Goal: Transaction & Acquisition: Purchase product/service

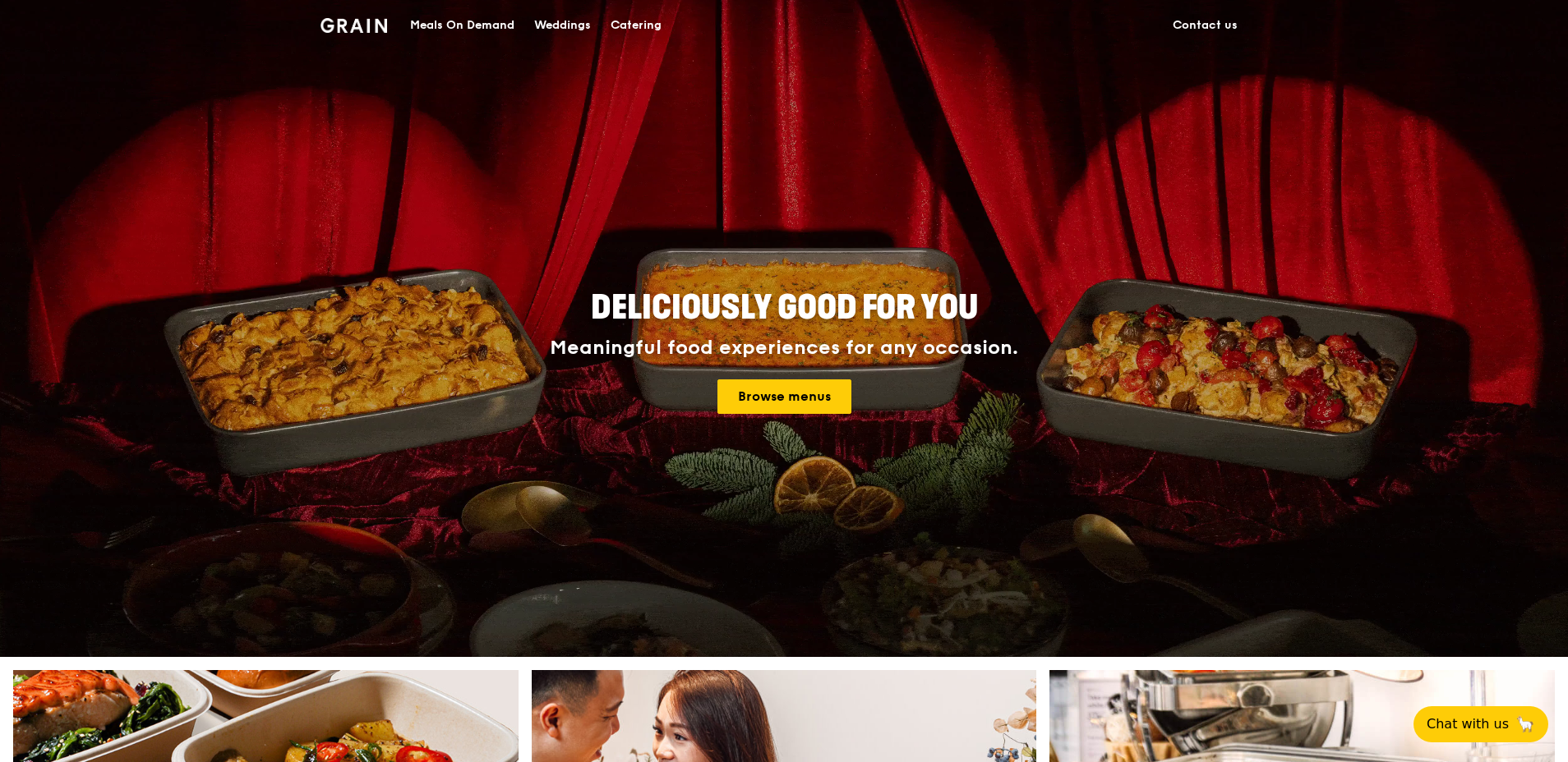
click at [640, 24] on div "Catering" at bounding box center [636, 25] width 51 height 49
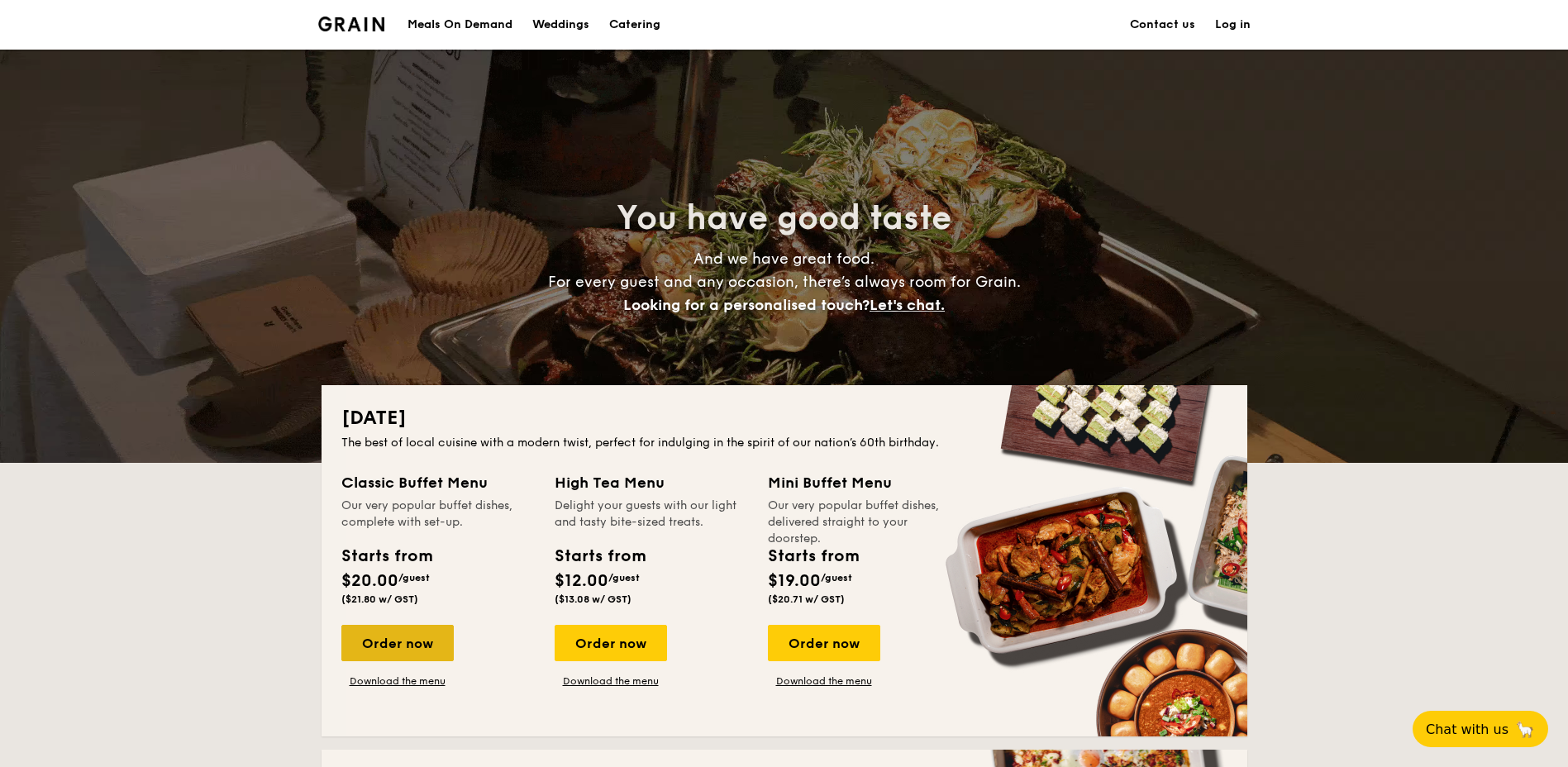
click at [411, 648] on div "Order now" at bounding box center [397, 643] width 112 height 37
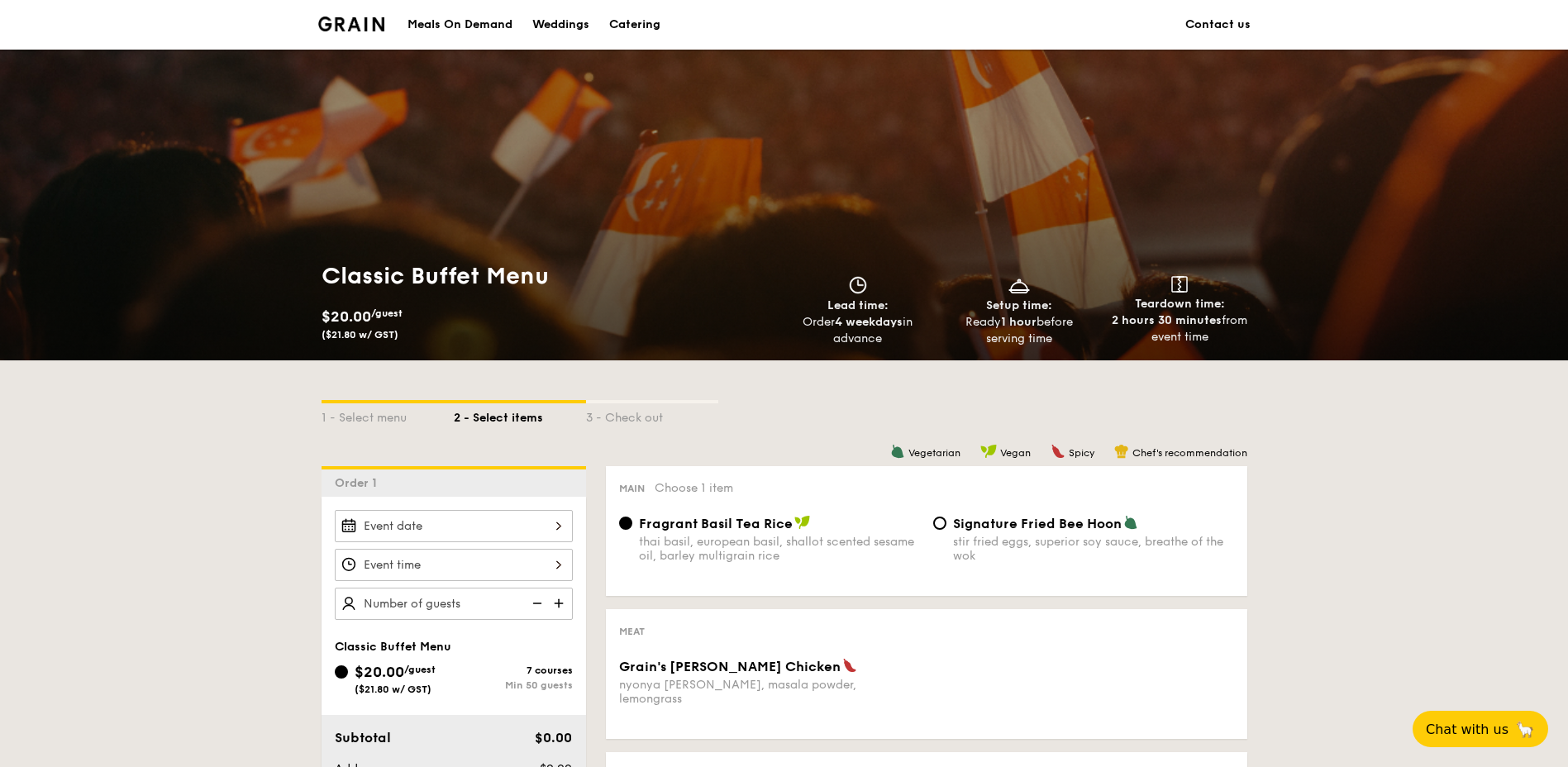
scroll to position [166, 0]
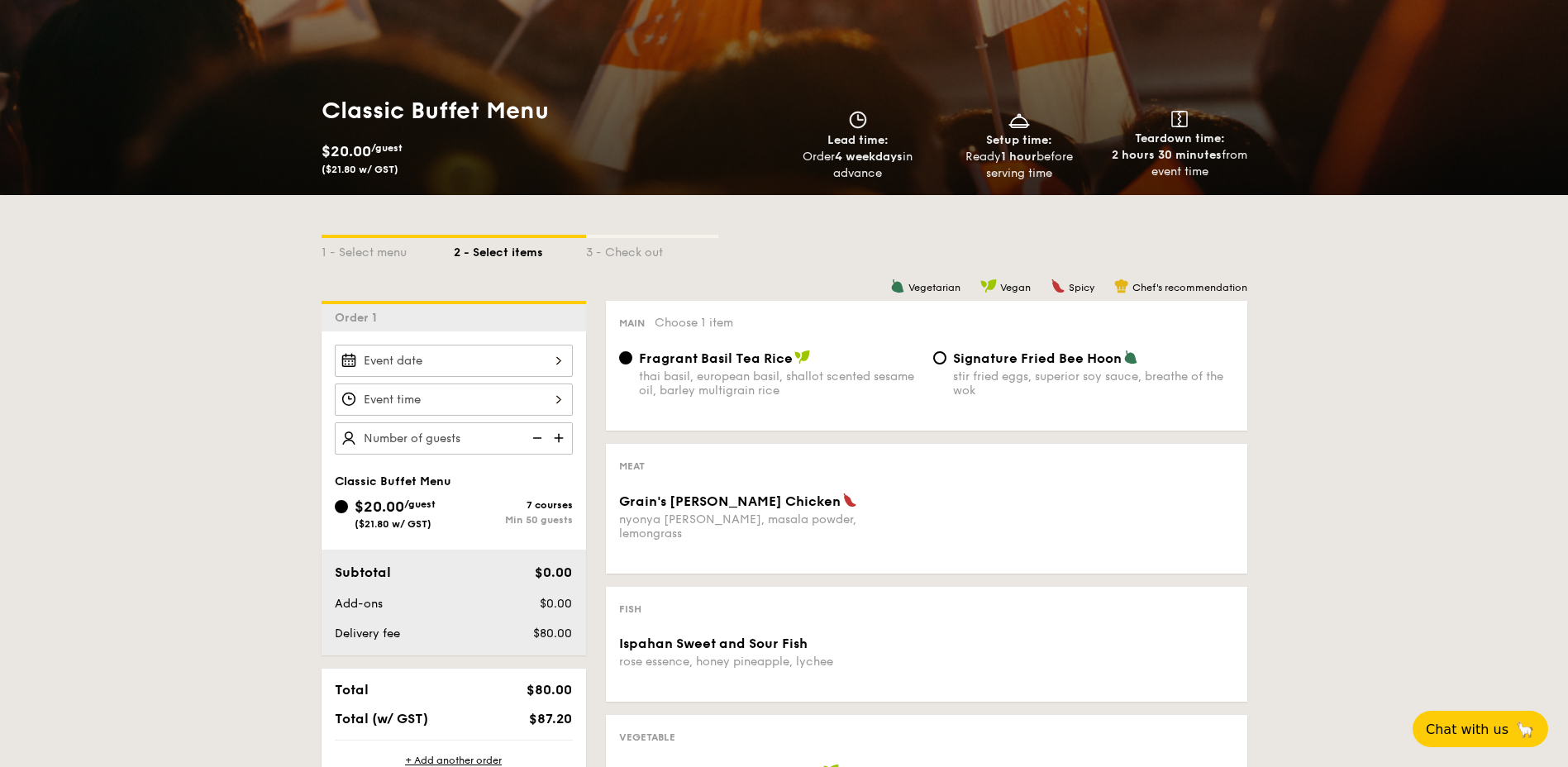
click at [538, 362] on div at bounding box center [453, 361] width 238 height 32
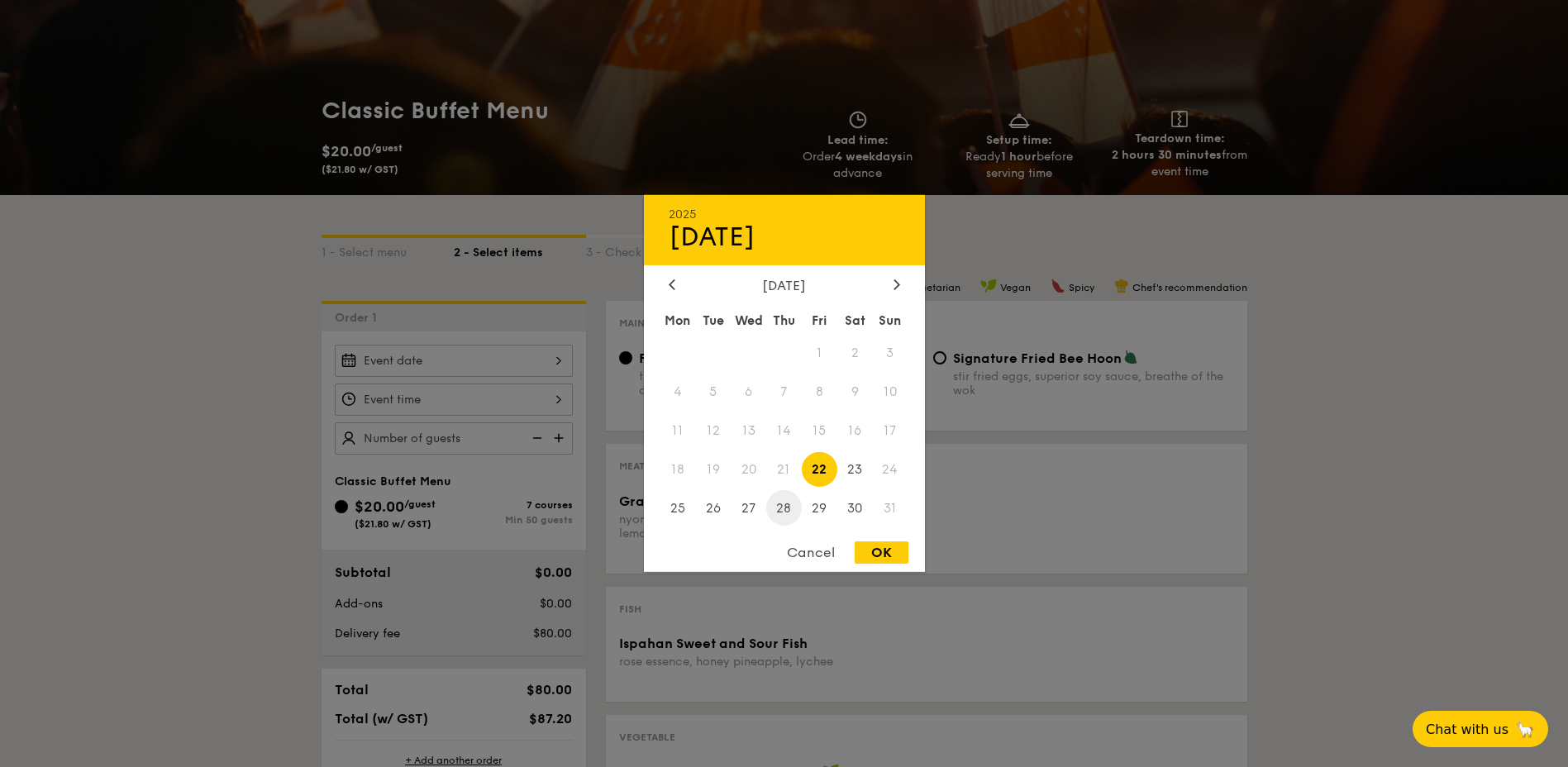
click at [781, 512] on span "28" at bounding box center [783, 508] width 36 height 36
click at [867, 553] on div "OK" at bounding box center [882, 553] width 54 height 23
type input "Aug 28, 2025"
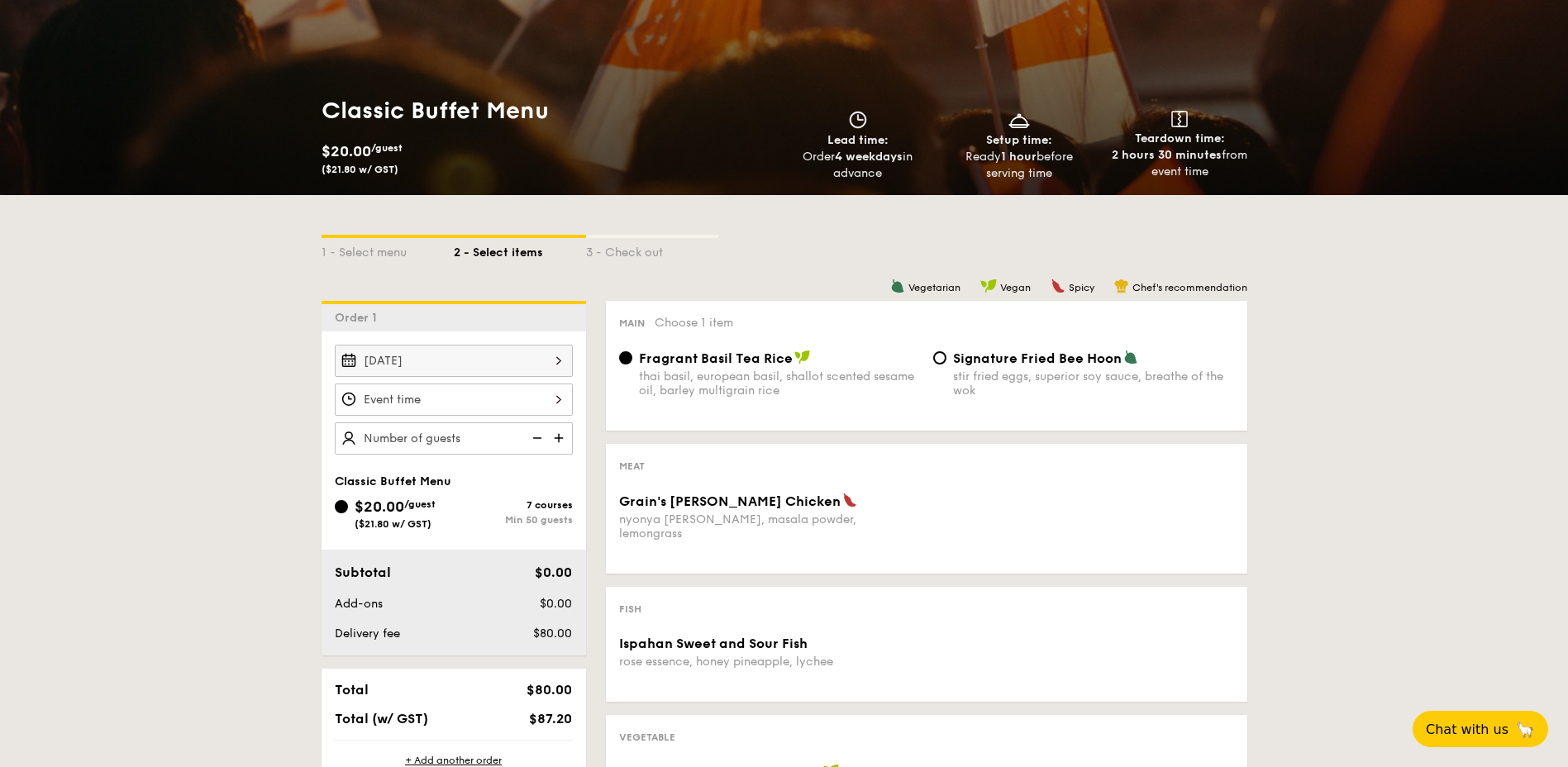
click at [484, 402] on div at bounding box center [453, 399] width 238 height 32
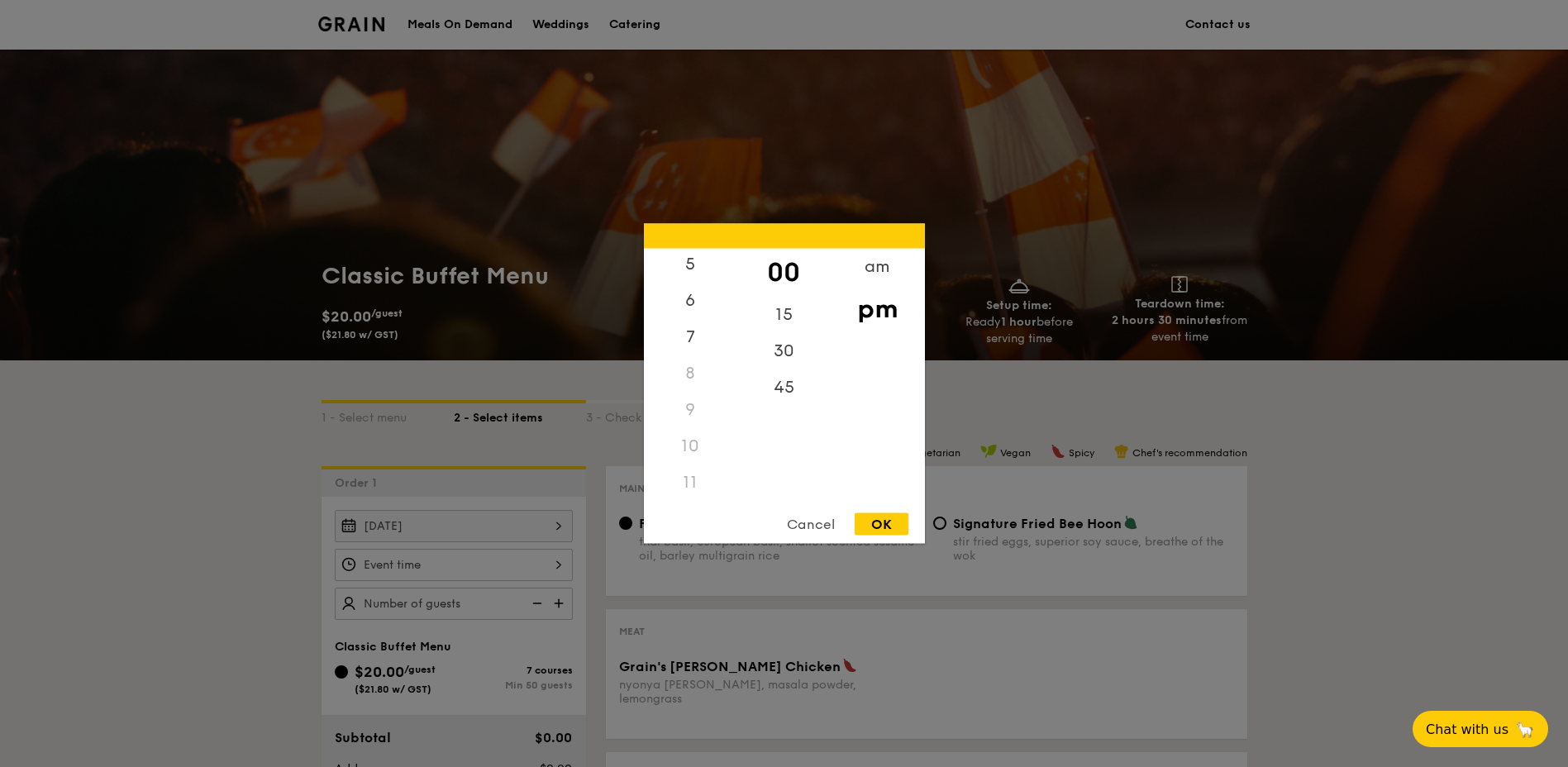
scroll to position [196, 0]
click at [698, 484] on div "11" at bounding box center [690, 483] width 93 height 37
click at [689, 482] on div "11" at bounding box center [690, 483] width 93 height 37
click at [859, 255] on div "am" at bounding box center [876, 273] width 93 height 48
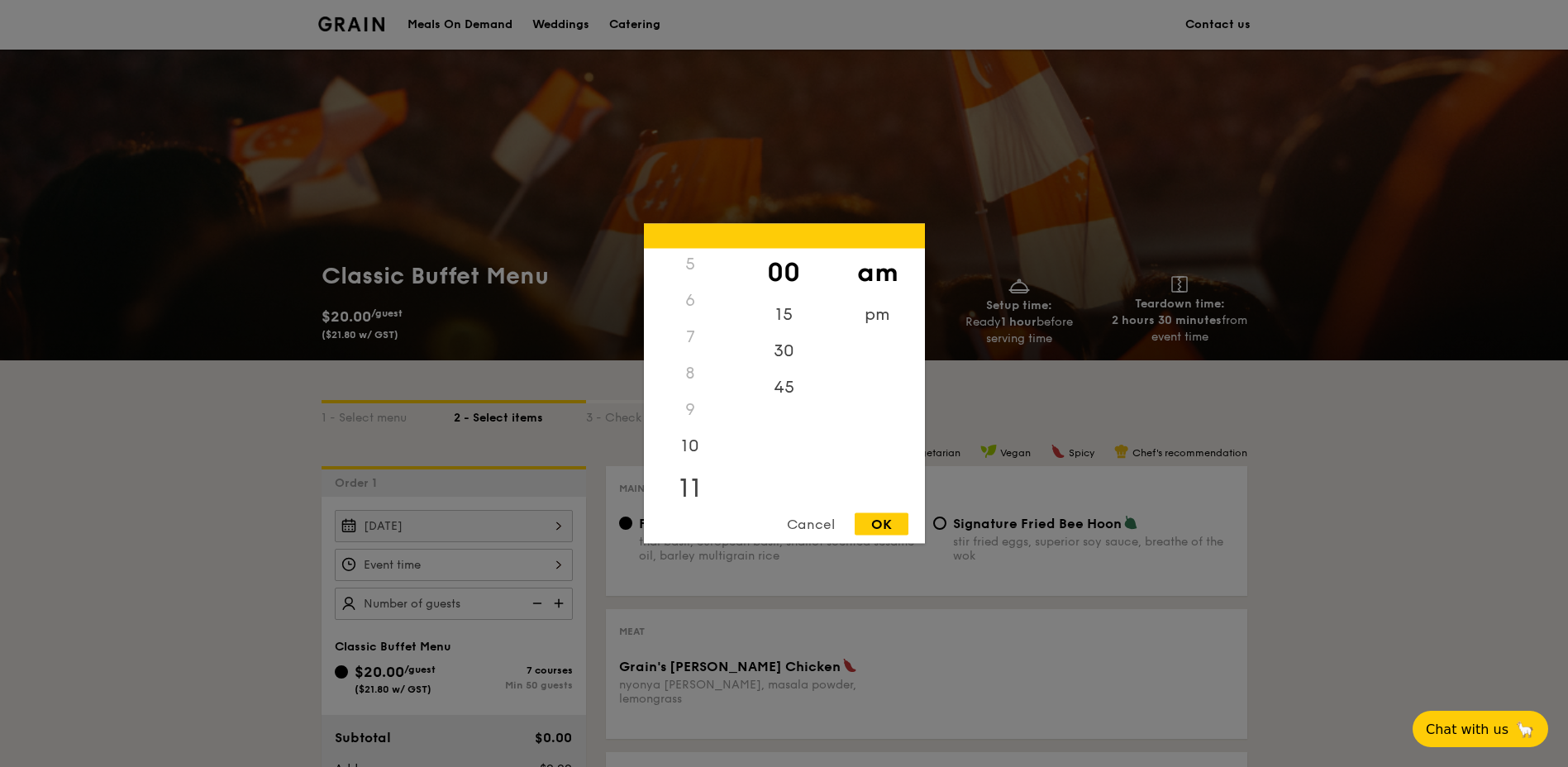
scroll to position [166, 0]
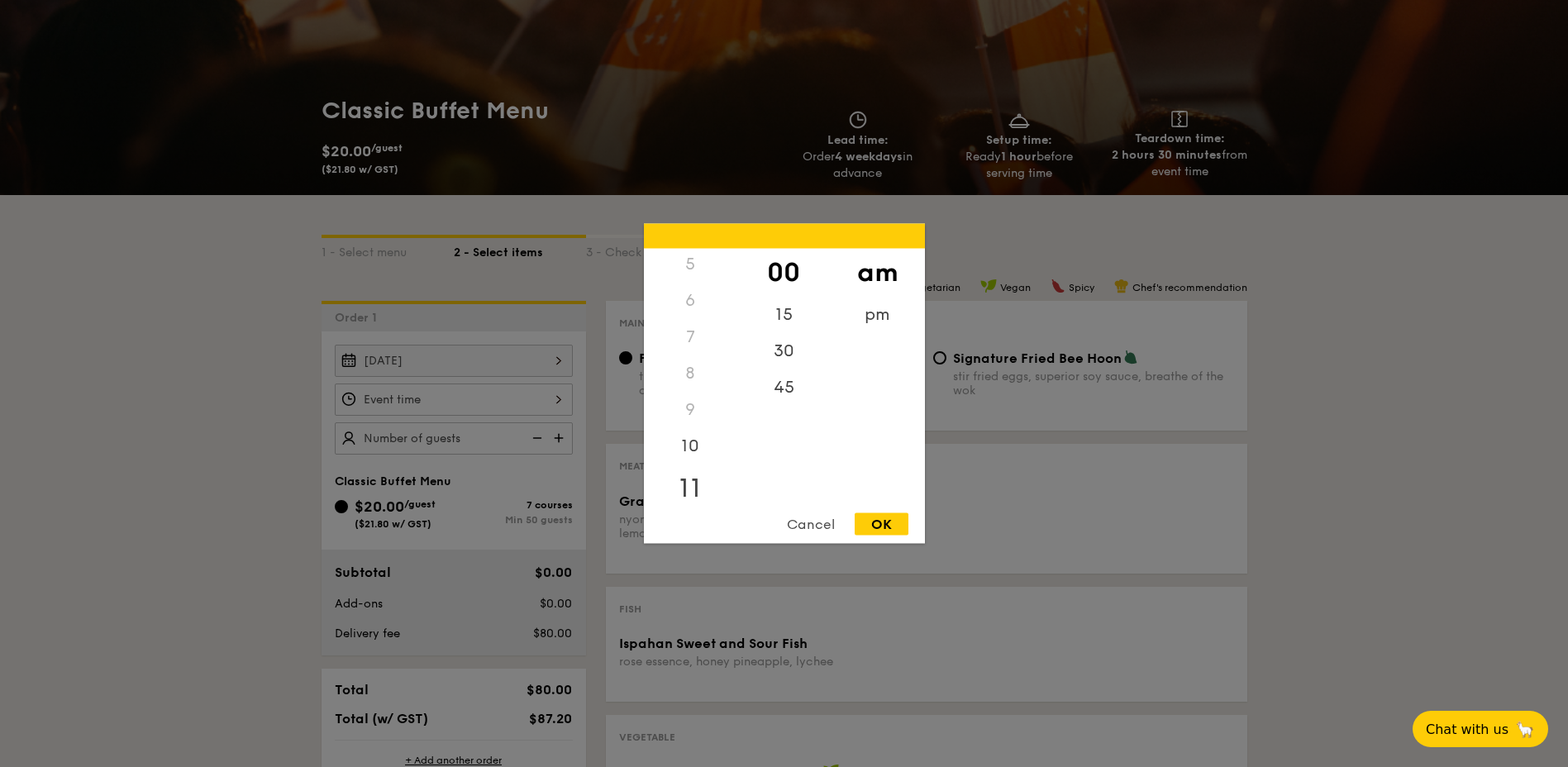
click at [693, 485] on div "11" at bounding box center [690, 488] width 93 height 48
click at [787, 348] on div "30" at bounding box center [783, 356] width 93 height 48
click at [892, 528] on div "OK" at bounding box center [882, 525] width 54 height 23
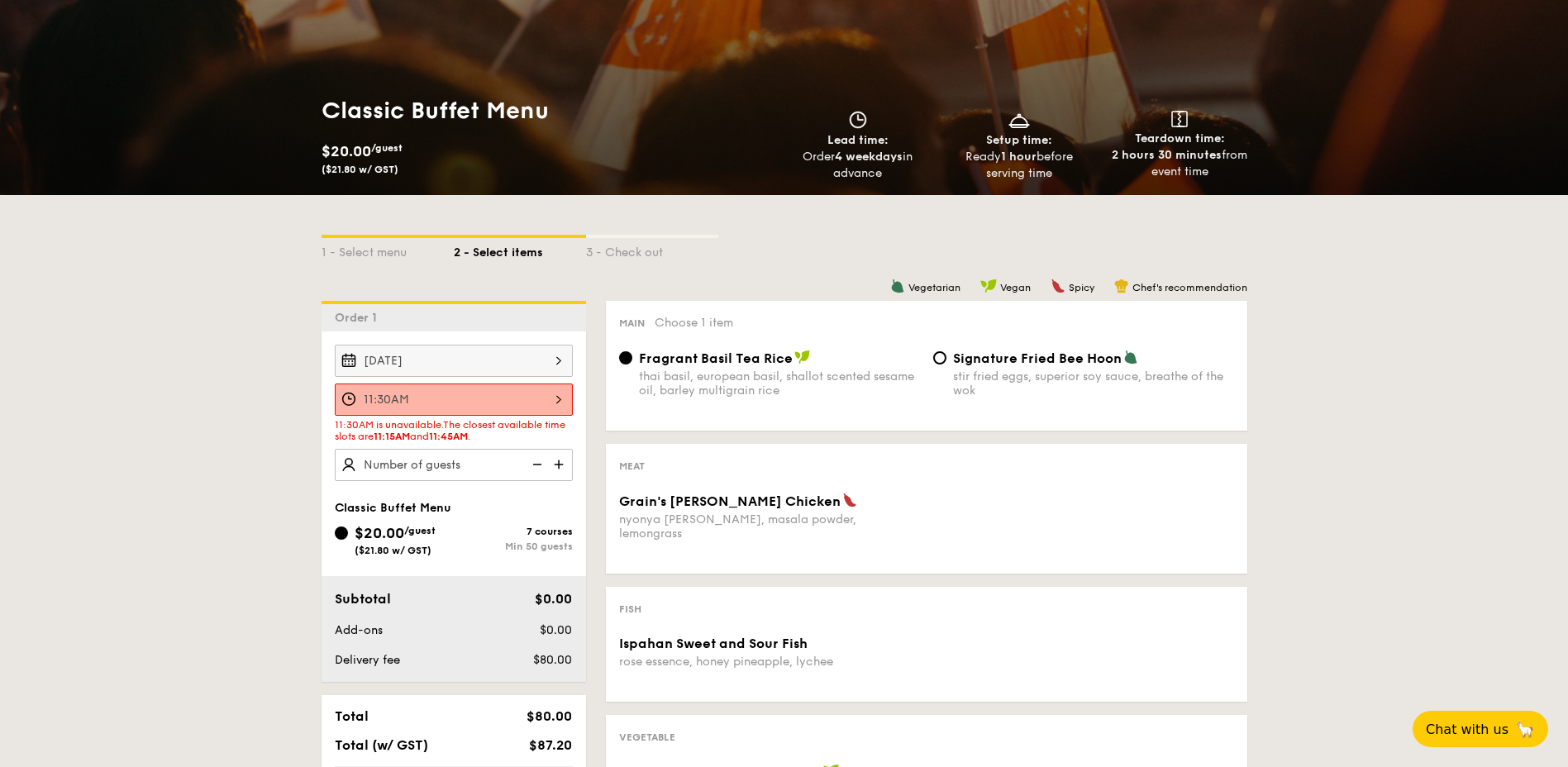
click at [542, 393] on div "11:30AM" at bounding box center [453, 399] width 238 height 32
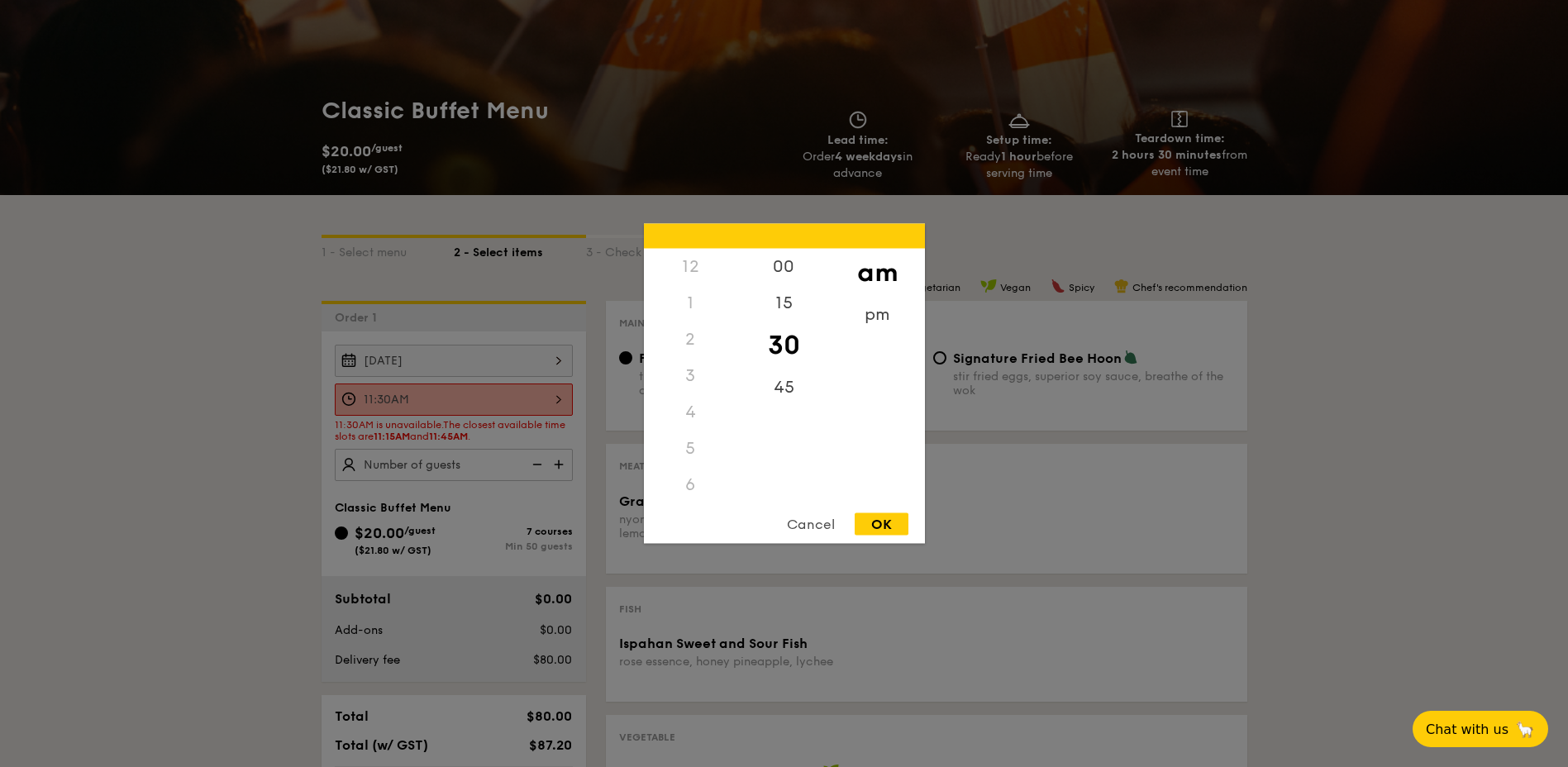
scroll to position [196, 0]
click at [781, 386] on div "45" at bounding box center [783, 393] width 93 height 48
click at [878, 524] on div "OK" at bounding box center [882, 525] width 54 height 23
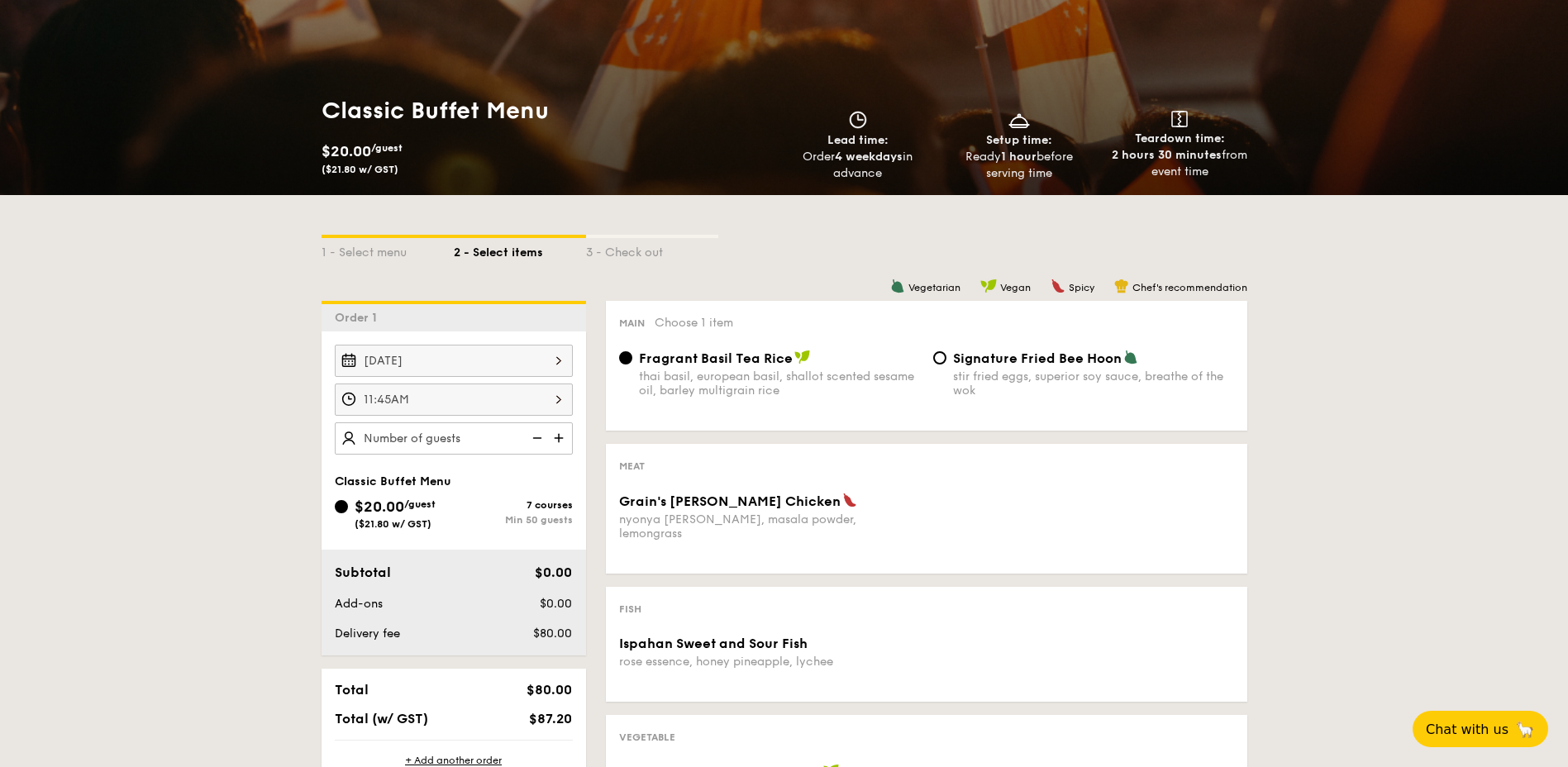
click at [517, 395] on div "11:45AM" at bounding box center [453, 399] width 238 height 32
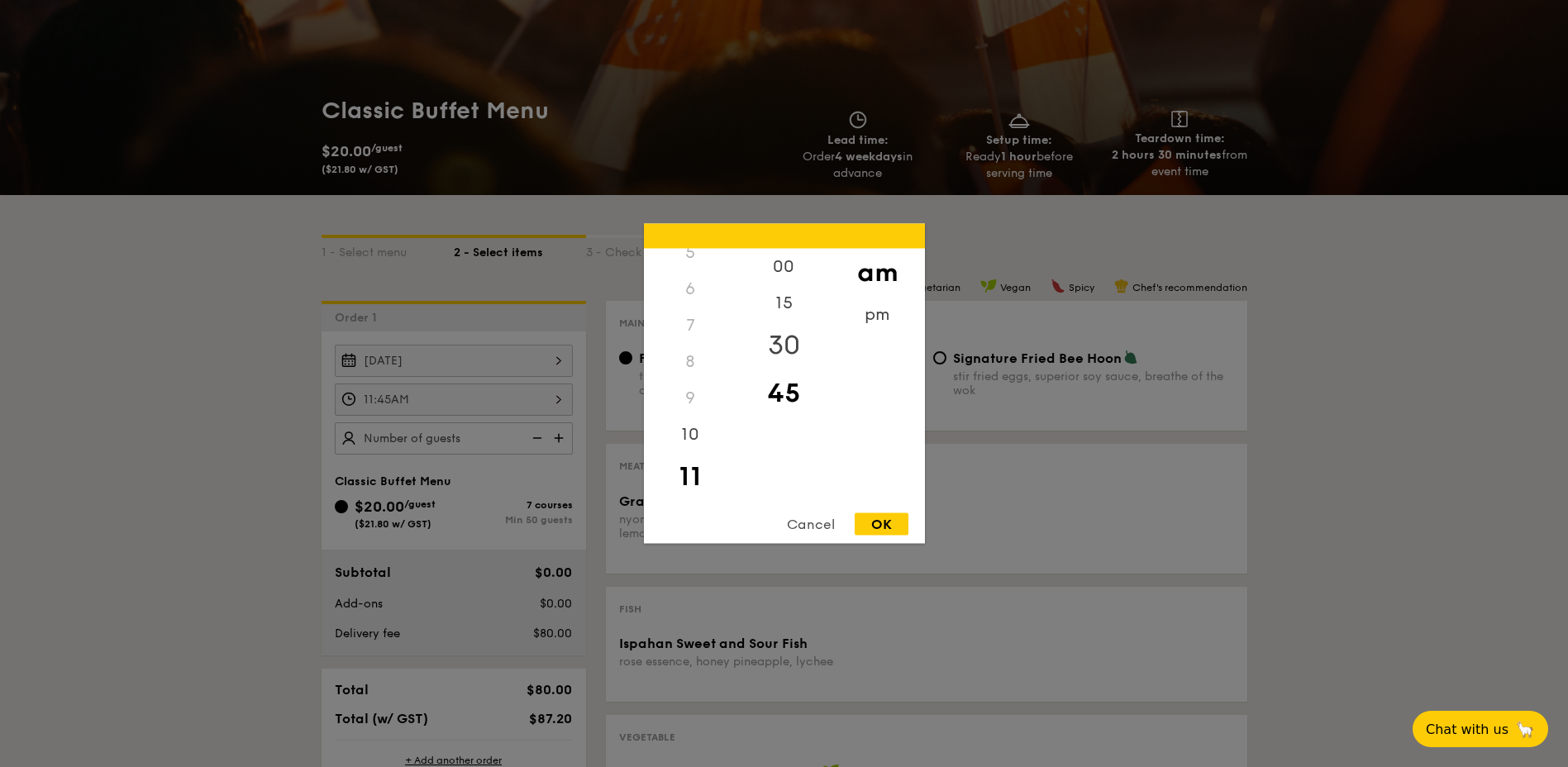
click at [782, 335] on div "30" at bounding box center [783, 345] width 93 height 48
click at [874, 523] on div "OK" at bounding box center [882, 525] width 54 height 23
type input "11:30AM"
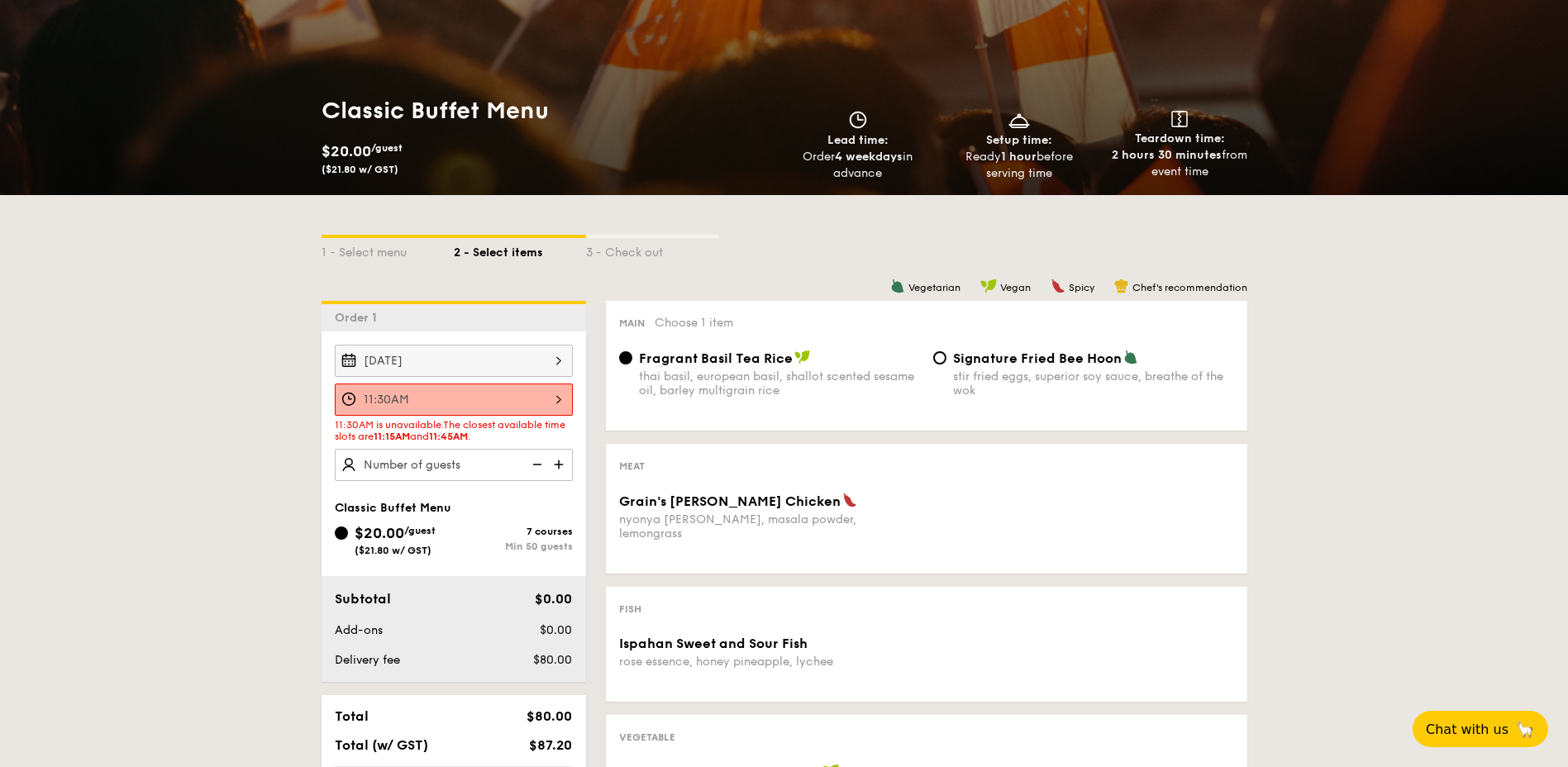
scroll to position [248, 0]
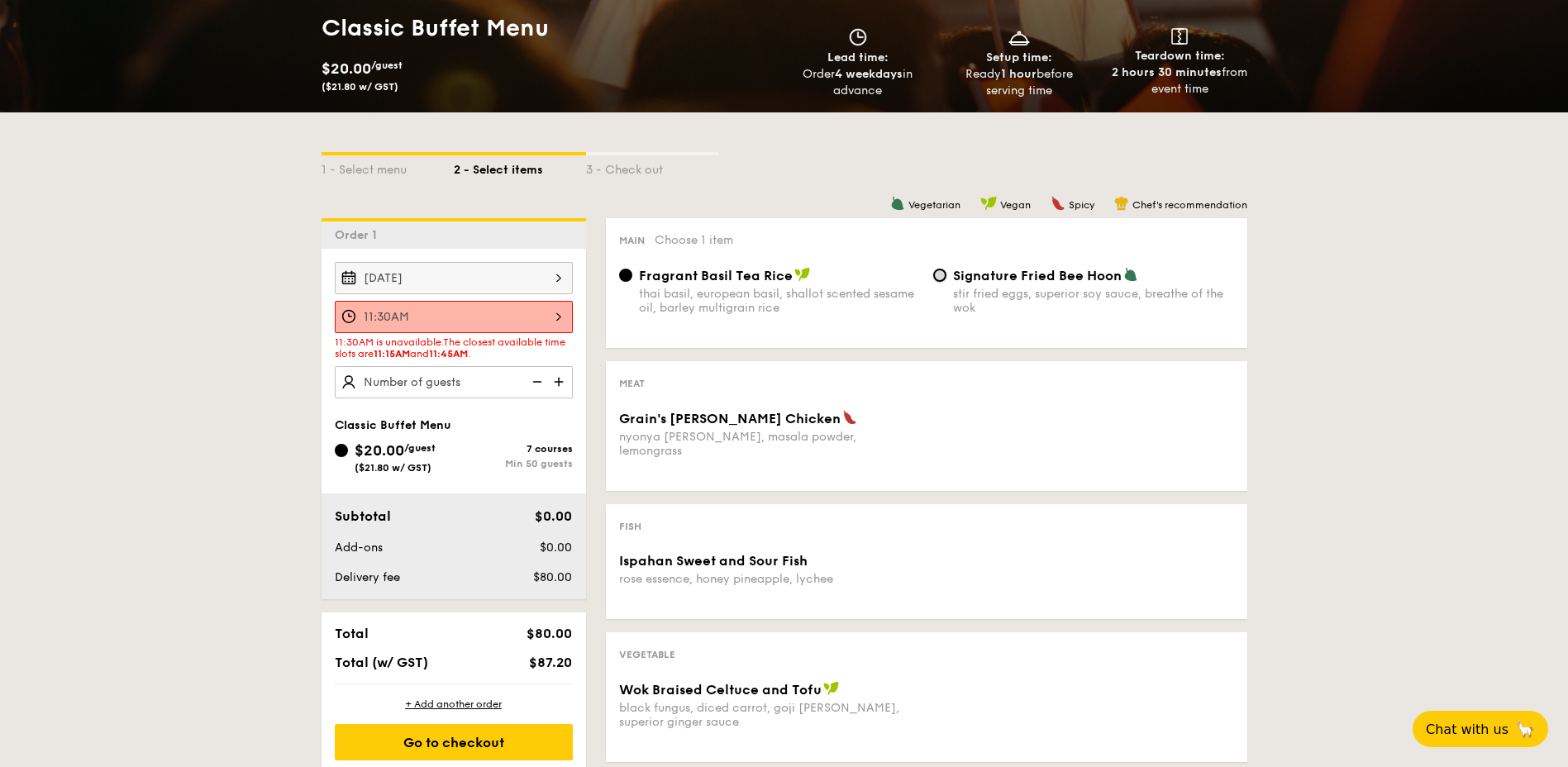
click at [939, 273] on input "Signature Fried Bee Hoon stir fried eggs, superior soy sauce, breathe of the wok" at bounding box center [939, 275] width 13 height 13
radio input "true"
click at [971, 435] on div "Grain's Curry Chicken nyonya curry, masala powder, lemongrass" at bounding box center [926, 445] width 628 height 68
click at [558, 382] on img at bounding box center [560, 382] width 24 height 31
click at [530, 384] on img at bounding box center [536, 382] width 24 height 31
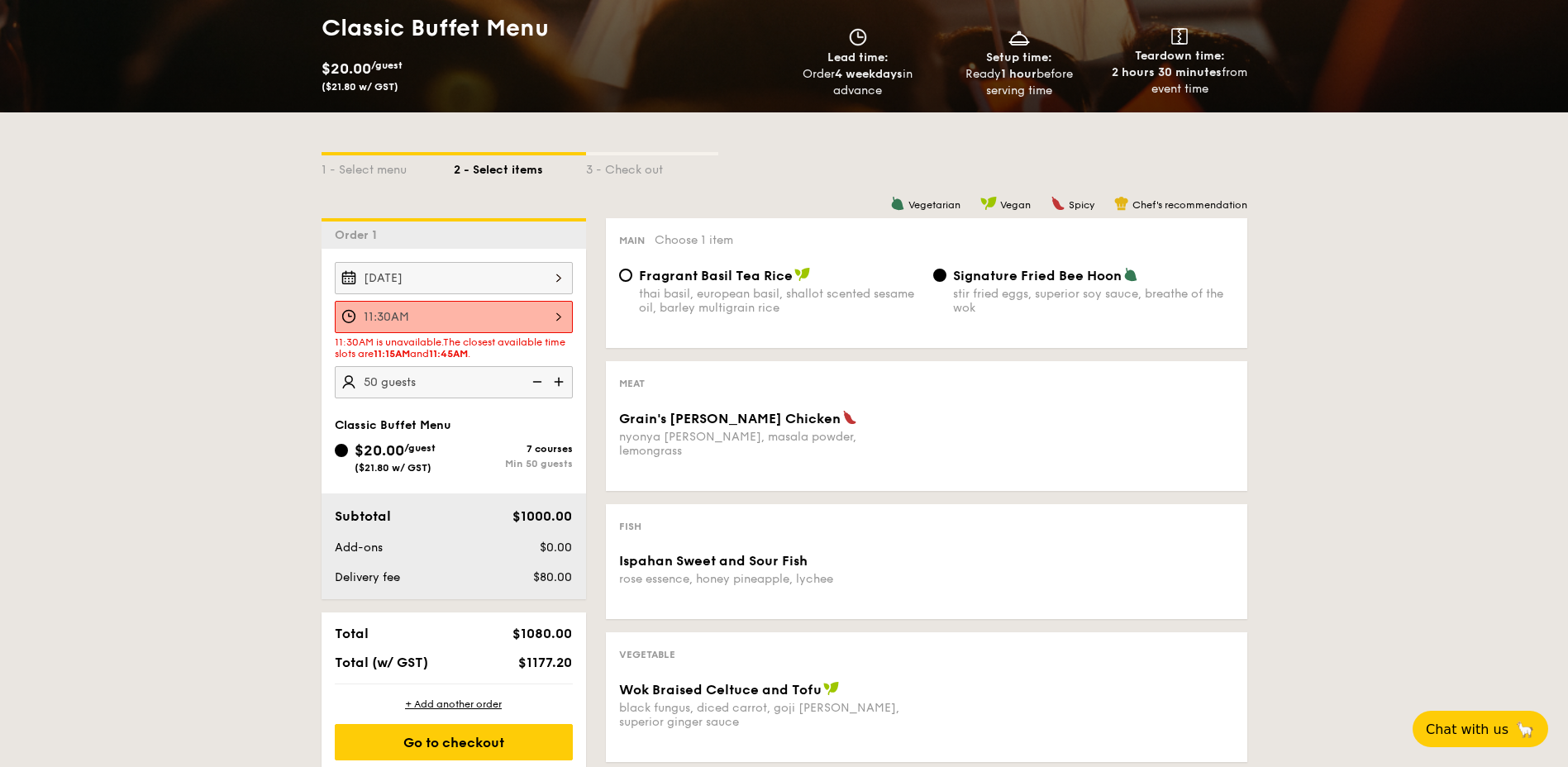
click at [532, 383] on img at bounding box center [536, 382] width 24 height 31
click at [537, 382] on img at bounding box center [536, 382] width 24 height 31
click at [514, 413] on div "Aug 28, 2025 11:30AM 11:30AM is unavailable. The closest available time slots a…" at bounding box center [454, 424] width 265 height 350
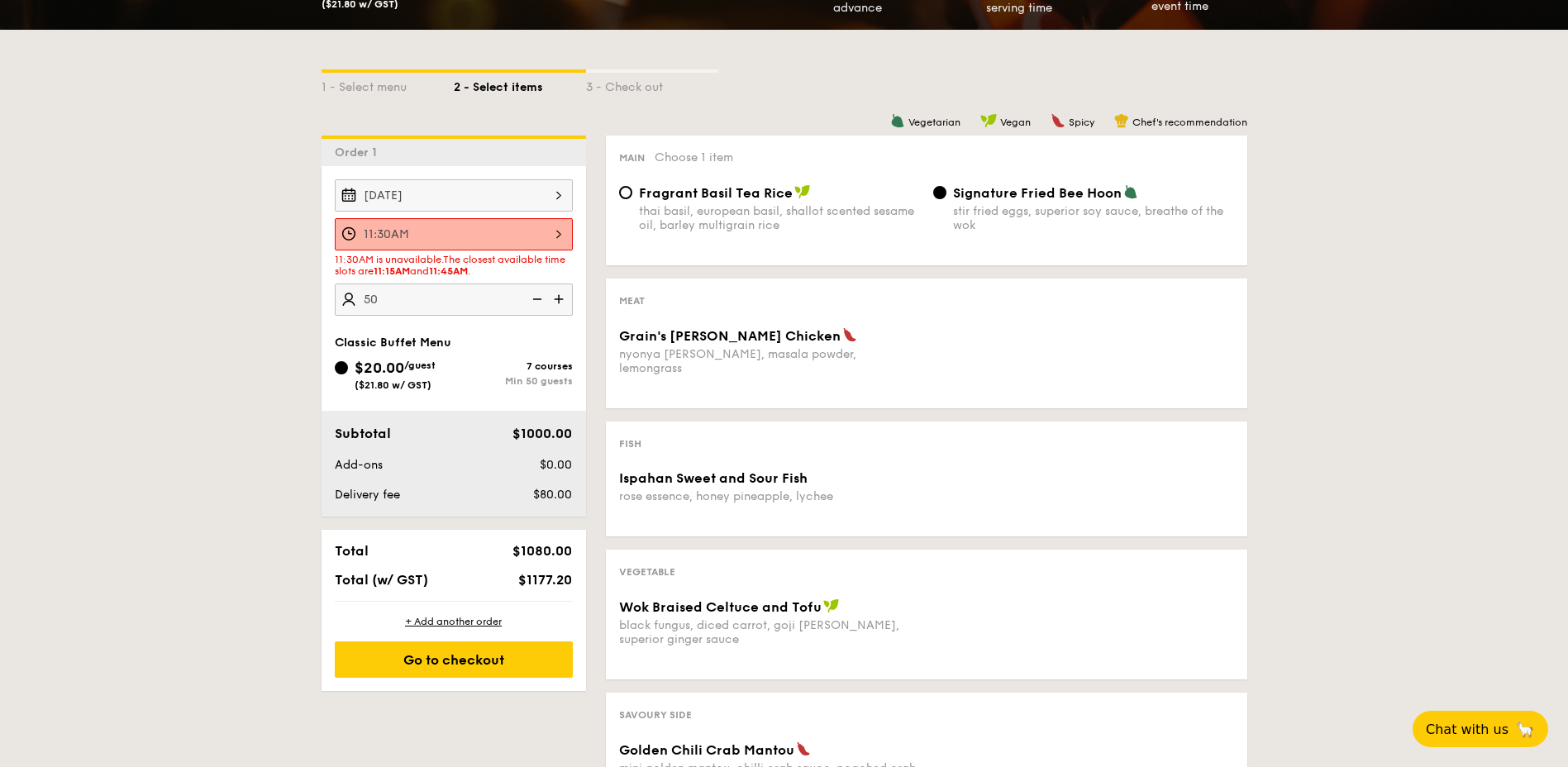
type input "50 guests"
click at [999, 359] on div "Grain's Curry Chicken nyonya curry, masala powder, lemongrass" at bounding box center [926, 362] width 628 height 68
click at [661, 341] on span "Grain's Curry Chicken" at bounding box center [730, 336] width 221 height 16
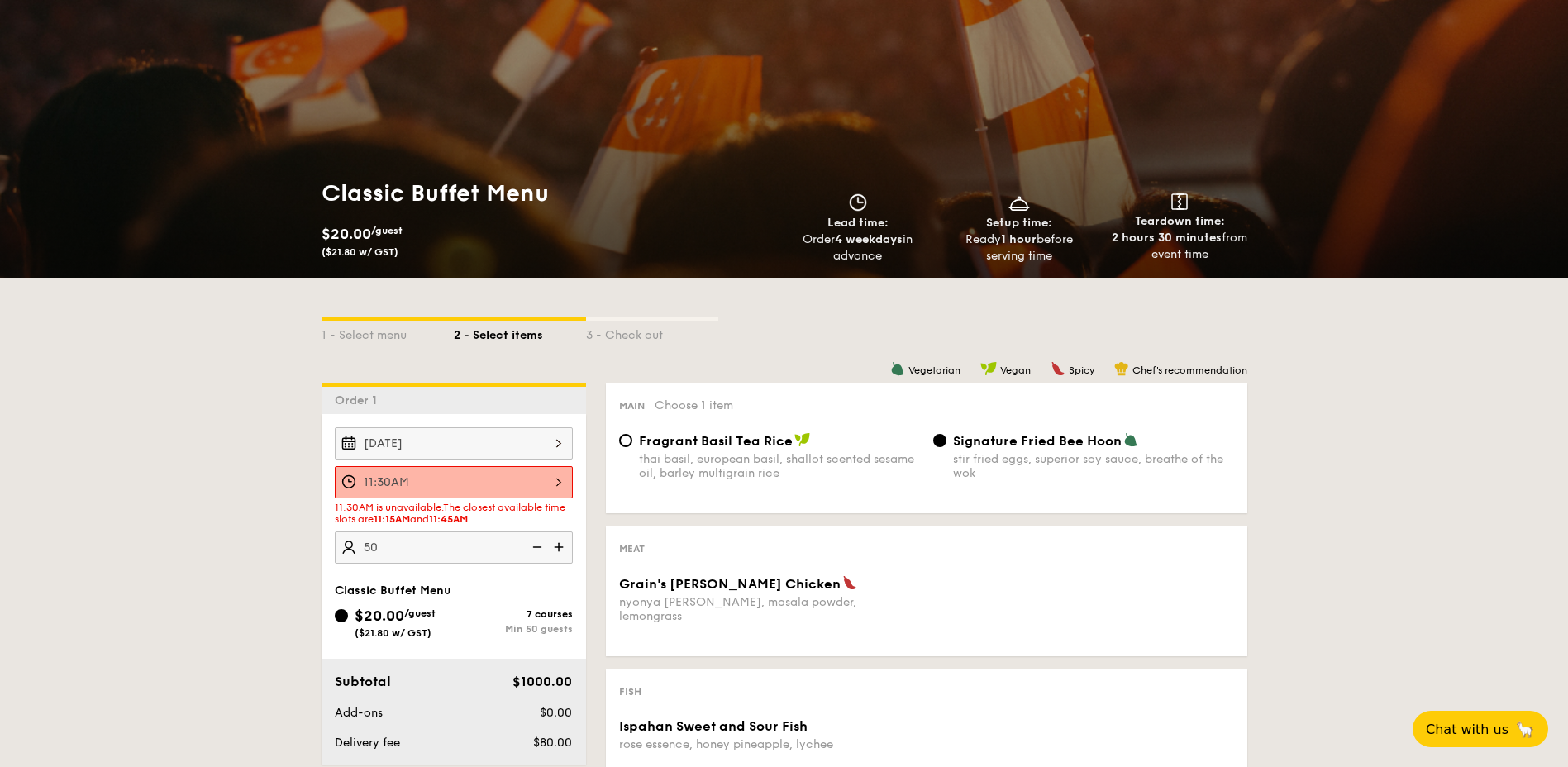
scroll to position [0, 0]
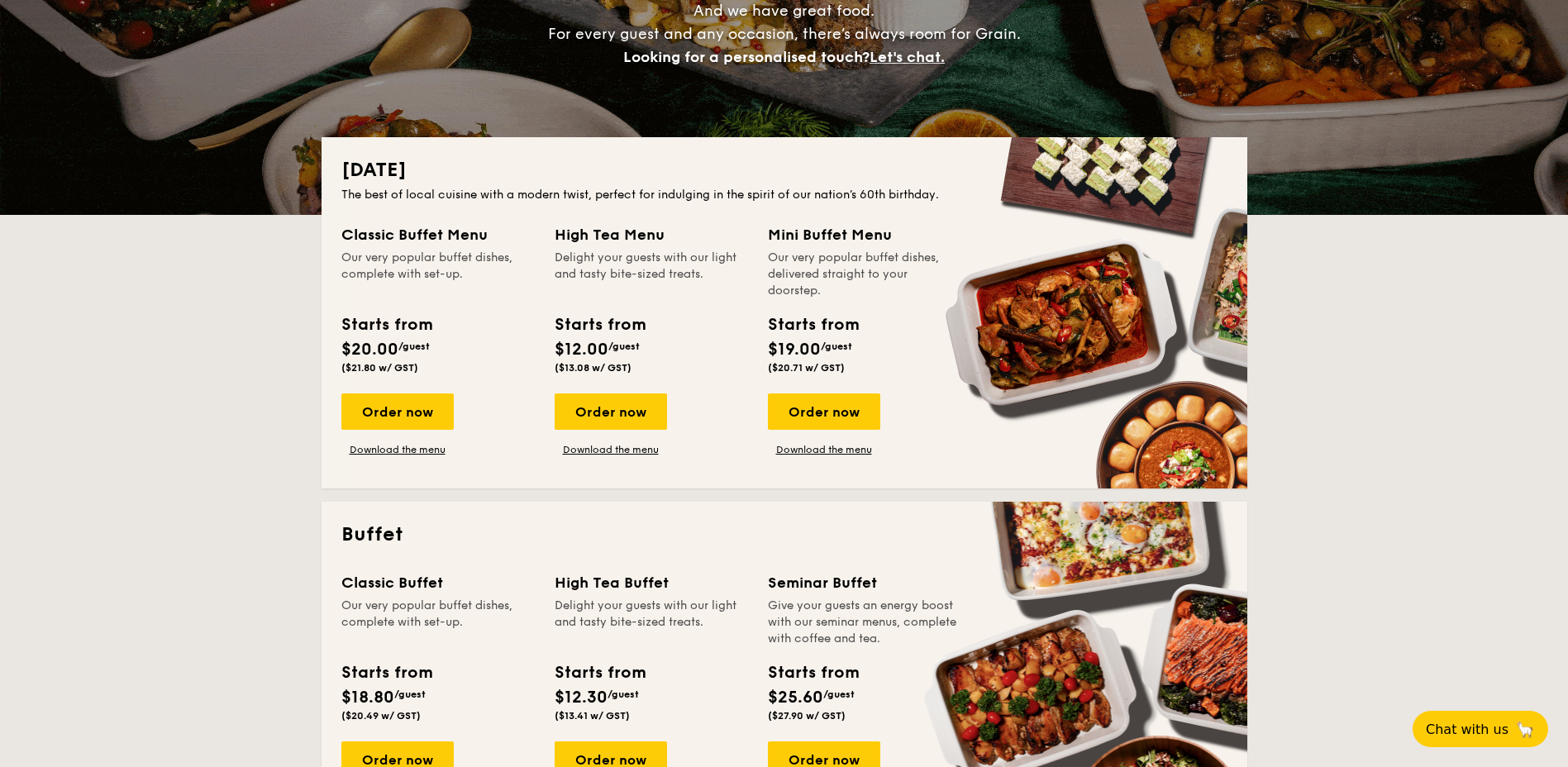
scroll to position [496, 0]
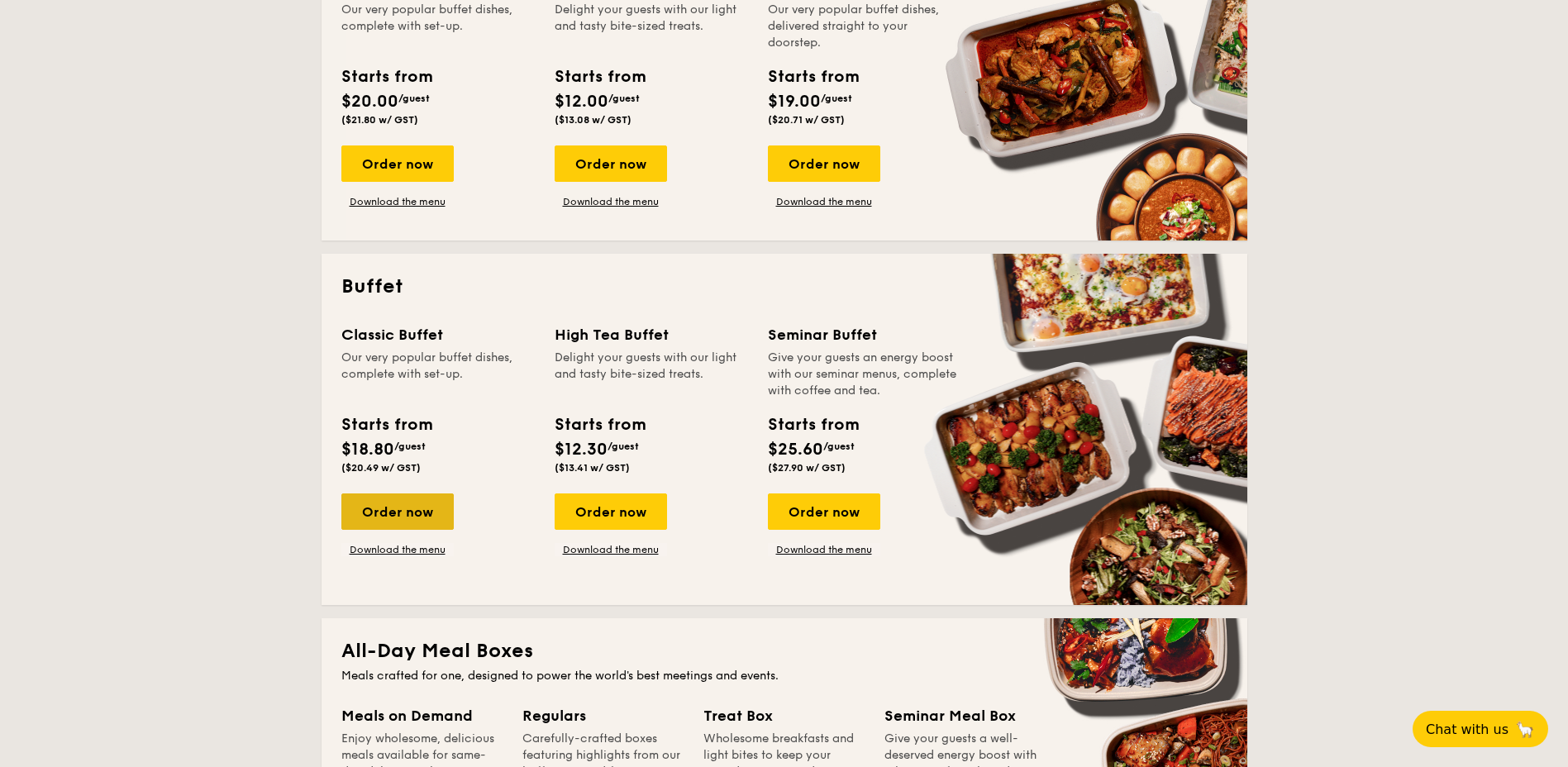
click at [397, 499] on div "Order now" at bounding box center [397, 512] width 112 height 37
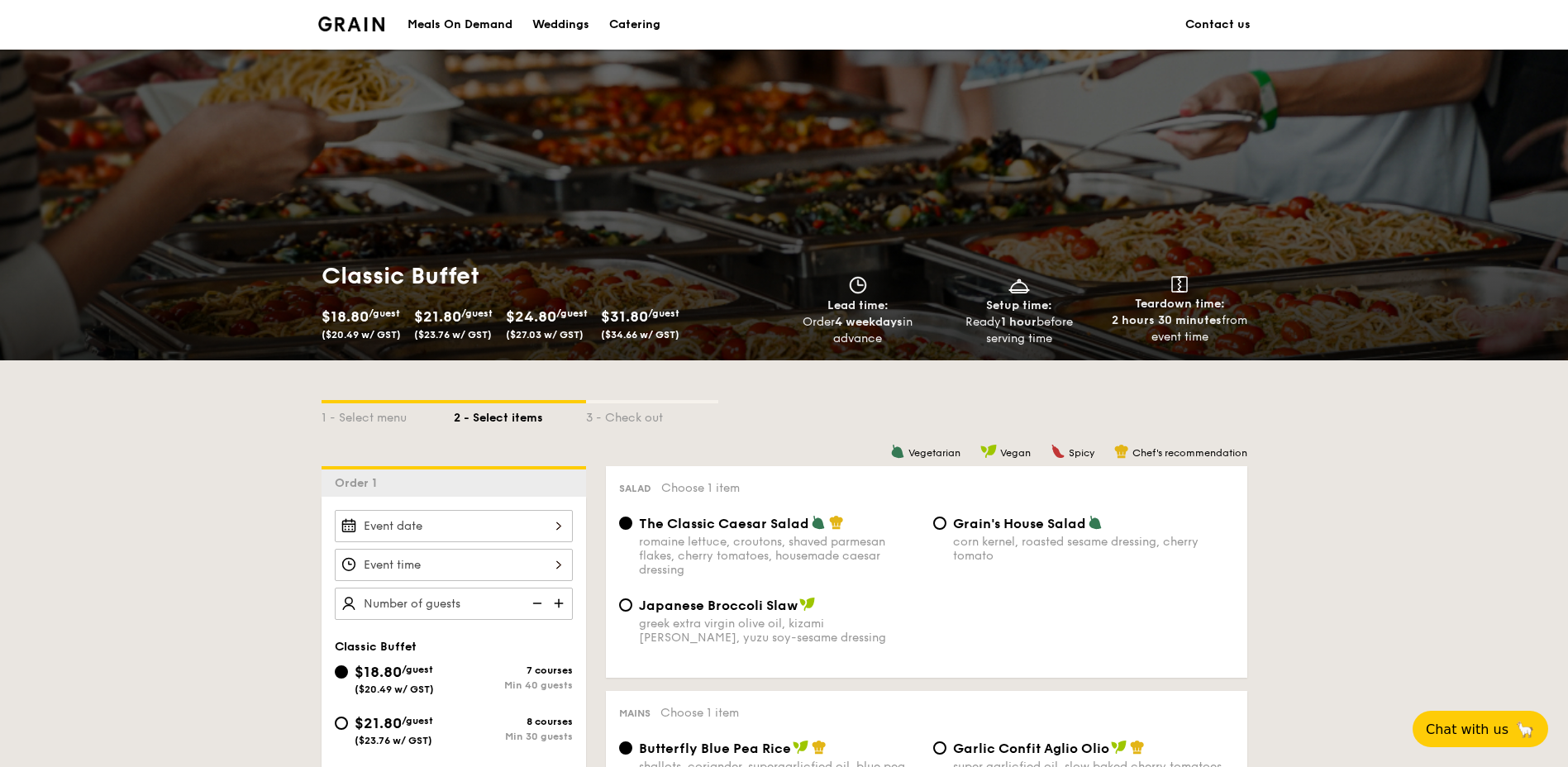
scroll to position [248, 0]
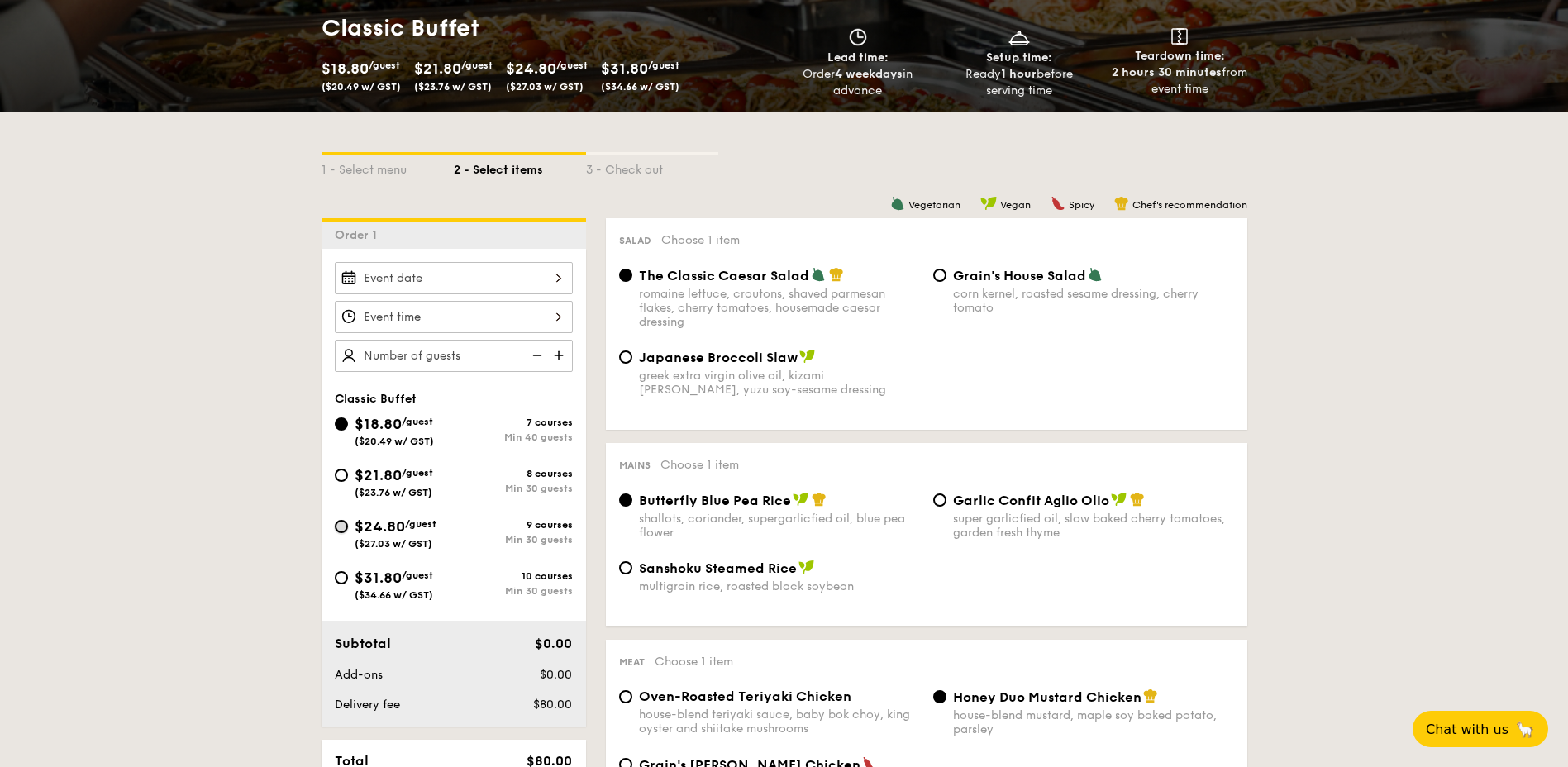
click at [345, 528] on input "$24.80 /guest ($27.03 w/ GST) 9 courses Min 30 guests" at bounding box center [341, 526] width 13 height 13
radio input "true"
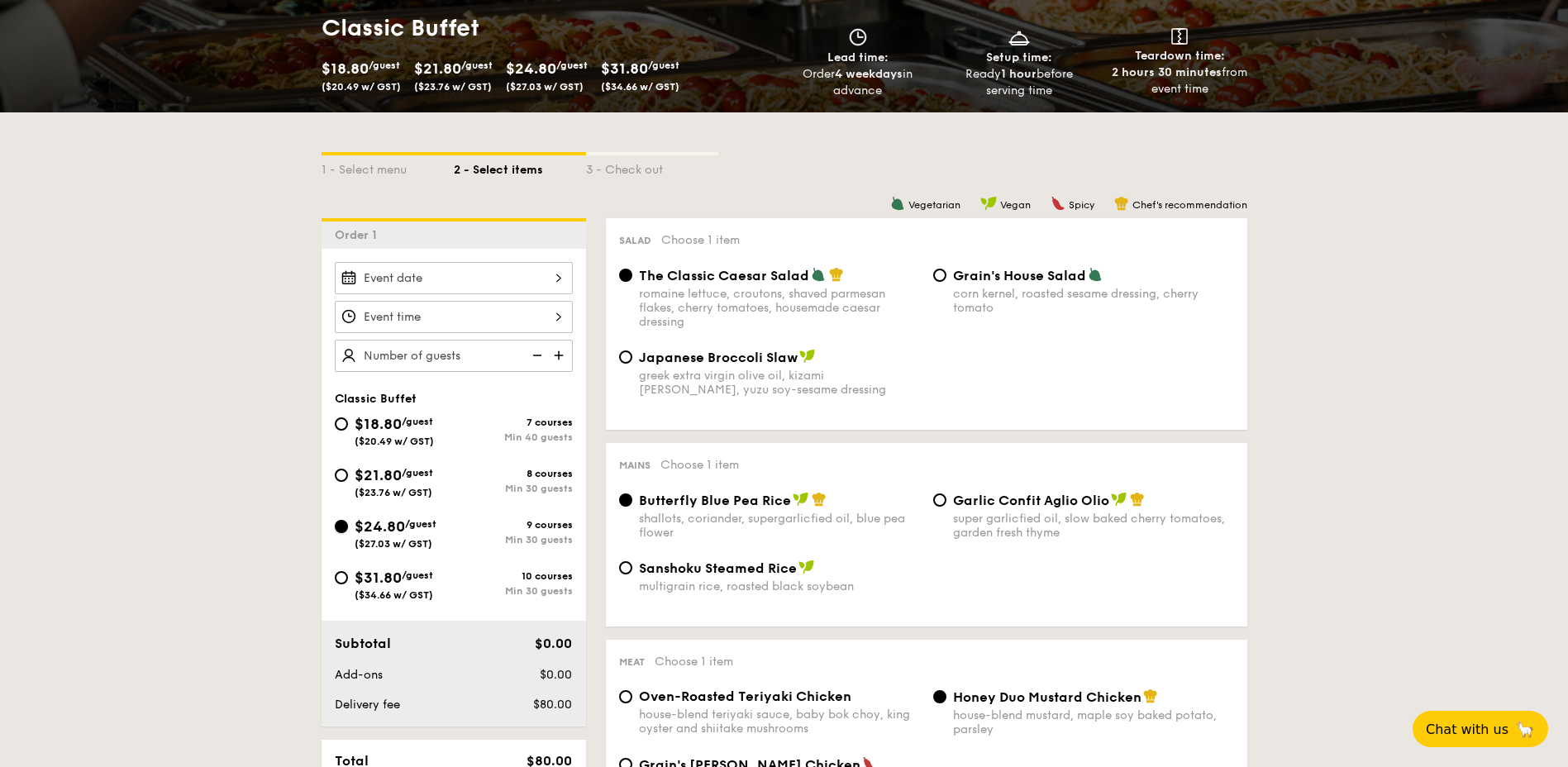
radio input "true"
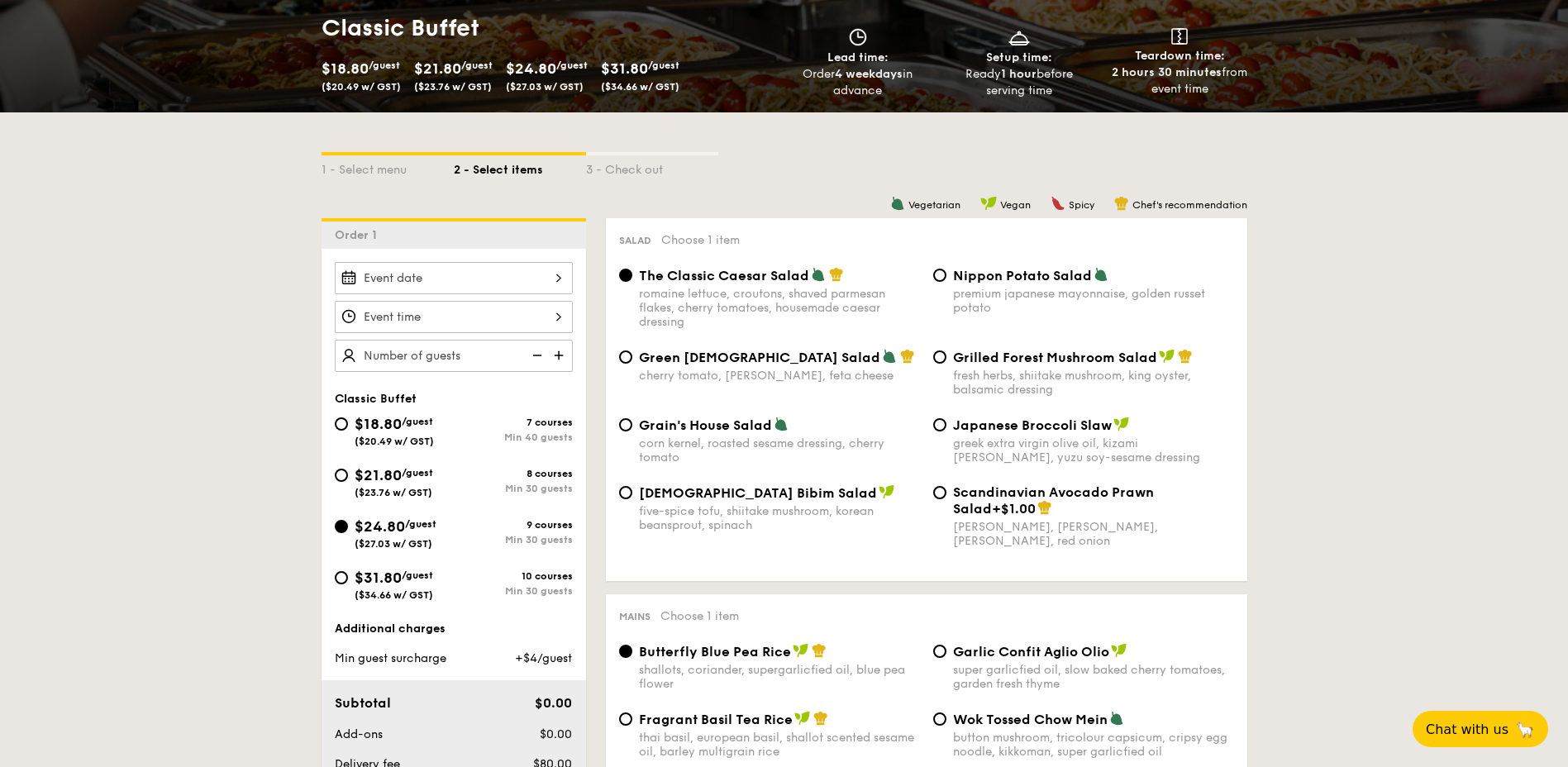
click at [553, 280] on div at bounding box center [453, 278] width 238 height 32
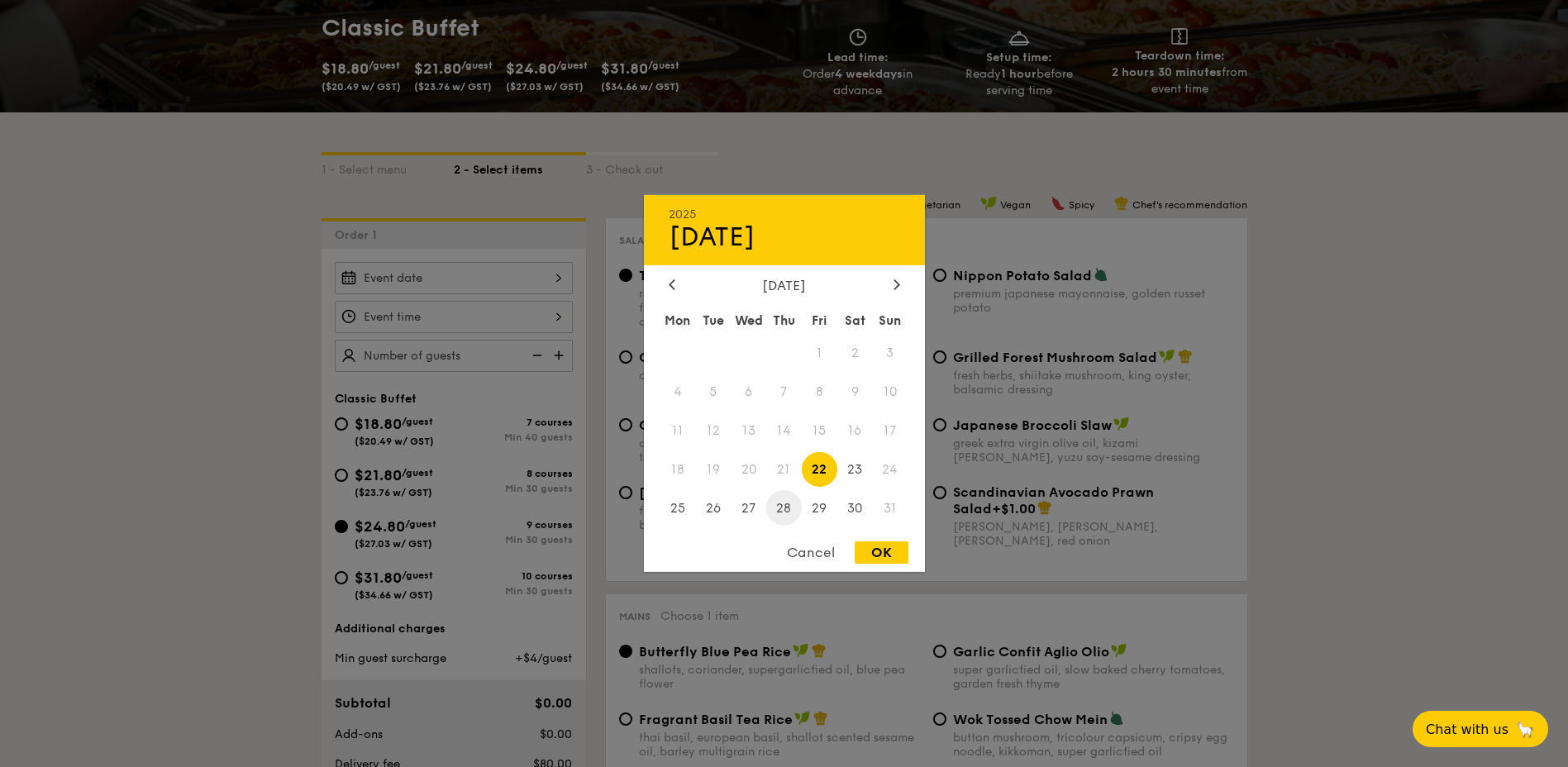
click at [791, 508] on span "28" at bounding box center [783, 508] width 36 height 36
click at [891, 555] on div "OK" at bounding box center [882, 553] width 54 height 23
type input "Aug 28, 2025"
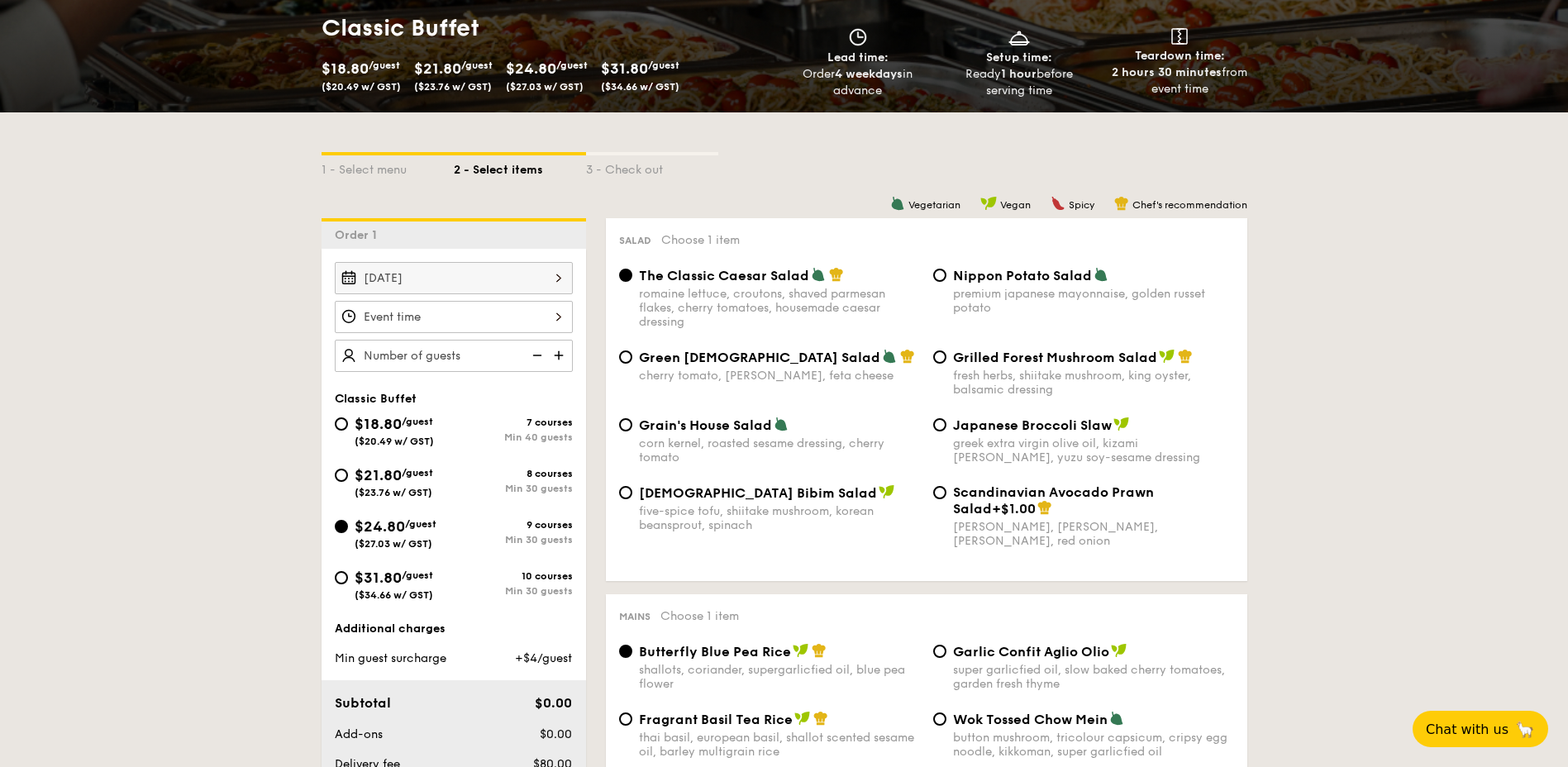
click at [549, 316] on div at bounding box center [453, 316] width 238 height 32
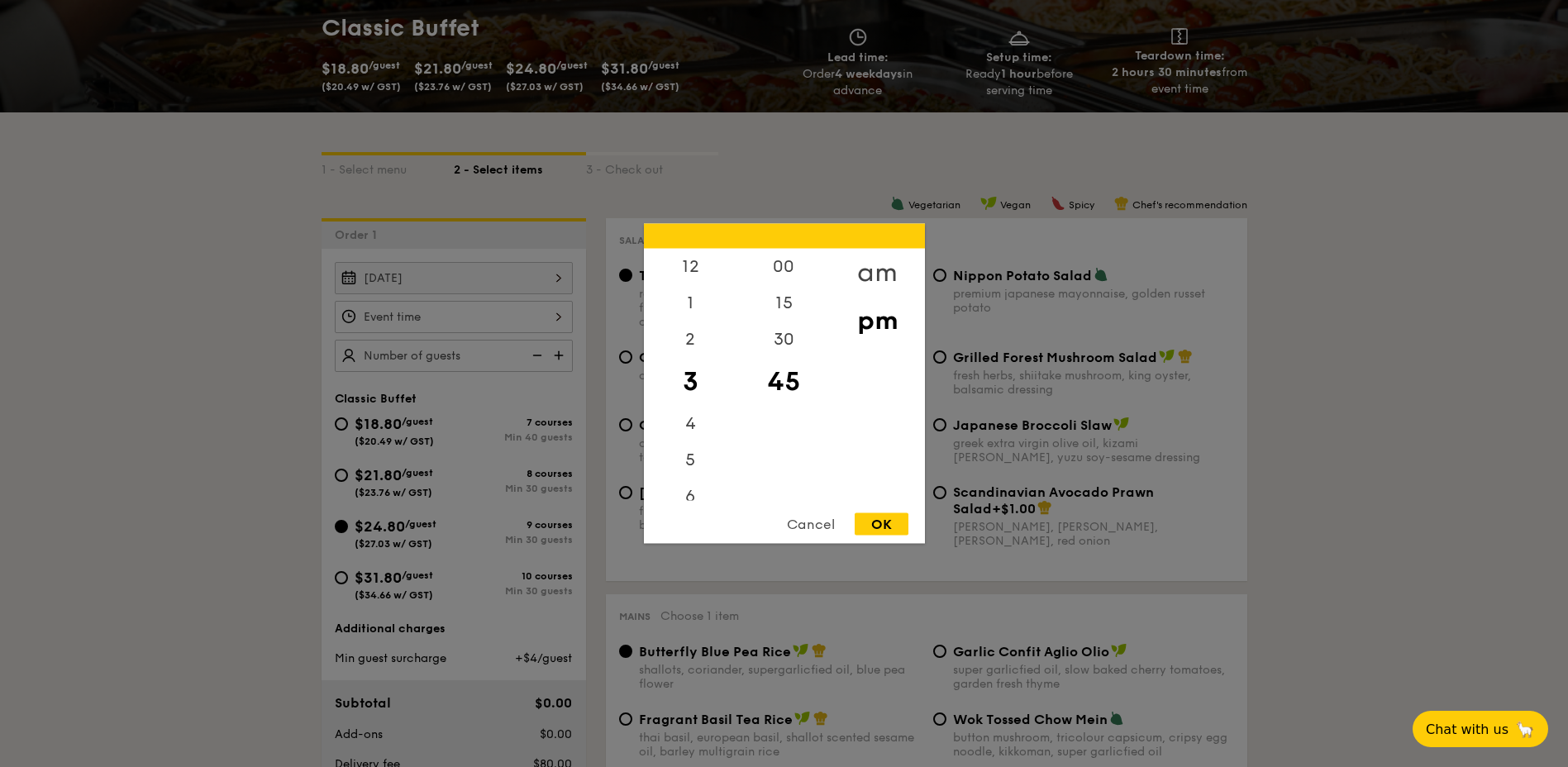
click at [874, 271] on div "am" at bounding box center [876, 273] width 93 height 48
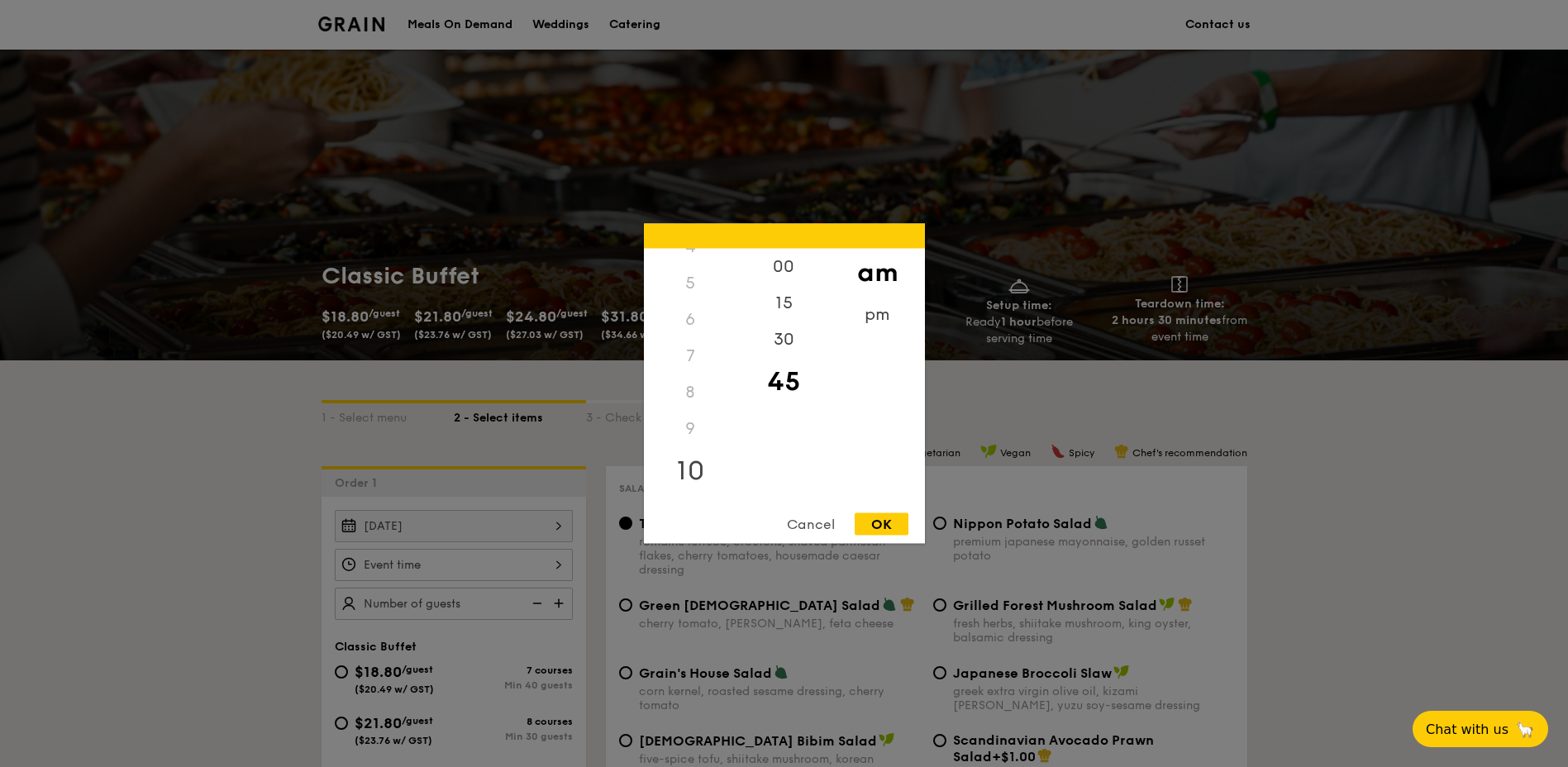
scroll to position [196, 0]
click at [693, 478] on div "11" at bounding box center [690, 477] width 93 height 48
click at [785, 341] on div "30" at bounding box center [783, 345] width 93 height 48
click at [882, 528] on div "OK" at bounding box center [882, 525] width 54 height 23
type input "11:30AM"
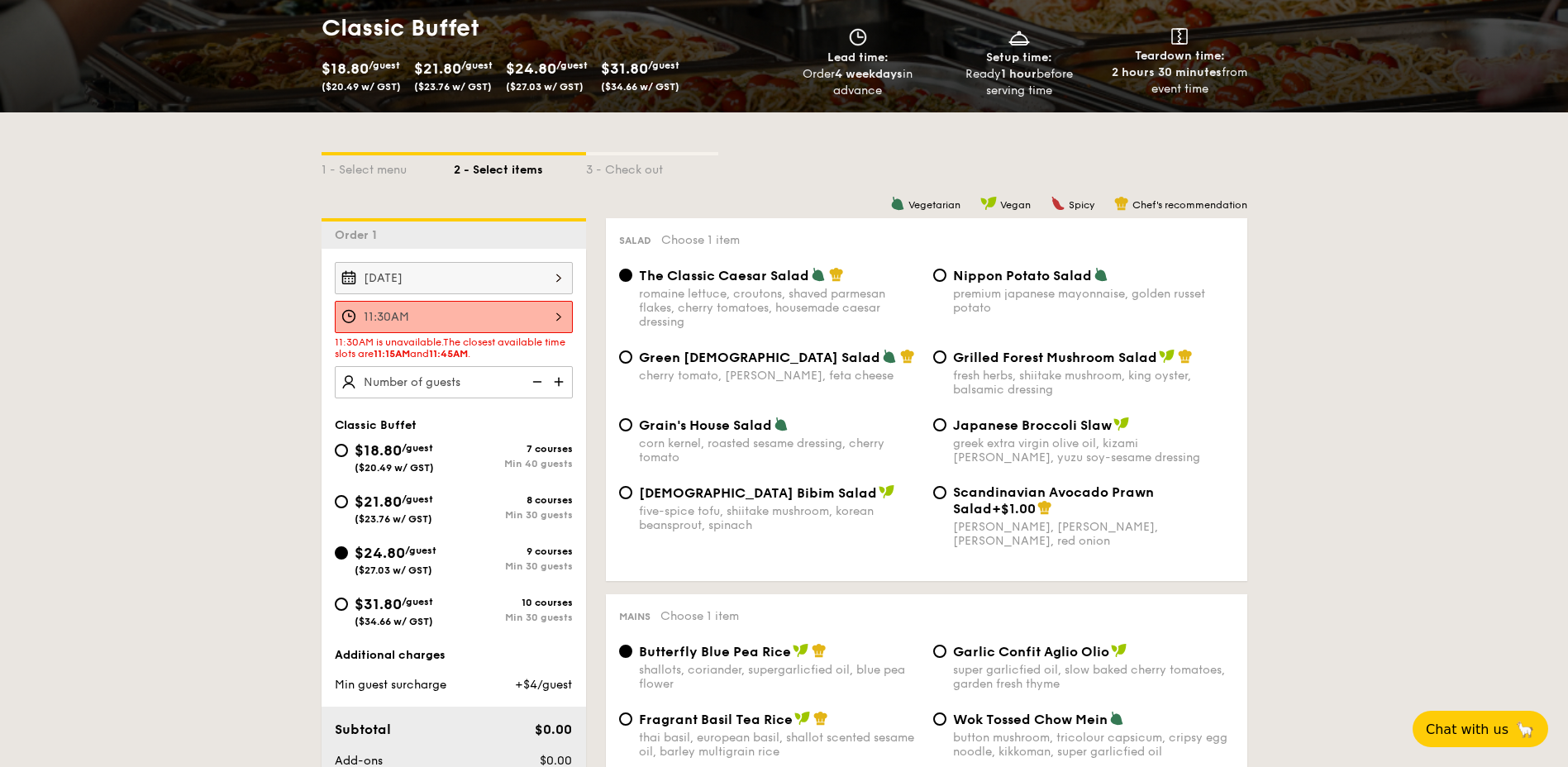
scroll to position [330, 0]
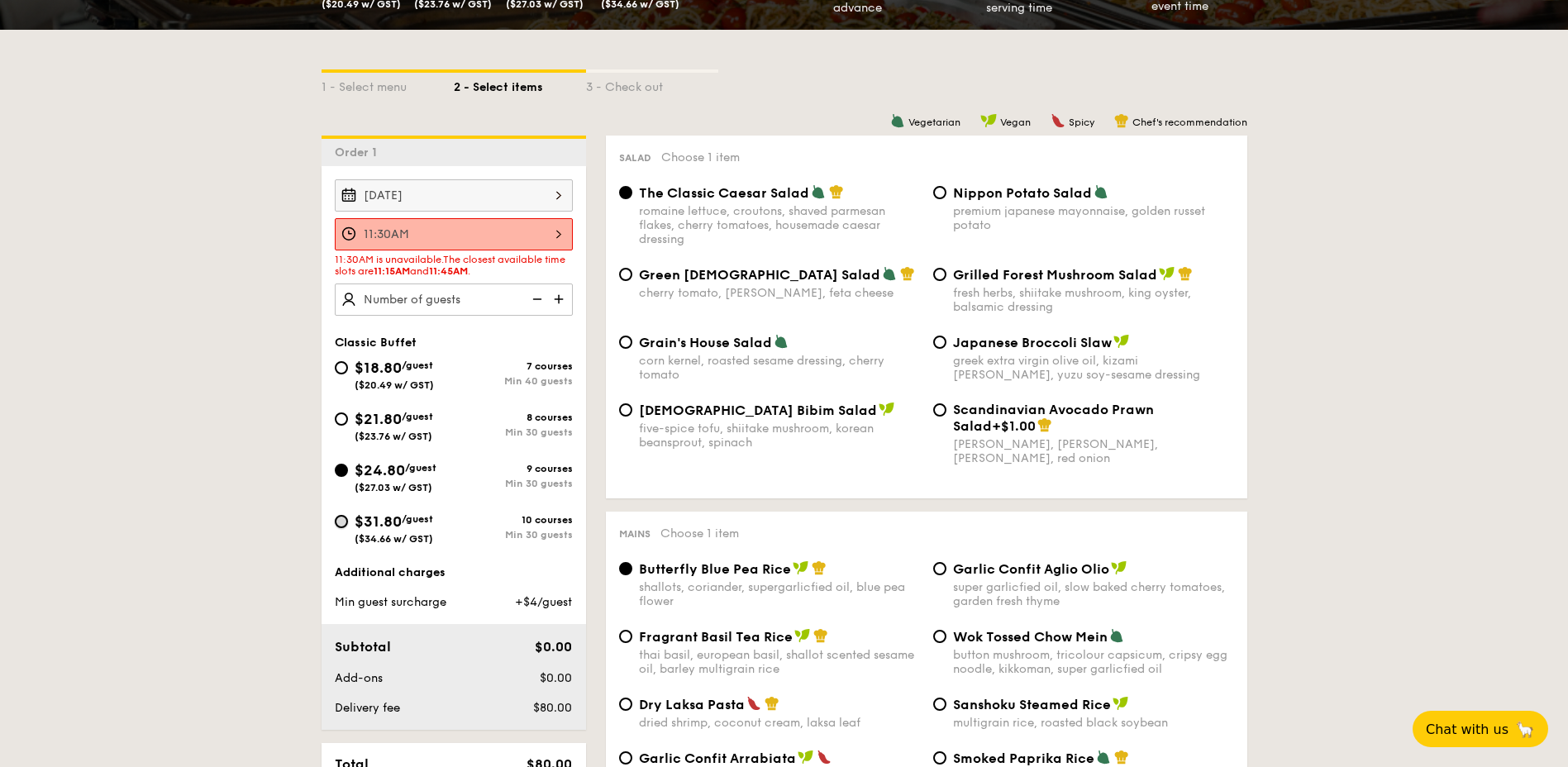
click at [347, 524] on input "$31.80 /guest ($34.66 w/ GST) 10 courses Min 30 guests" at bounding box center [341, 521] width 13 height 13
radio input "true"
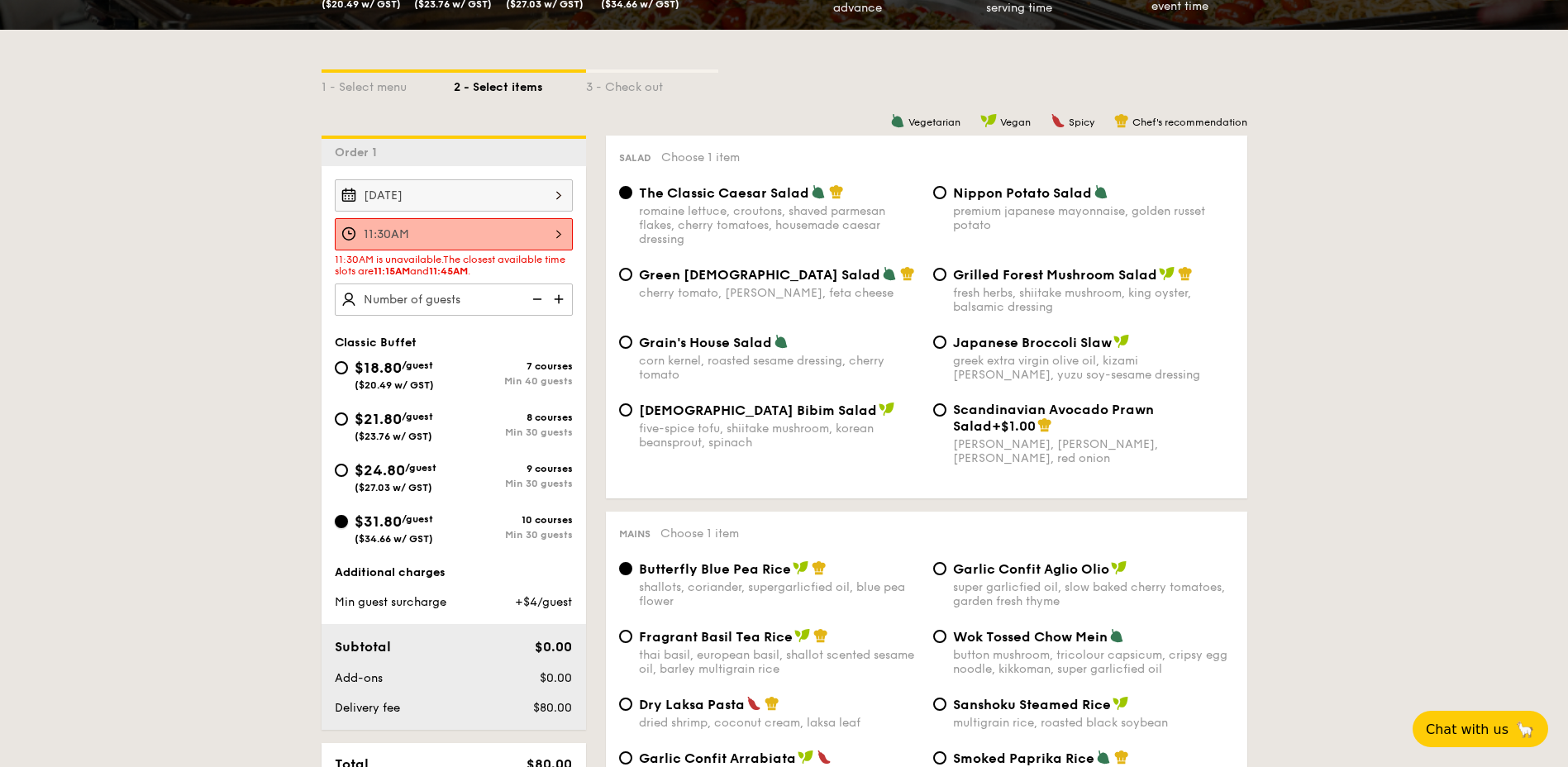
radio input "true"
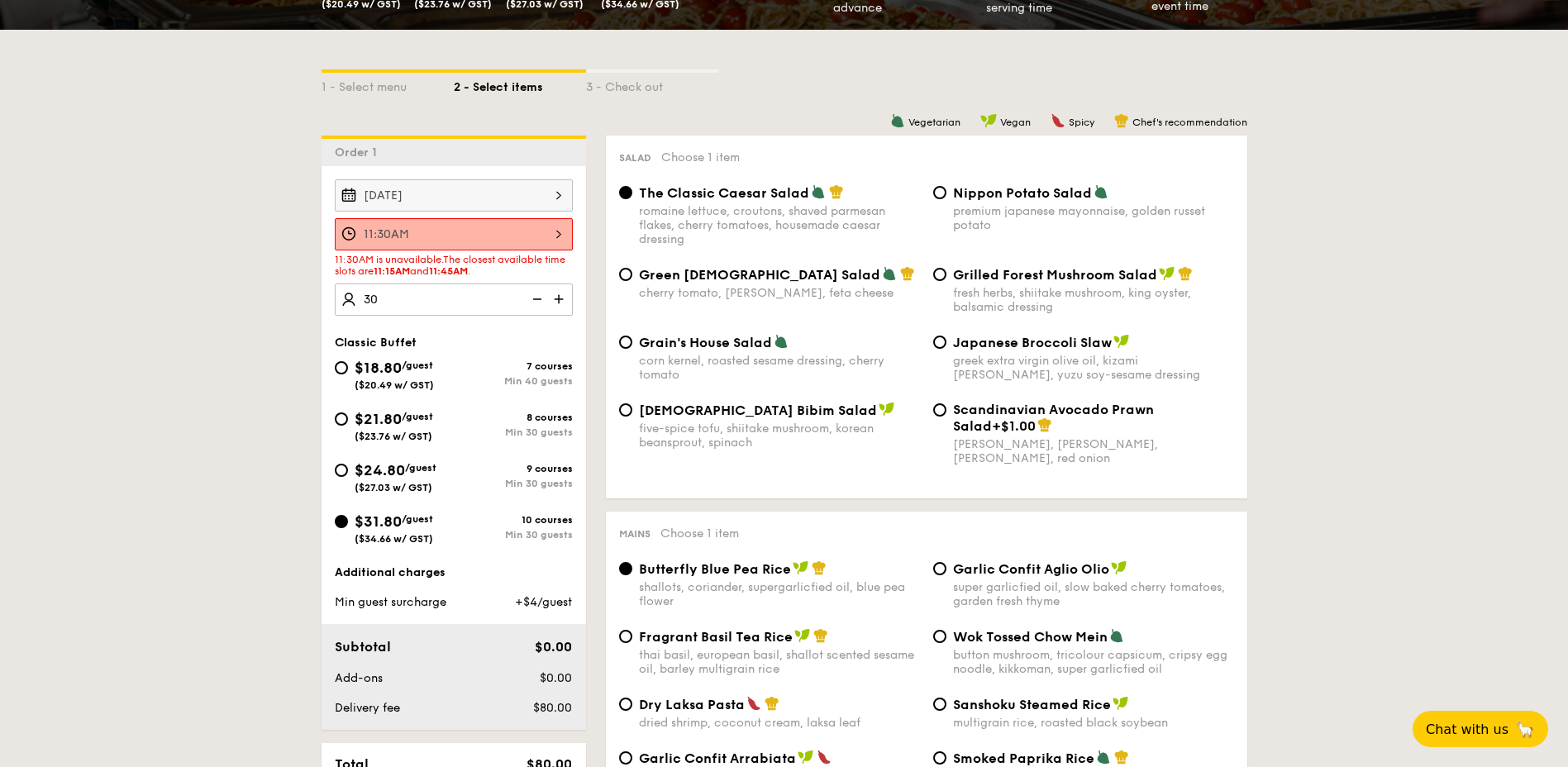
type input "30 guests"
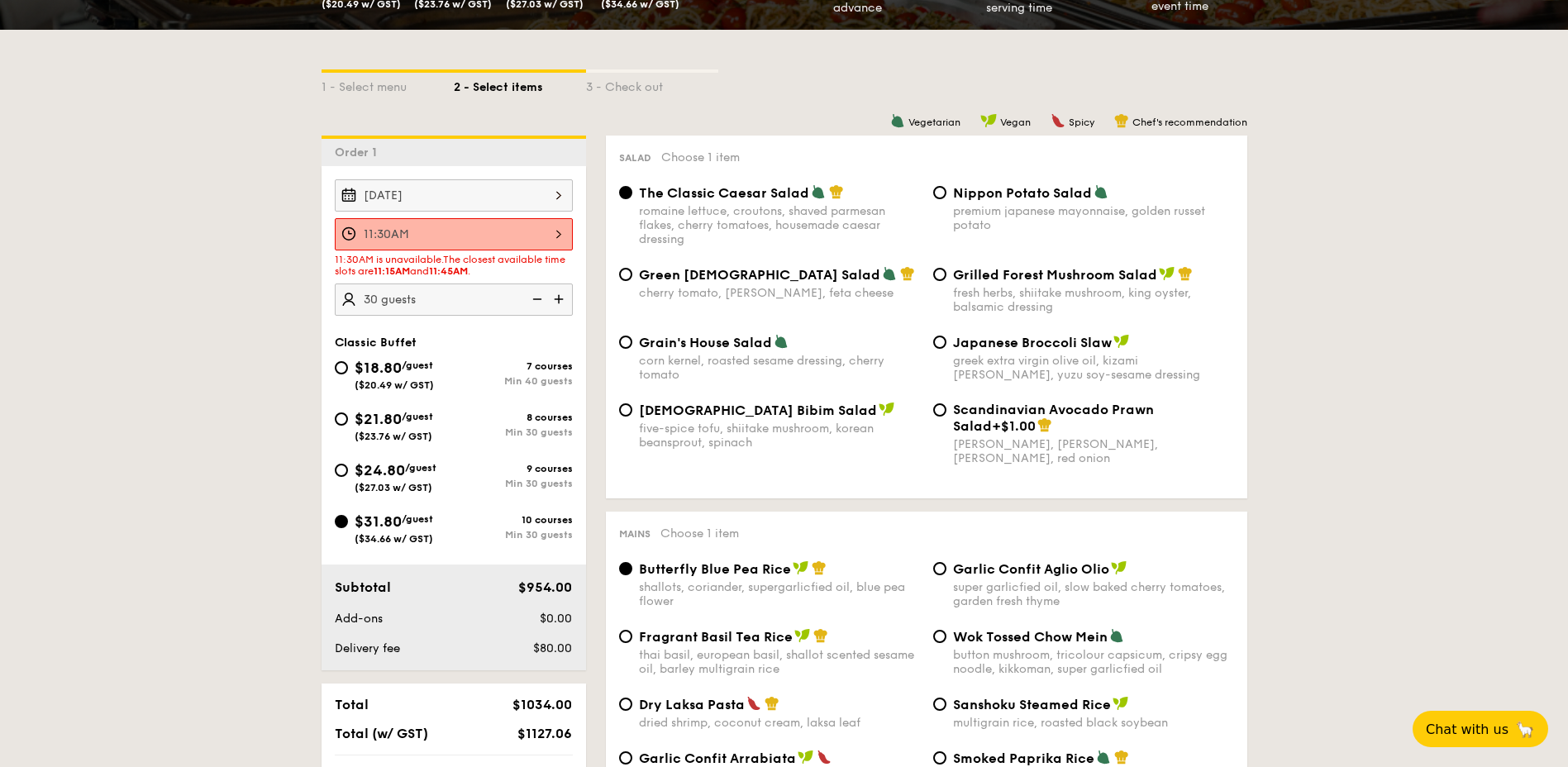
click at [953, 273] on span "Grilled Forest Mushroom Salad" at bounding box center [1055, 275] width 204 height 16
click at [946, 273] on input "Grilled Forest Mushroom Salad fresh herbs, shiitake mushroom, king oyster, bals…" at bounding box center [939, 274] width 13 height 13
radio input "true"
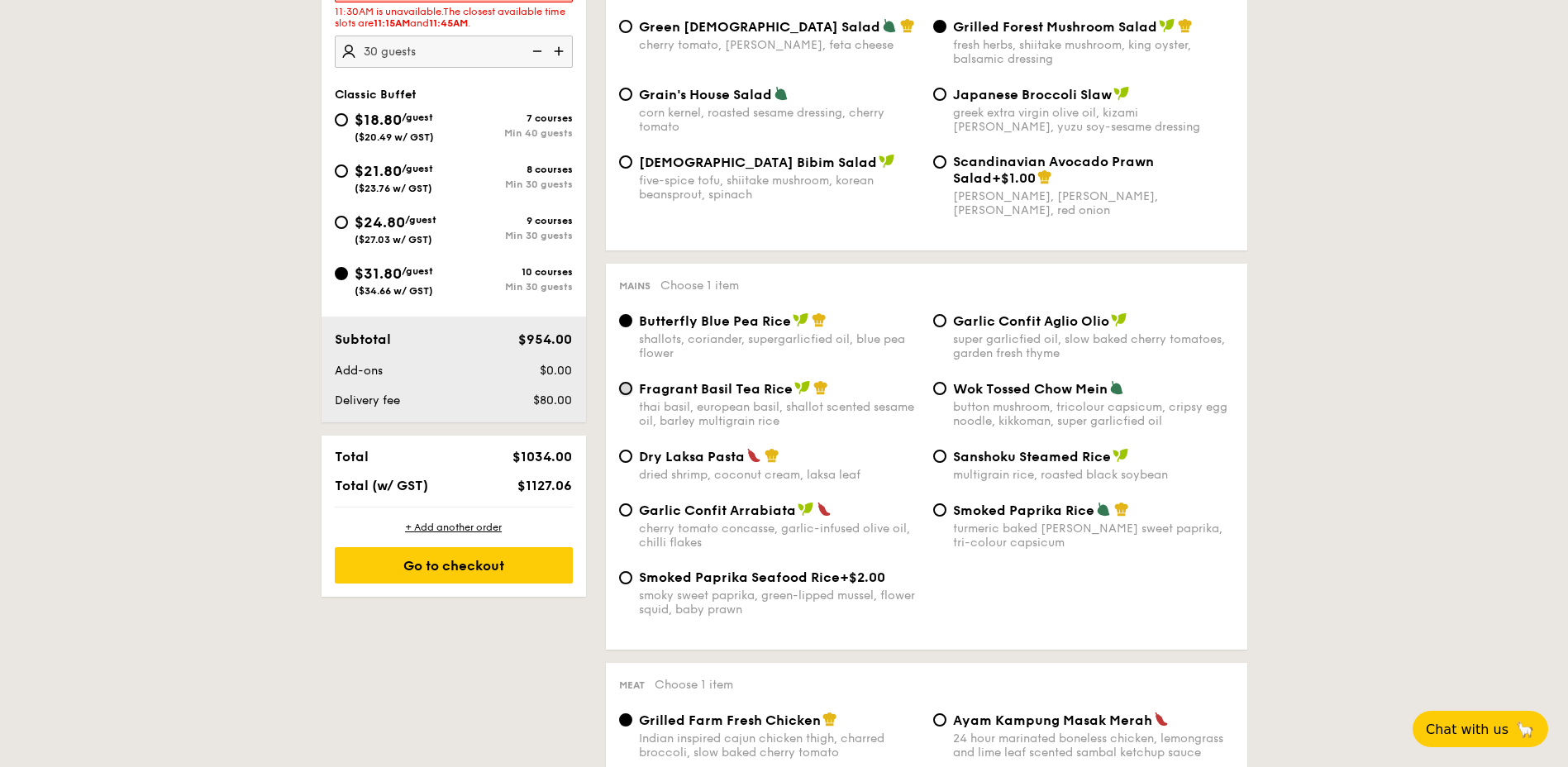
click at [622, 389] on input "Fragrant Basil Tea Rice thai basil, european basil, shallot scented sesame oil,…" at bounding box center [625, 388] width 13 height 13
radio input "true"
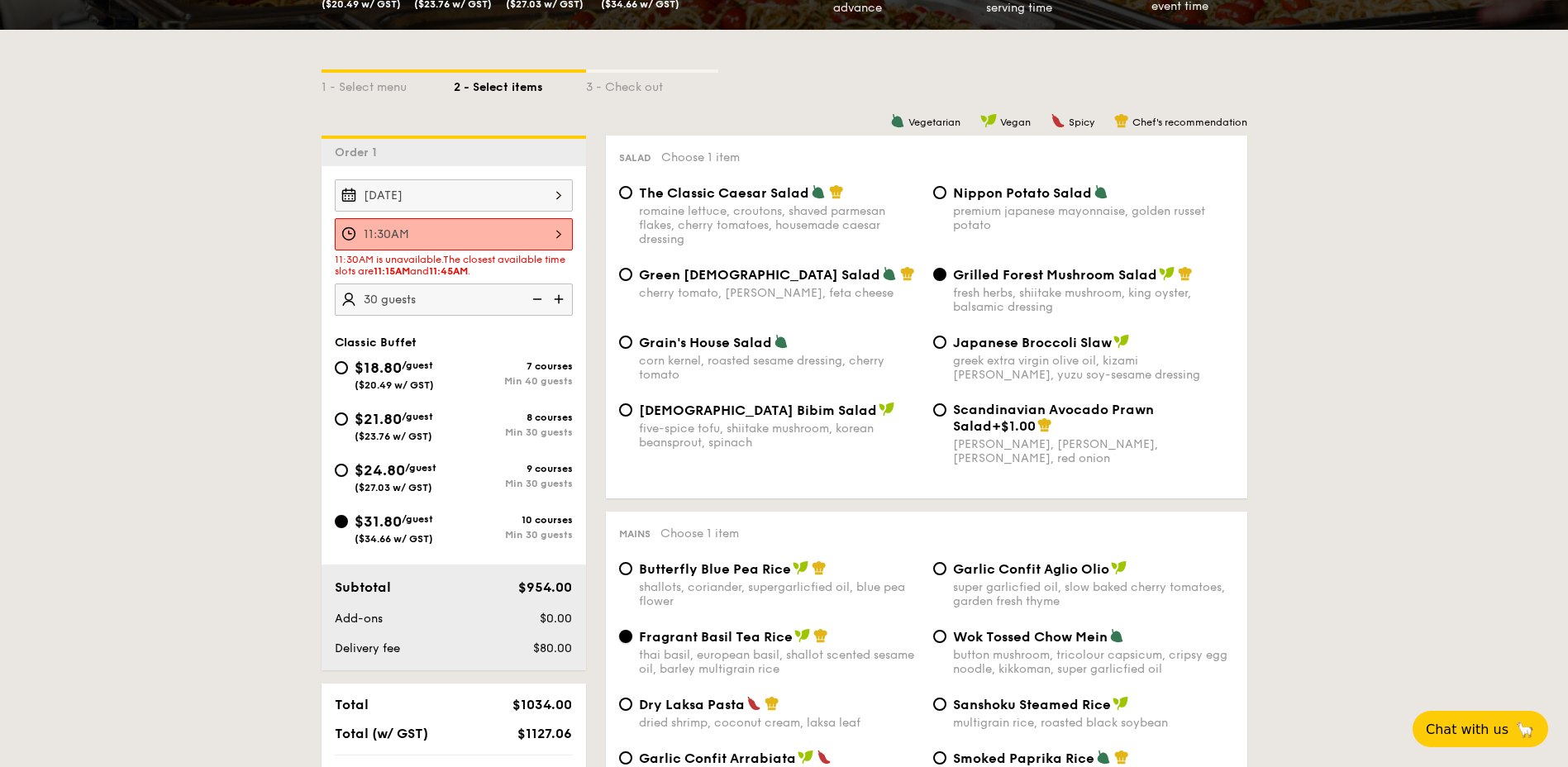
scroll to position [248, 0]
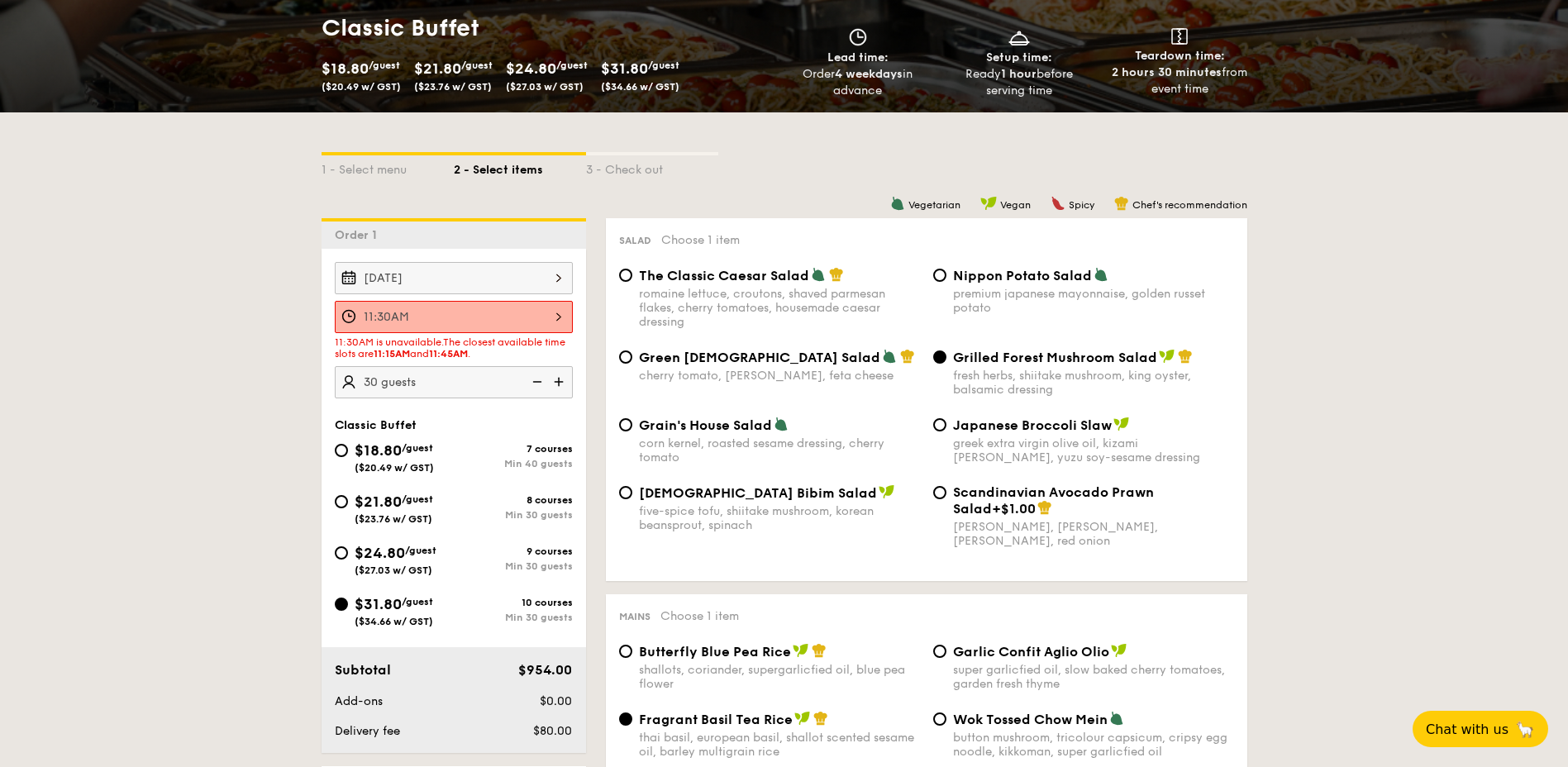
click at [524, 317] on div "11:30AM" at bounding box center [453, 316] width 238 height 32
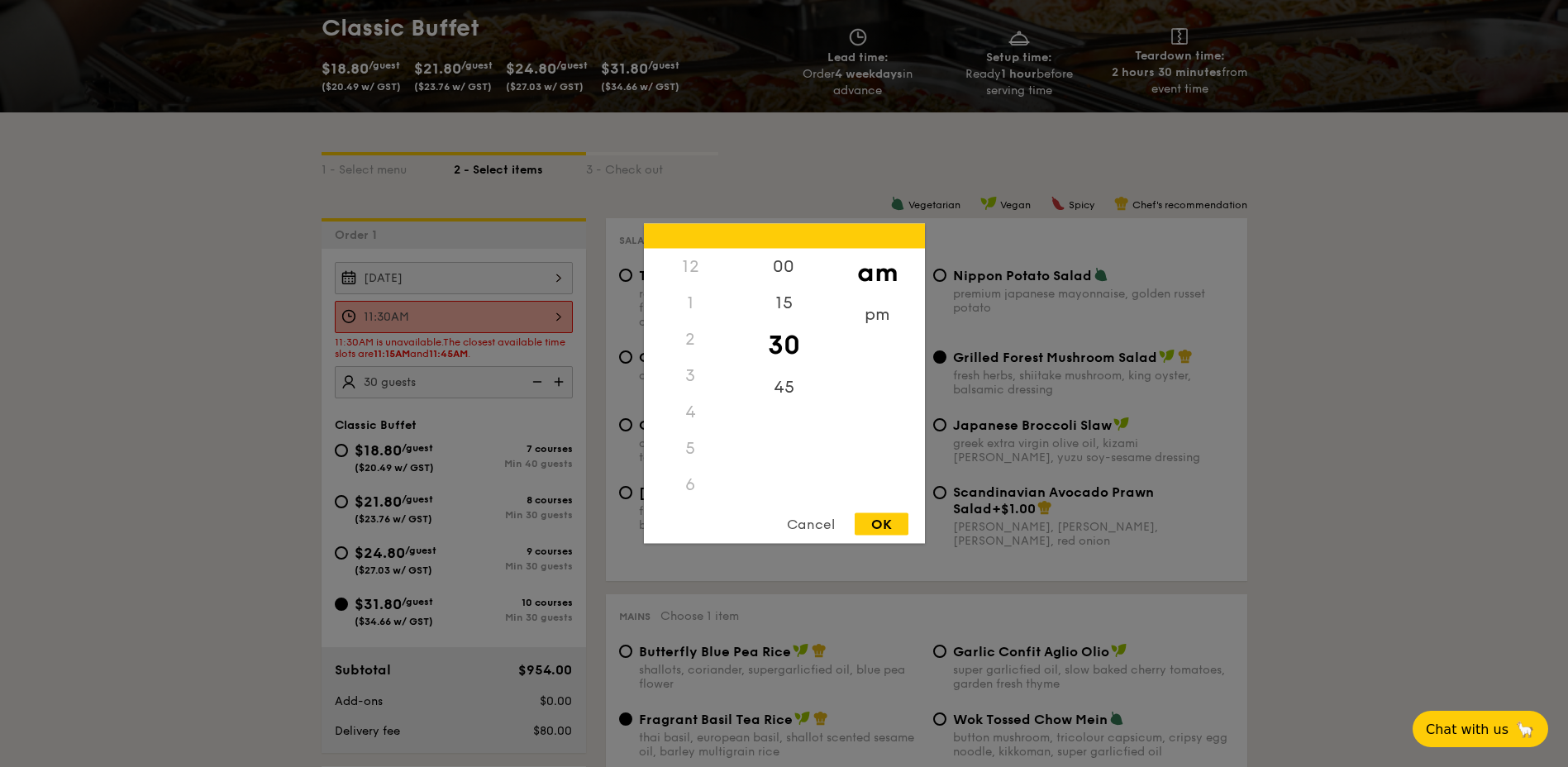
scroll to position [196, 0]
click at [779, 294] on div "15" at bounding box center [783, 309] width 93 height 48
click at [884, 524] on div "OK" at bounding box center [882, 525] width 54 height 23
type input "11:15AM"
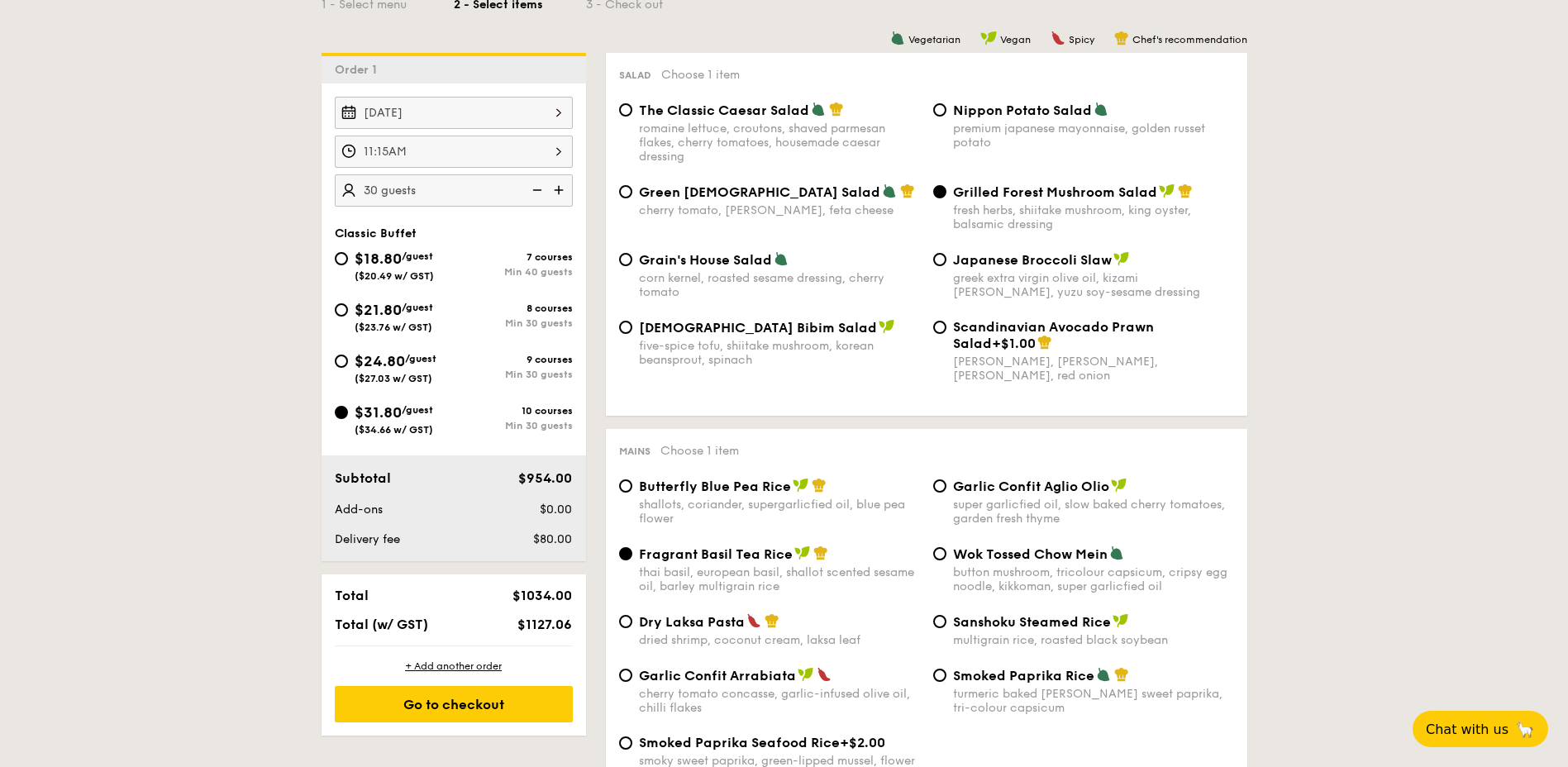
scroll to position [496, 0]
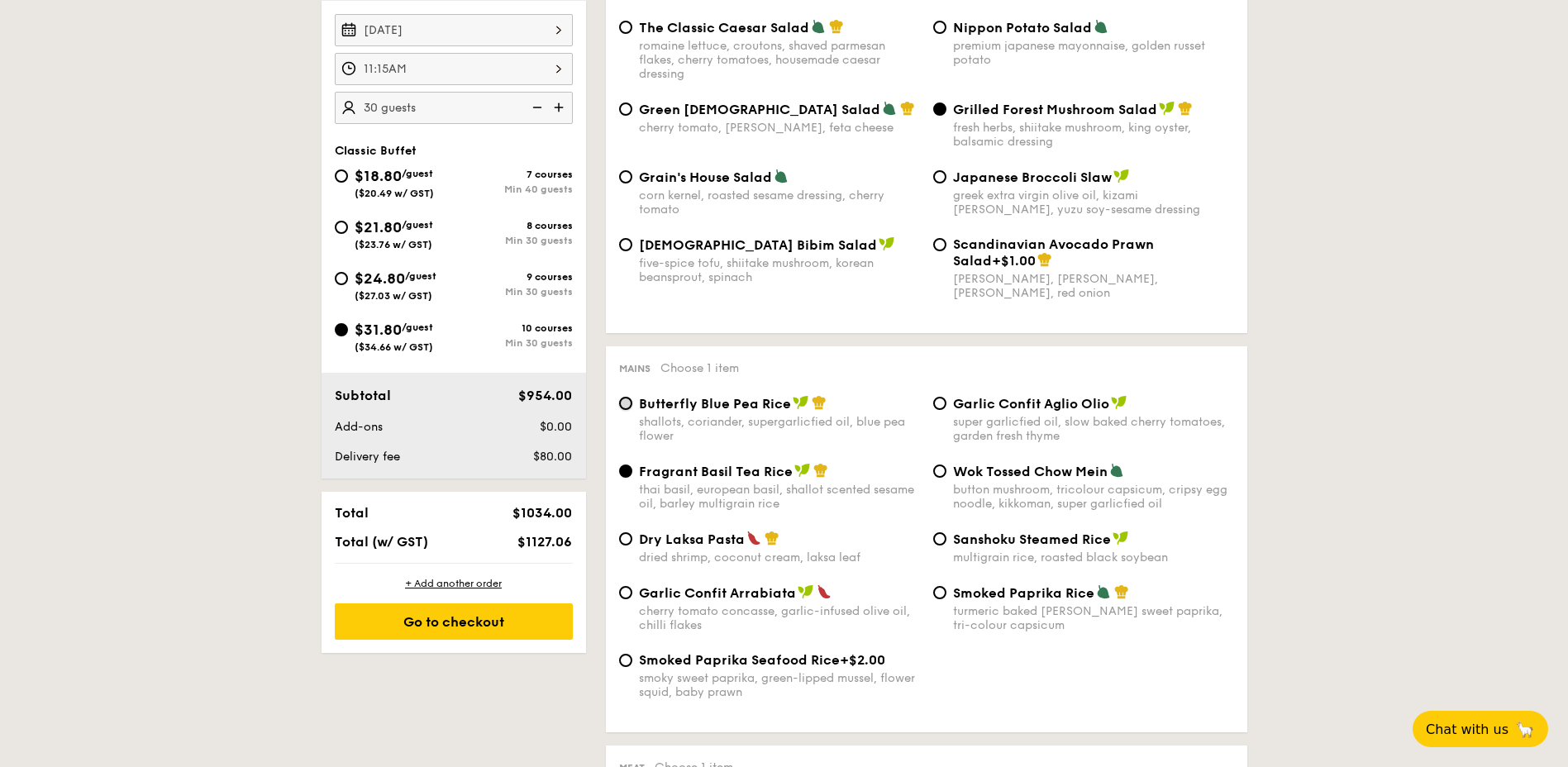
click at [624, 402] on input "Butterfly Blue Pea Rice shallots, coriander, supergarlicfied oil, blue pea flow…" at bounding box center [625, 403] width 13 height 13
radio input "true"
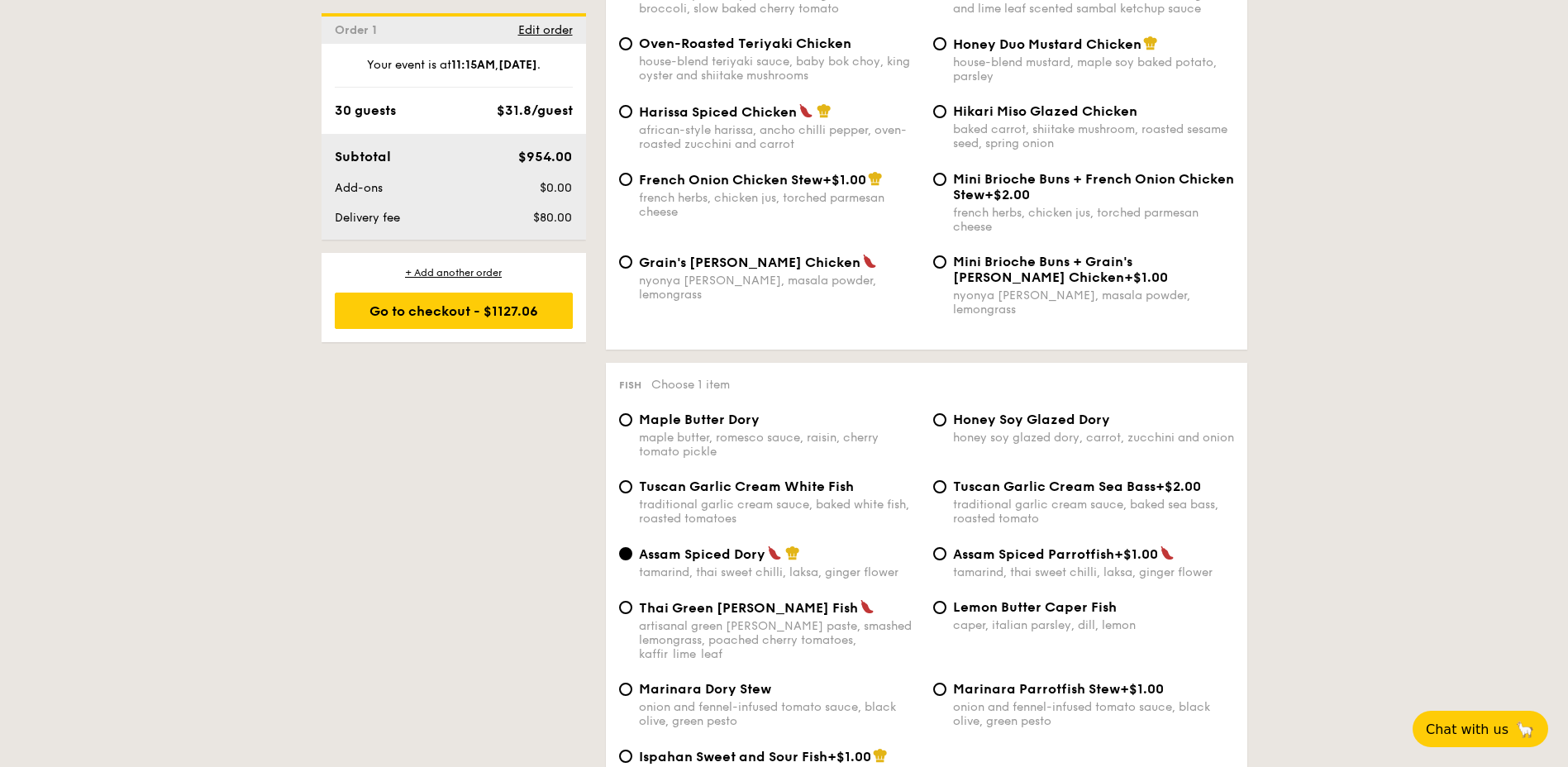
scroll to position [1406, 0]
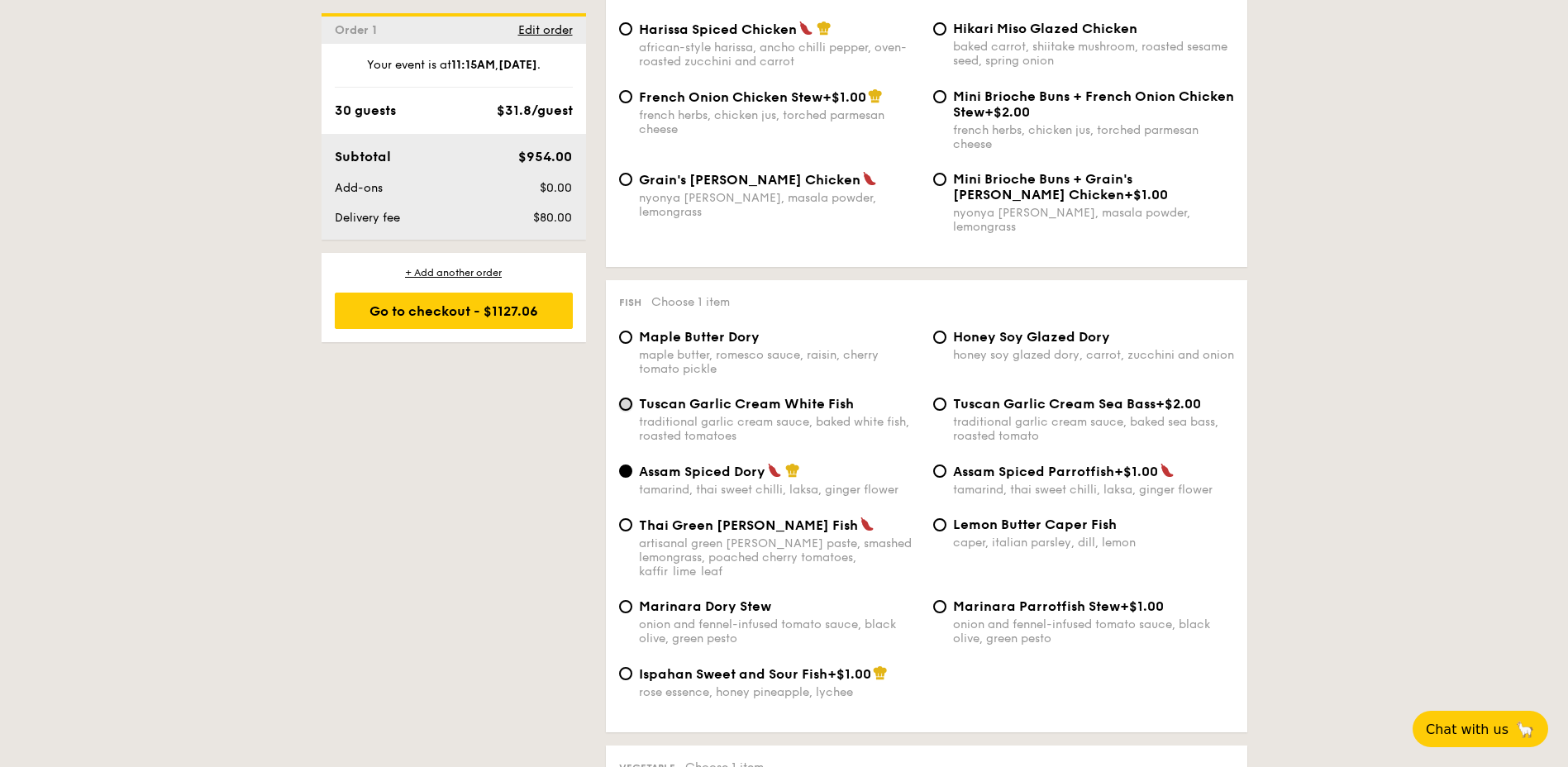
click at [623, 397] on input "Tuscan Garlic Cream White Fish traditional garlic cream sauce, baked white fish…" at bounding box center [625, 404] width 13 height 13
radio input "true"
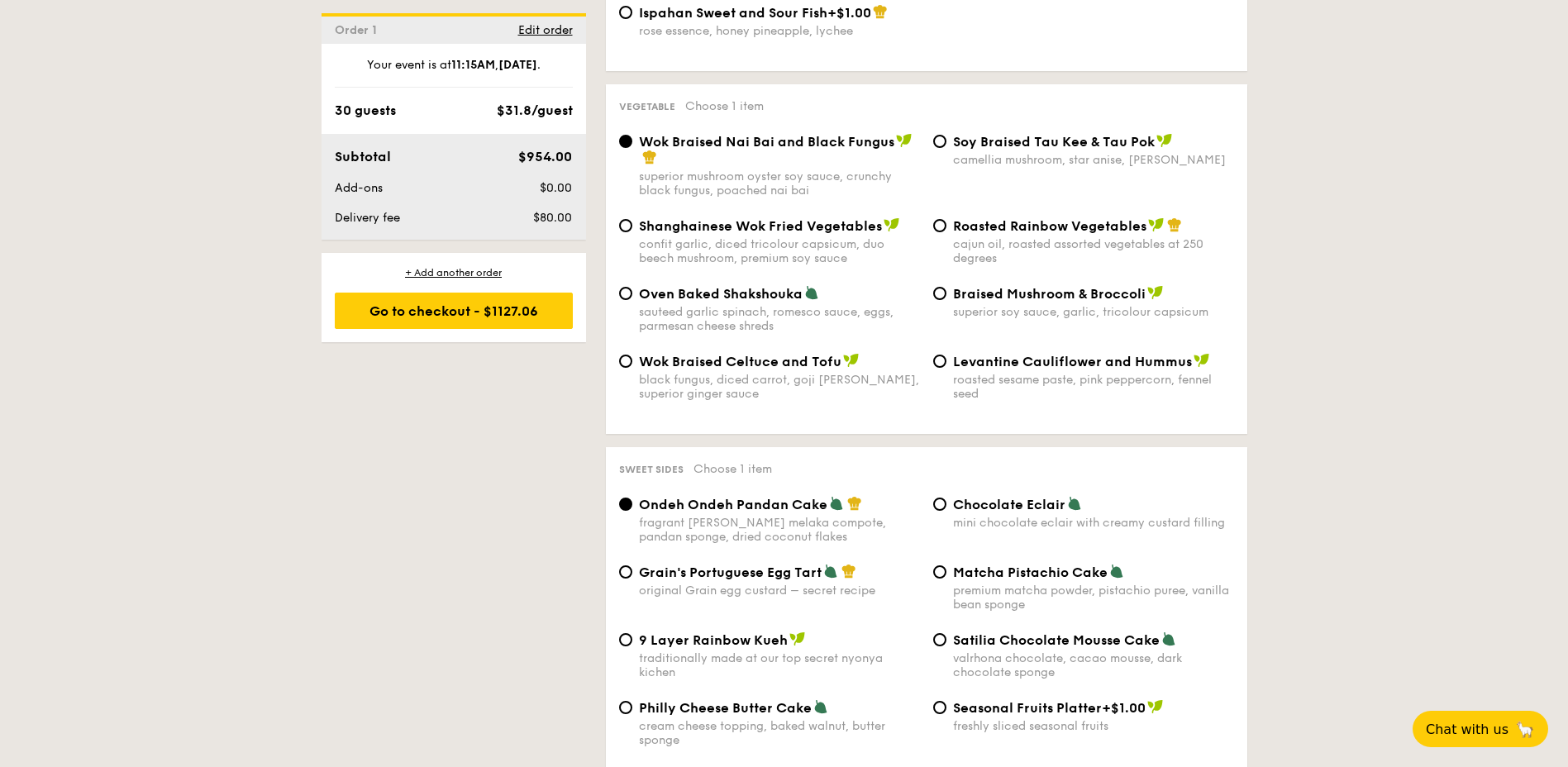
scroll to position [2233, 0]
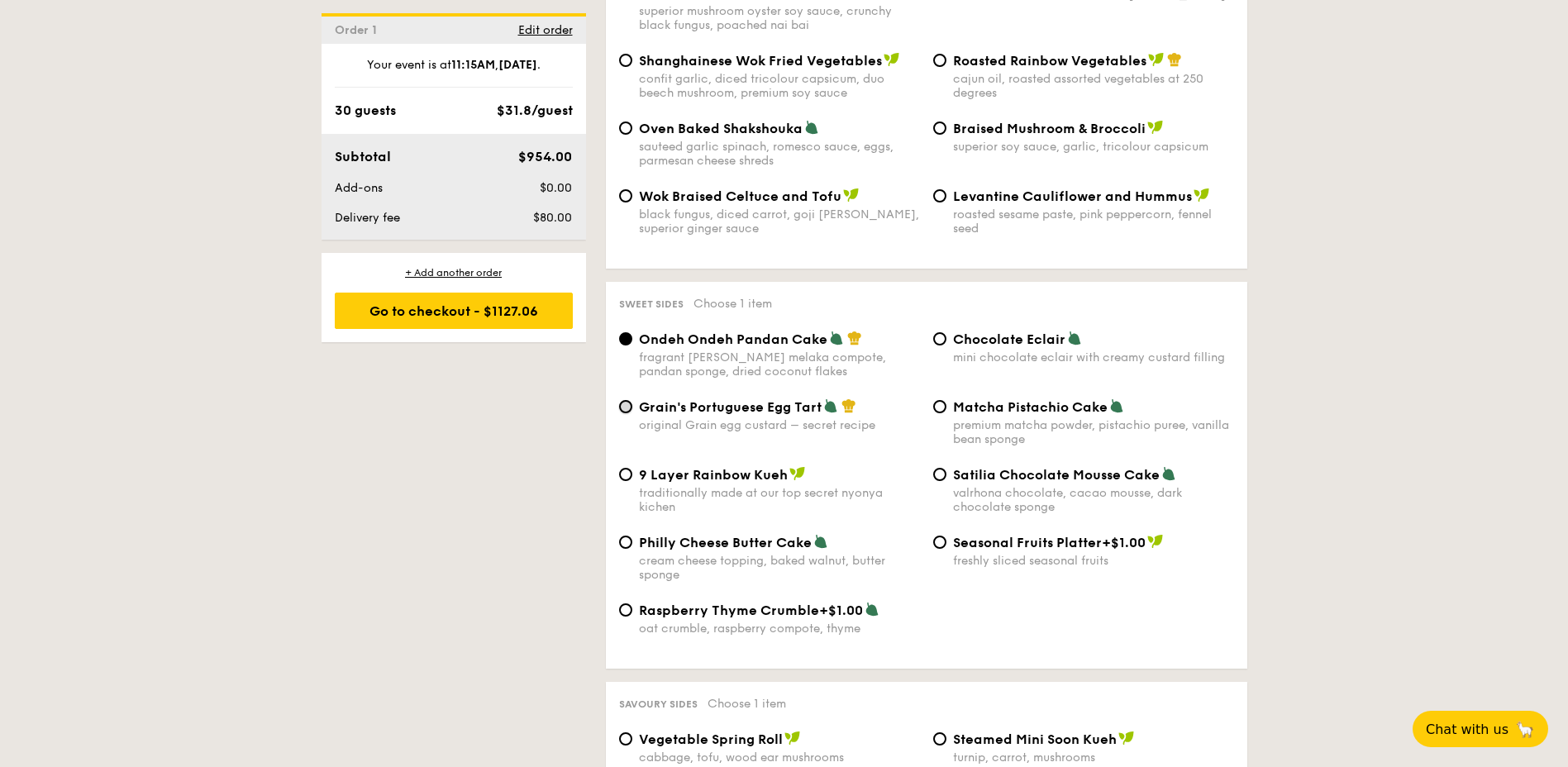
click at [625, 400] on input "Grain's Portuguese Egg Tart original Grain egg custard – secret recipe" at bounding box center [625, 406] width 13 height 13
radio input "true"
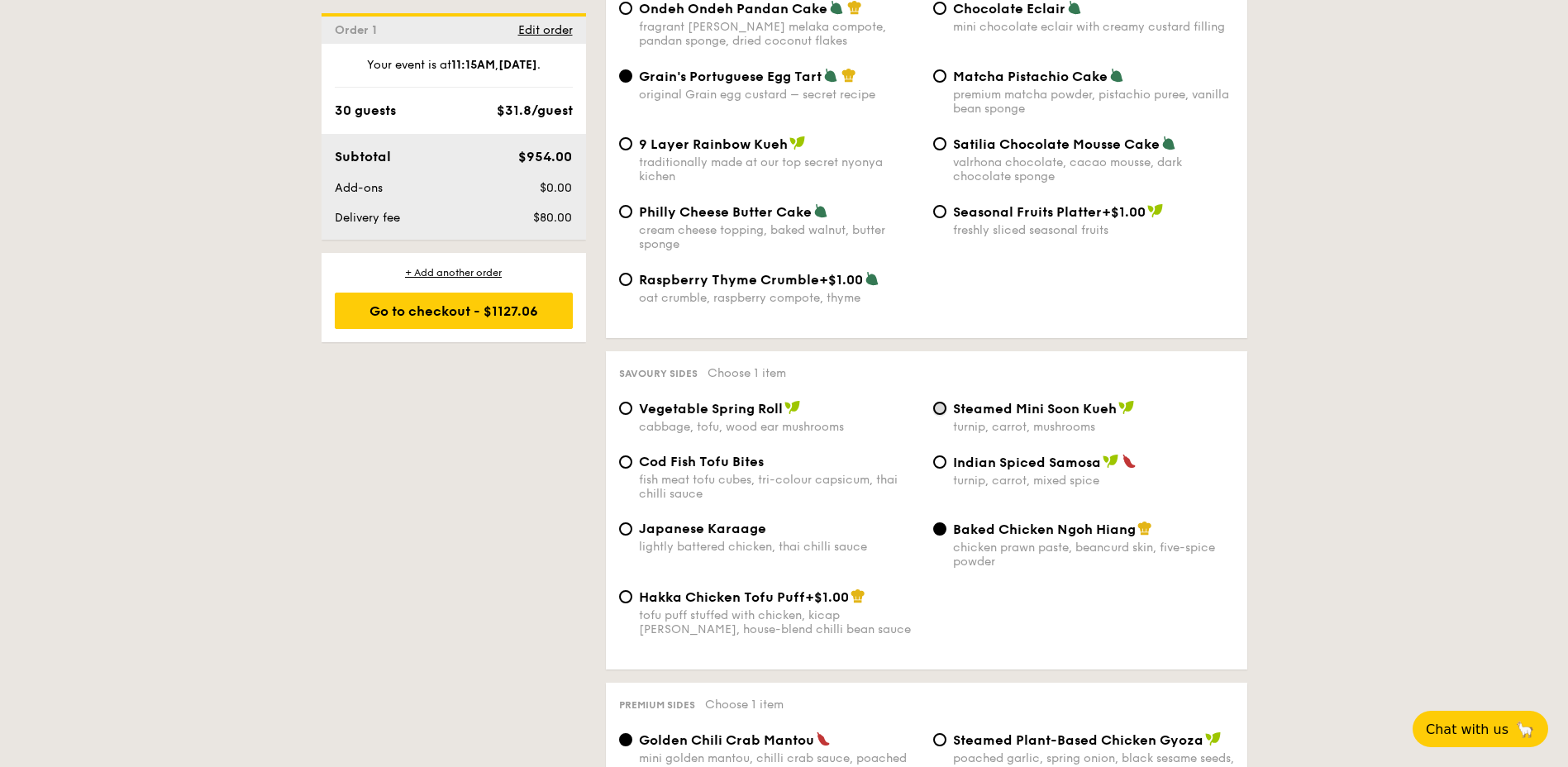
click at [937, 402] on input "Steamed Mini Soon Kueh turnip, carrot, mushrooms" at bounding box center [939, 408] width 13 height 13
radio input "true"
click at [629, 402] on input "Vegetable Spring Roll cabbage, tofu, wood ear mushrooms" at bounding box center [625, 408] width 13 height 13
radio input "true"
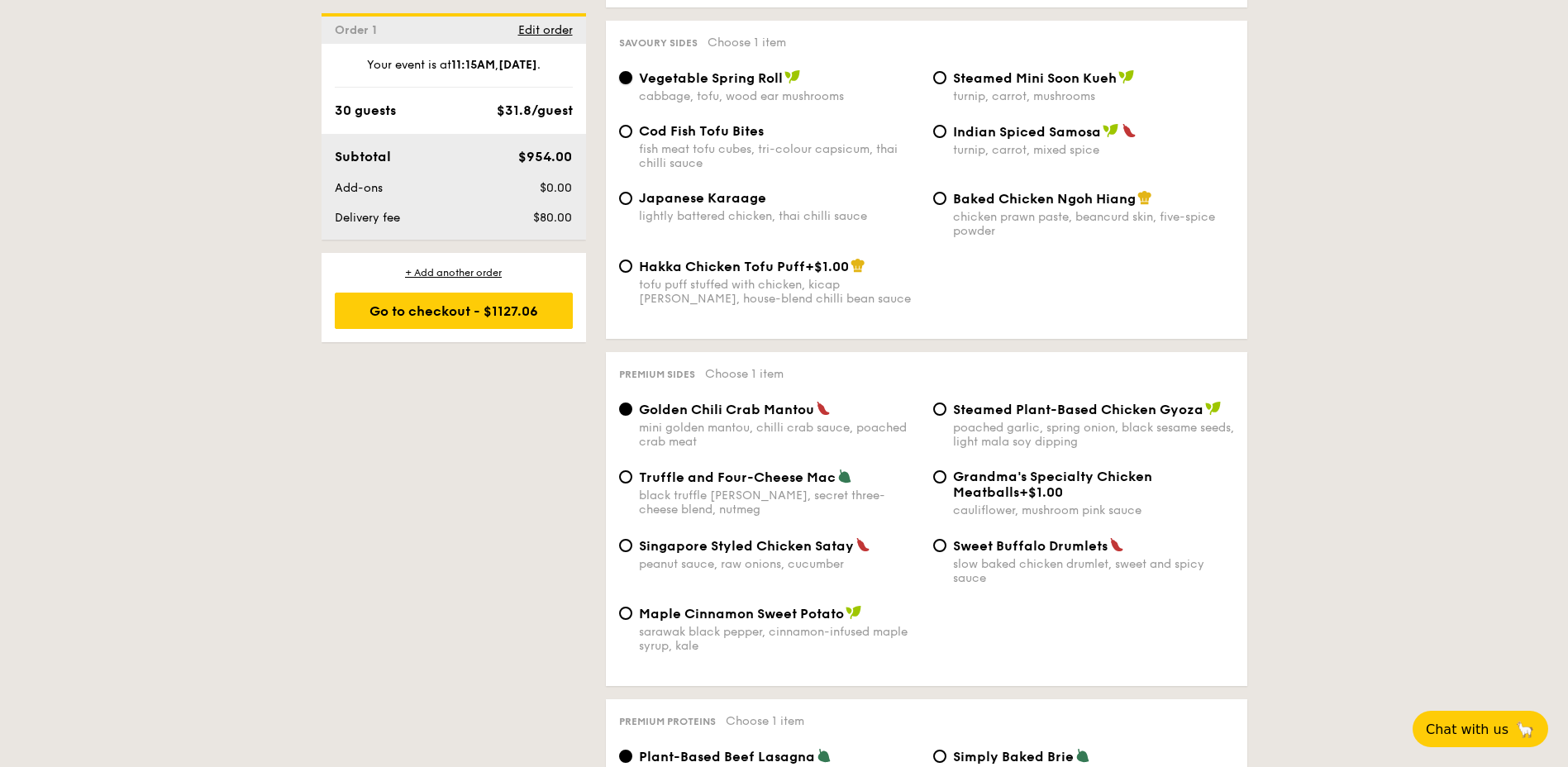
scroll to position [2976, 0]
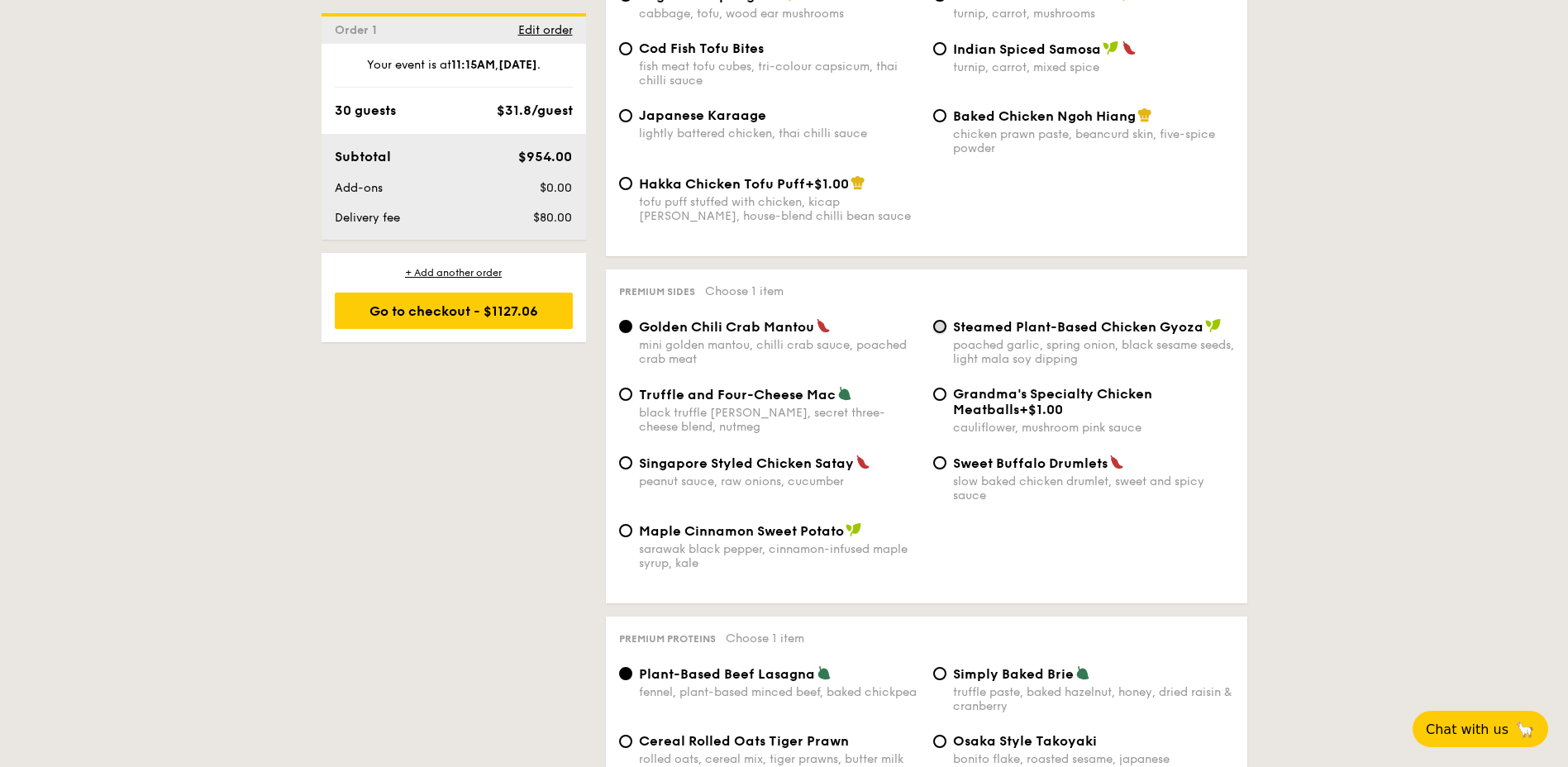
click at [944, 320] on input "Steamed Plant-Based Chicken Gyoza poached garlic, spring onion, black sesame se…" at bounding box center [939, 326] width 13 height 13
radio input "true"
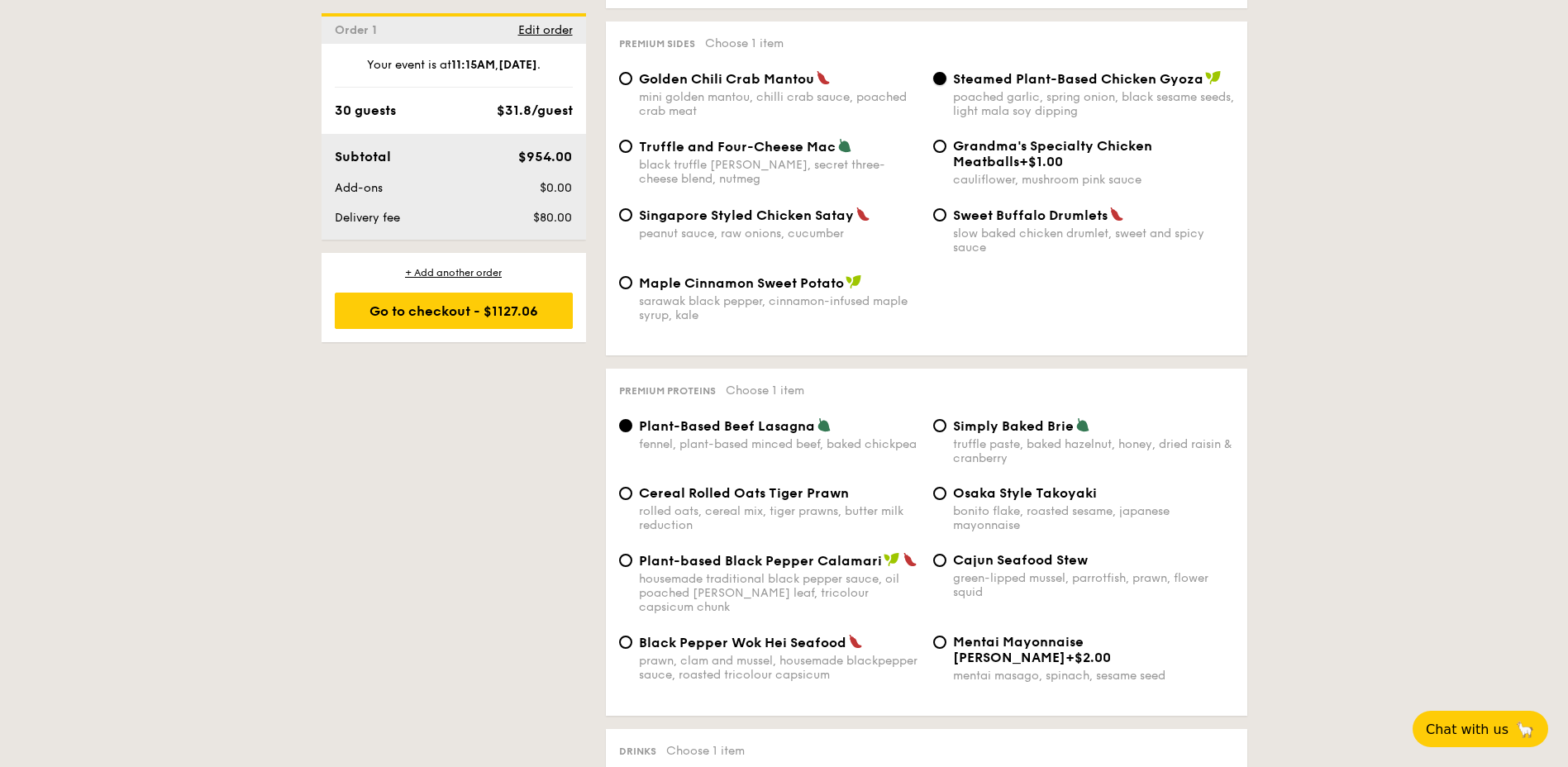
scroll to position [3308, 0]
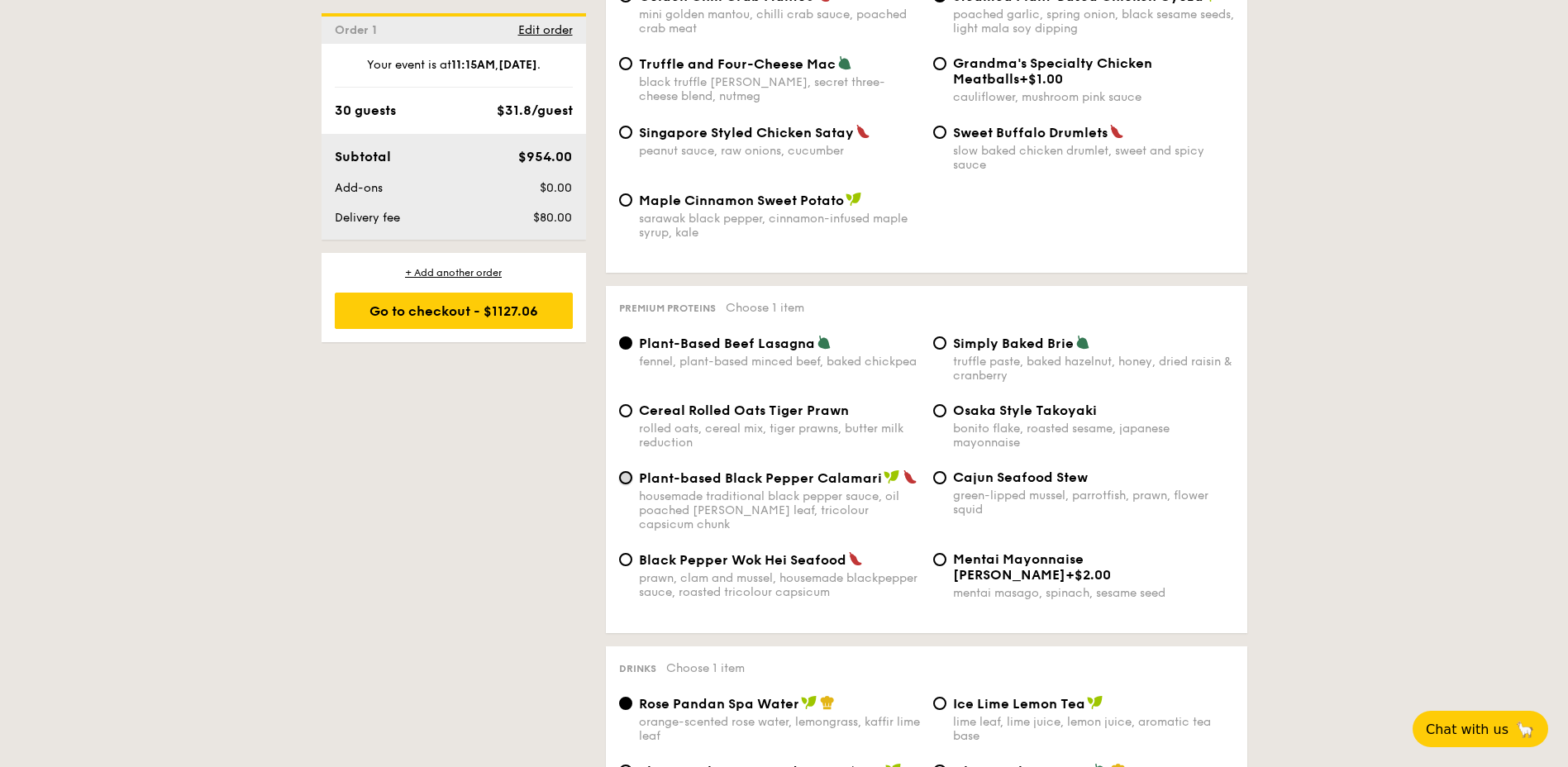
click at [630, 472] on input "Plant-based Black Pepper Calamari housemade traditional black pepper sauce, oil…" at bounding box center [625, 478] width 13 height 13
radio input "true"
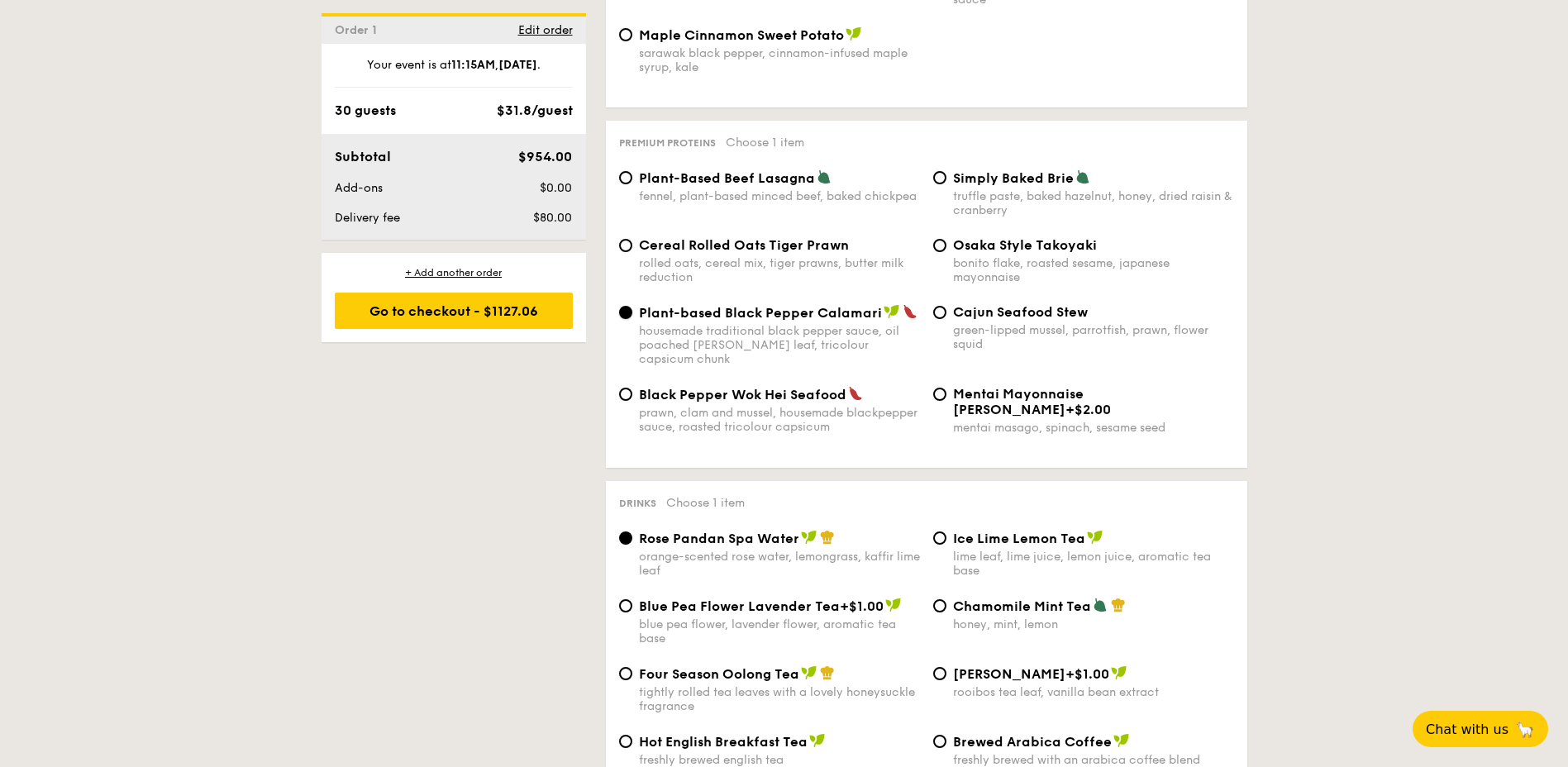
scroll to position [3555, 0]
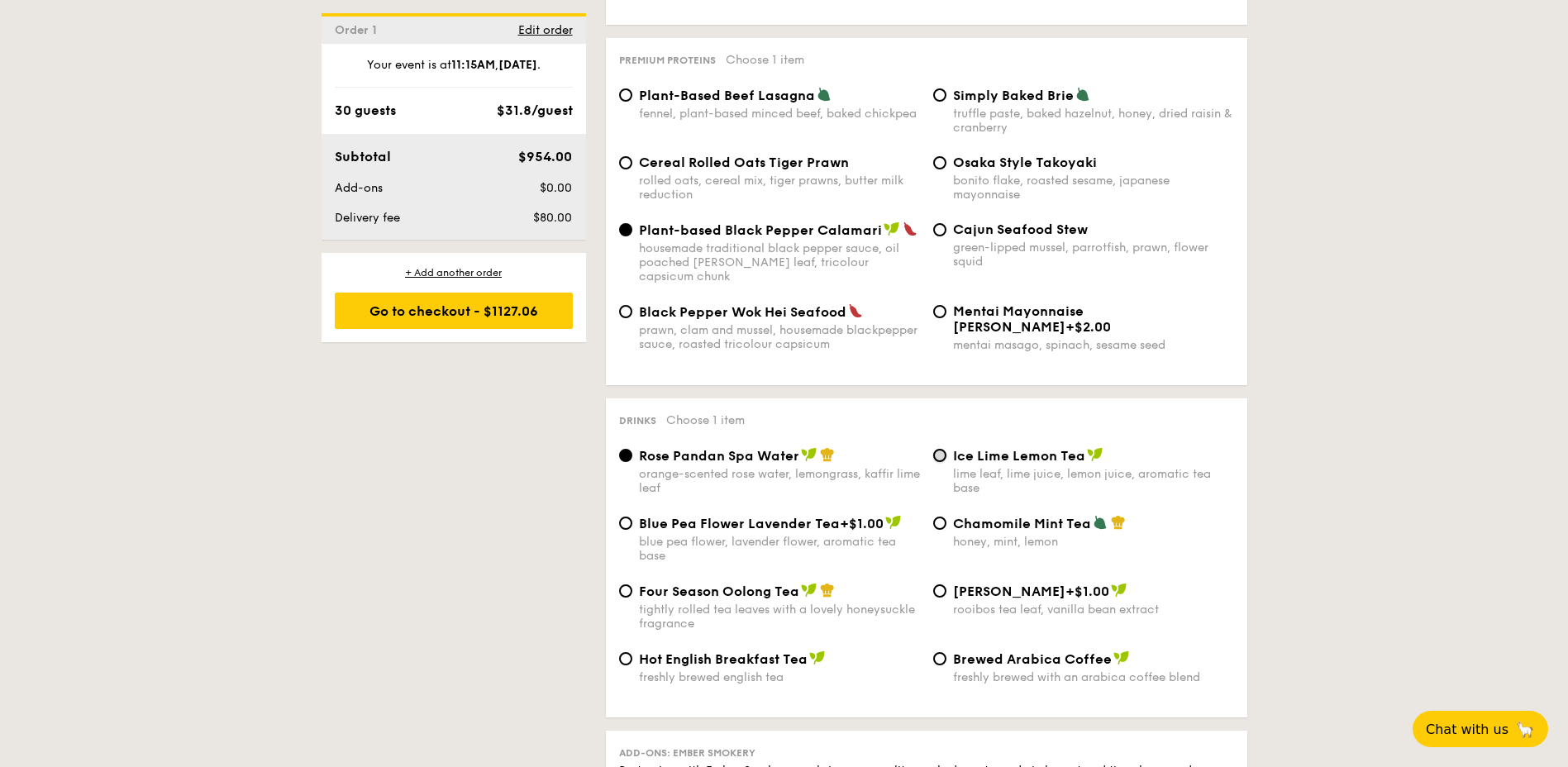
click at [941, 449] on input "Ice Lime Lemon Tea lime leaf, lime juice, lemon juice, aromatic tea base" at bounding box center [939, 455] width 13 height 13
radio input "true"
click at [626, 449] on input "Rose Pandan Spa Water orange-scented rose water, lemongrass, kaffir lime leaf" at bounding box center [625, 455] width 13 height 13
radio input "true"
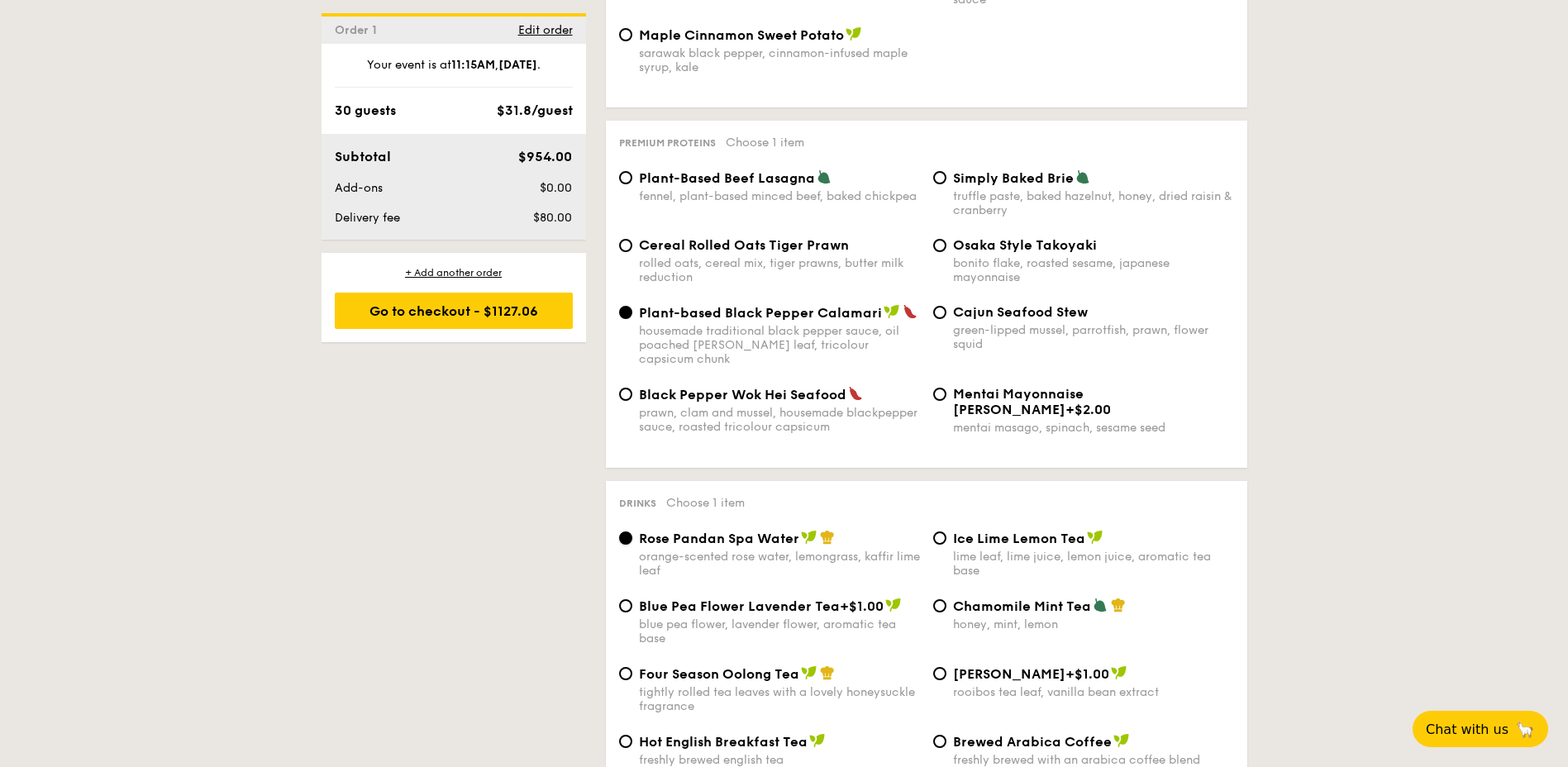
scroll to position [3804, 0]
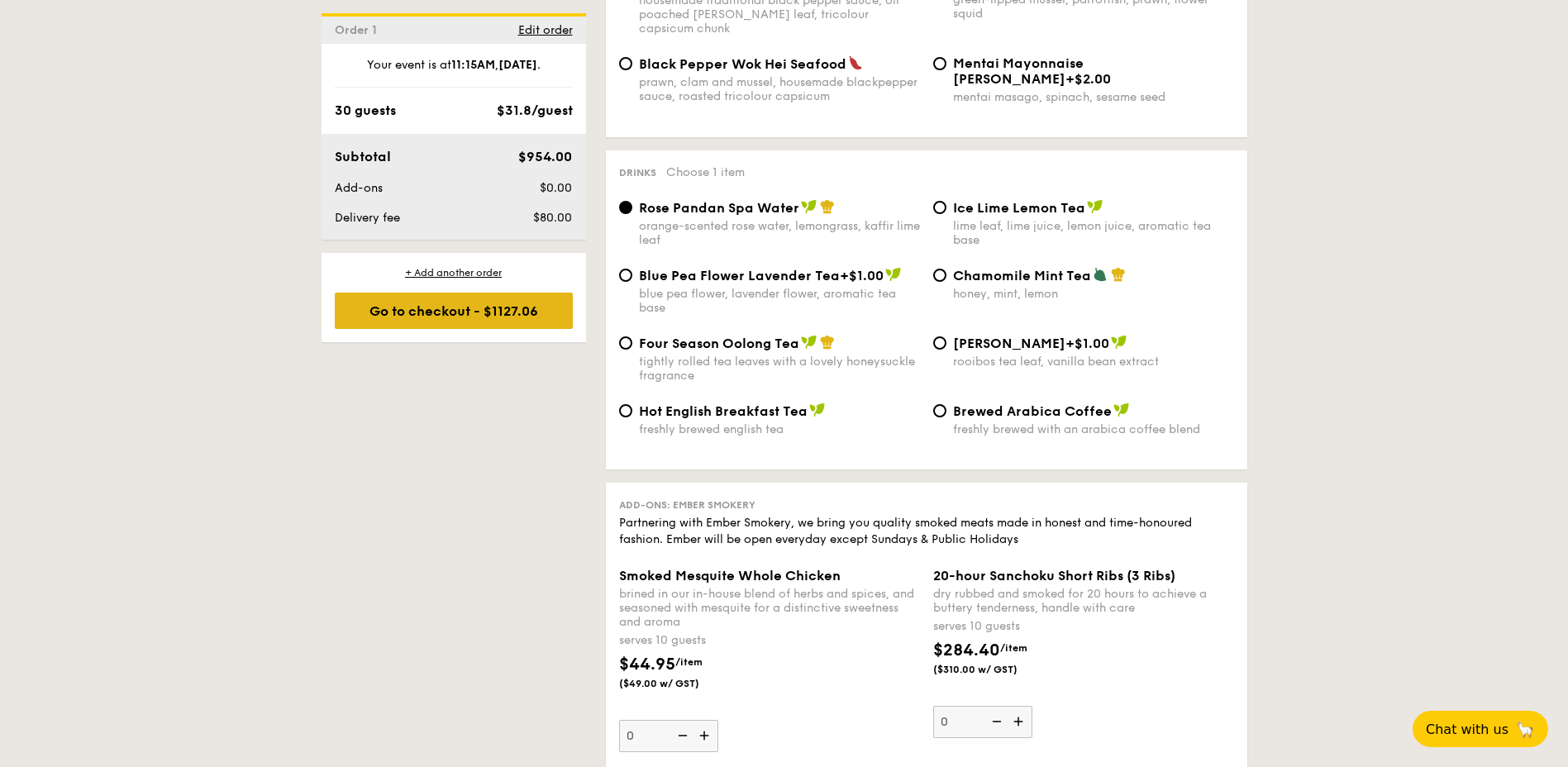
click at [454, 308] on div "Go to checkout - $1127.06" at bounding box center [453, 311] width 238 height 37
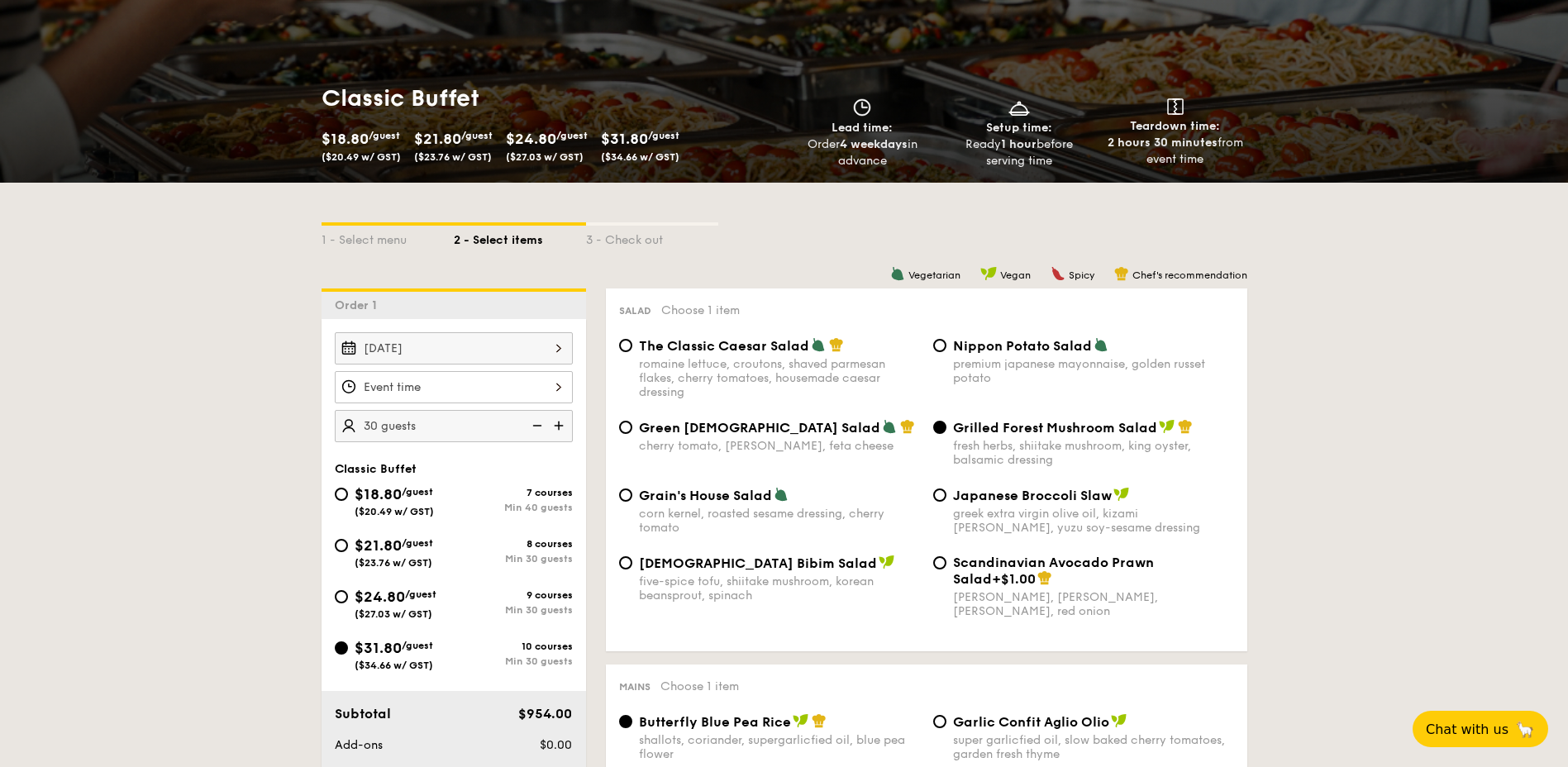
scroll to position [426, 0]
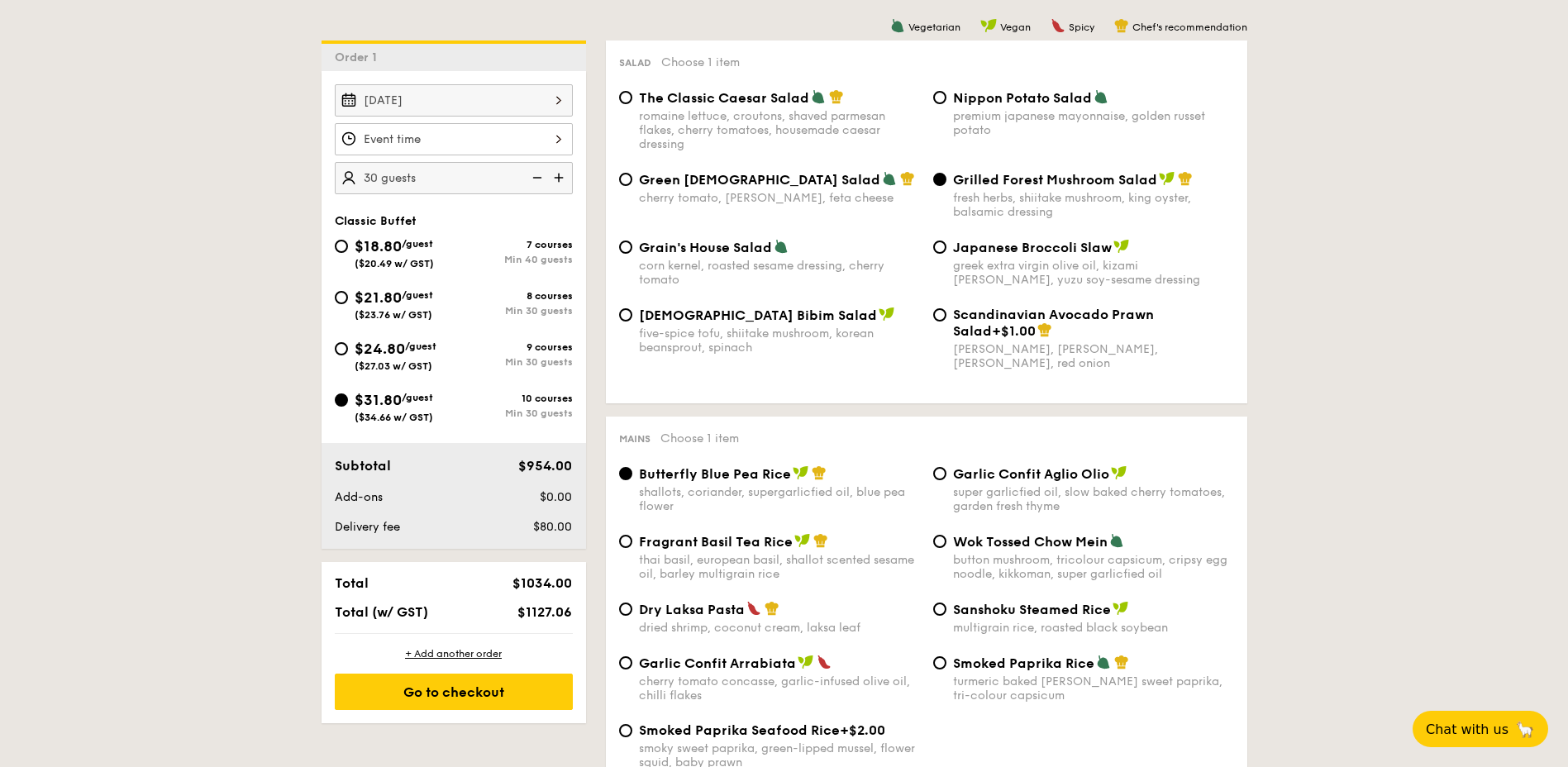
click at [547, 139] on div at bounding box center [453, 139] width 238 height 32
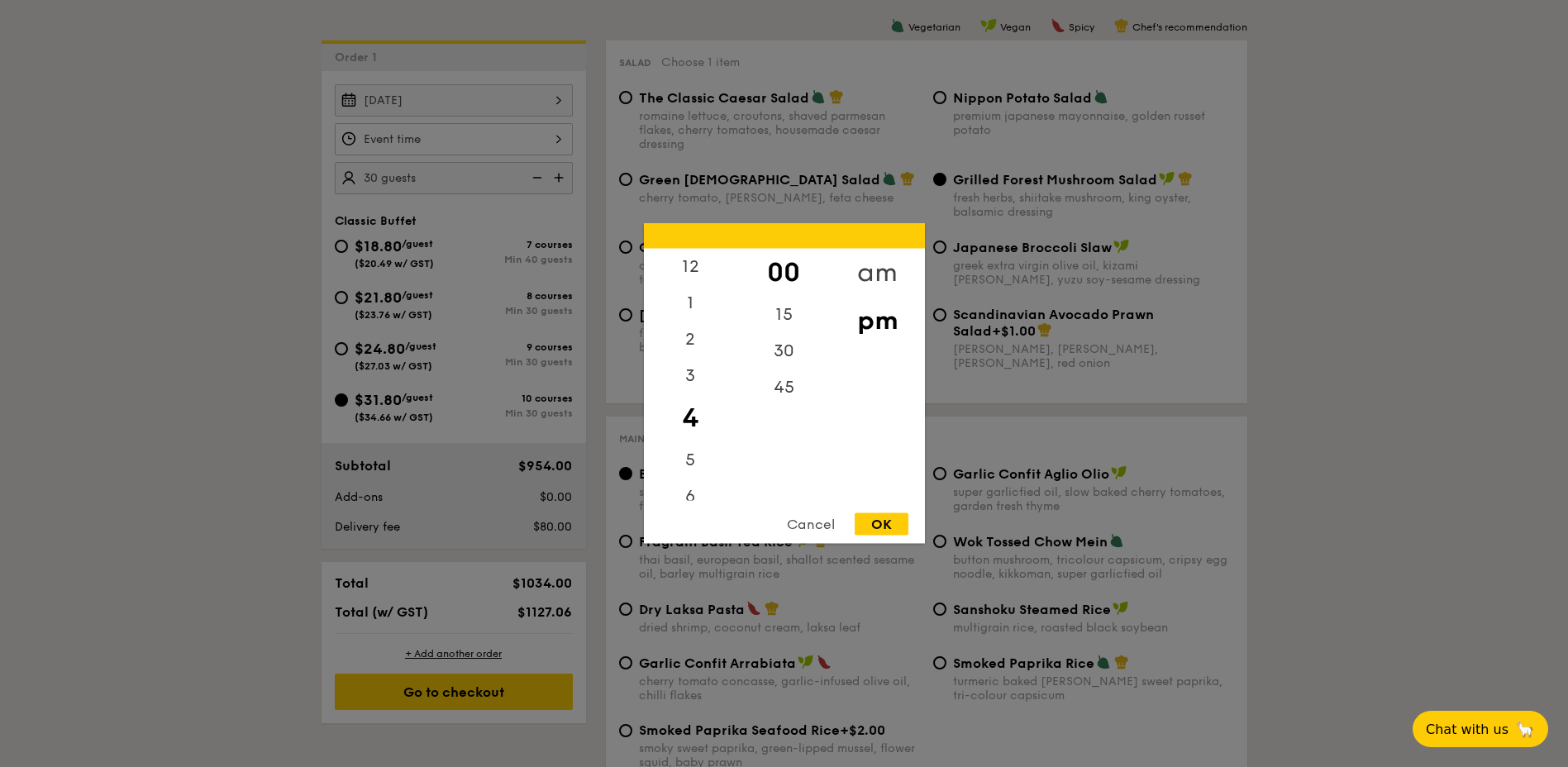
click at [869, 275] on div "am" at bounding box center [876, 273] width 93 height 48
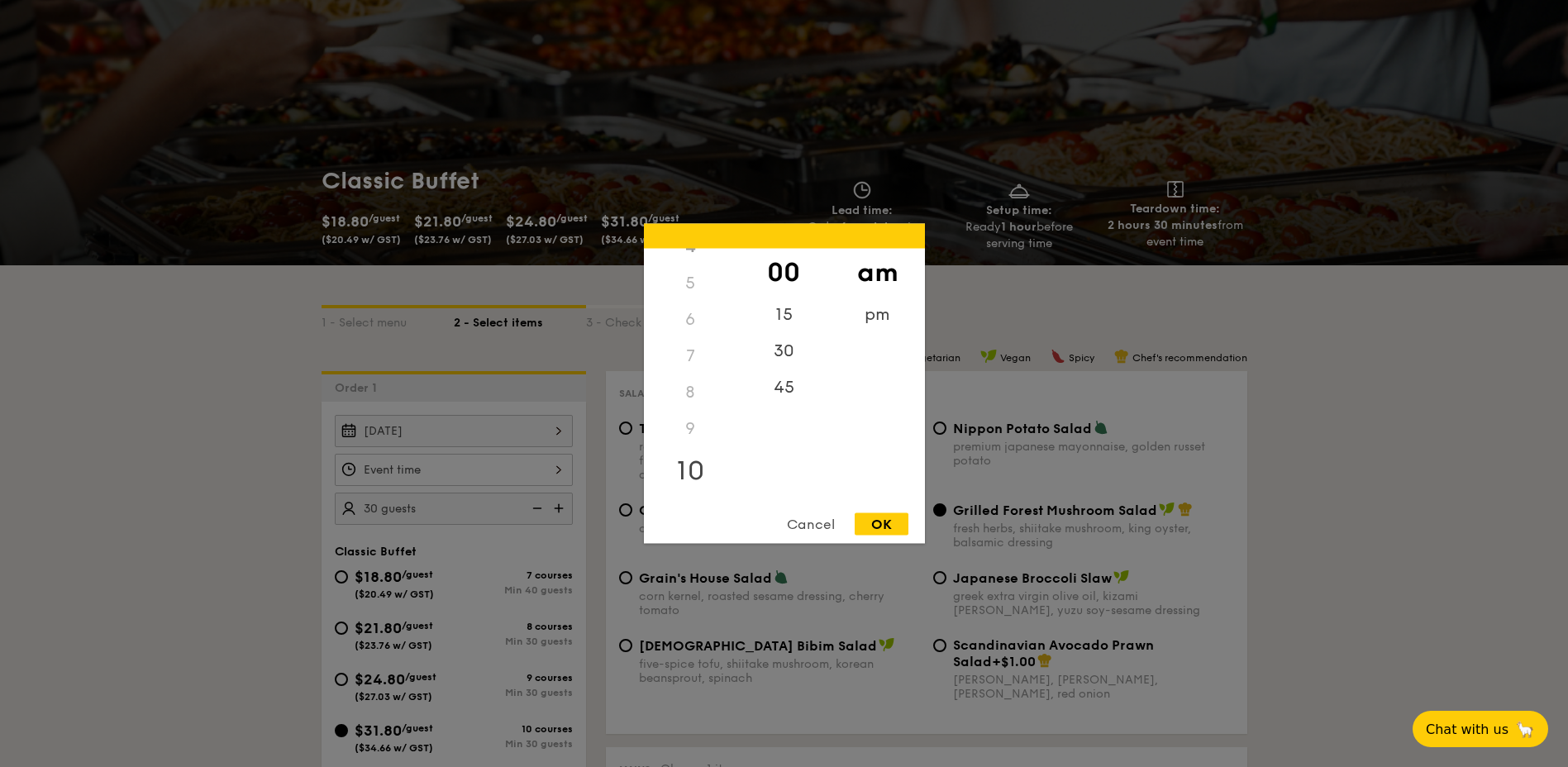
scroll to position [185, 0]
click at [696, 481] on div "11" at bounding box center [690, 488] width 93 height 48
click at [785, 383] on div "45" at bounding box center [783, 393] width 93 height 48
click at [892, 521] on div "OK" at bounding box center [882, 525] width 54 height 23
type input "11:45AM"
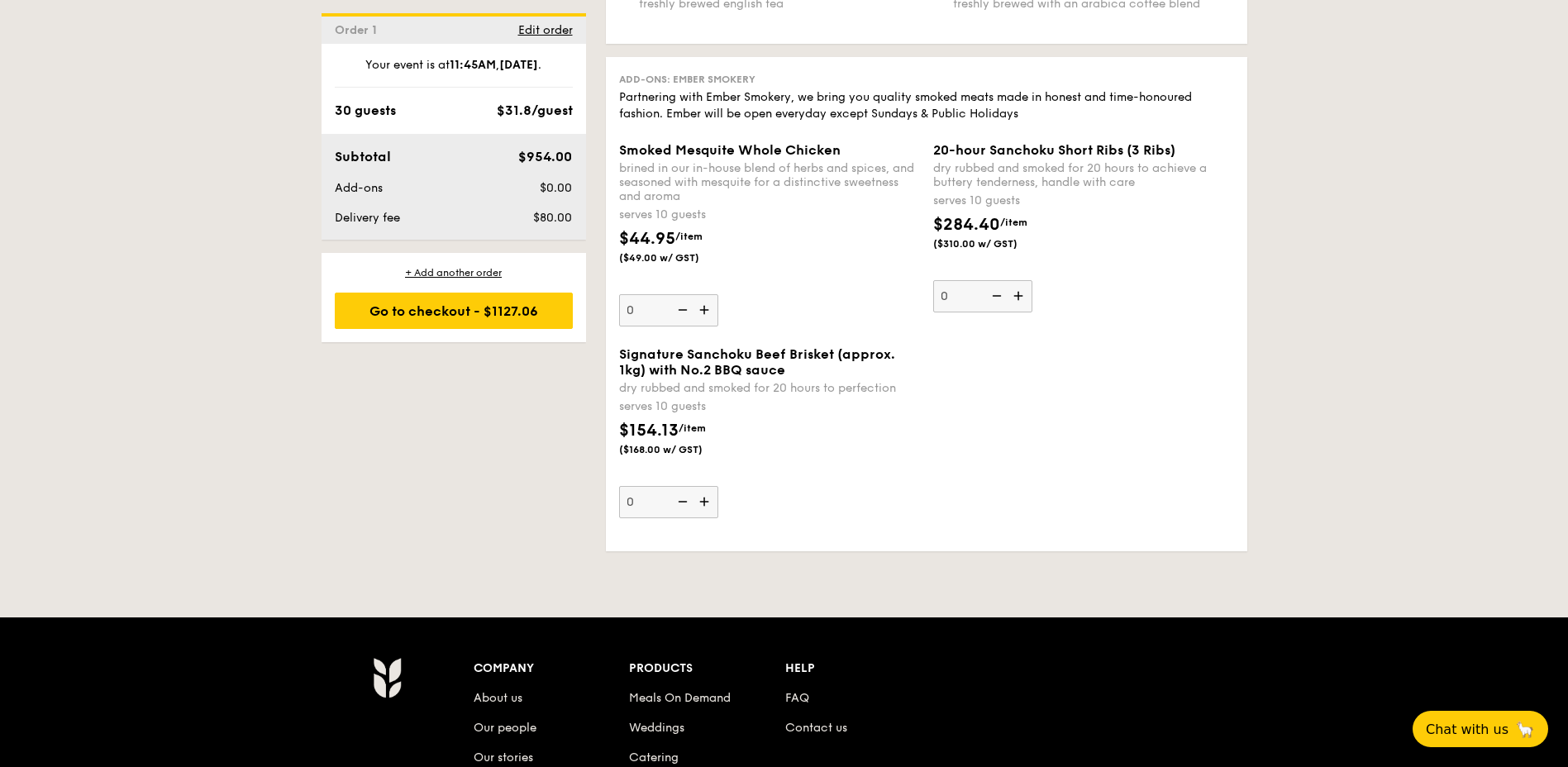
scroll to position [4147, 0]
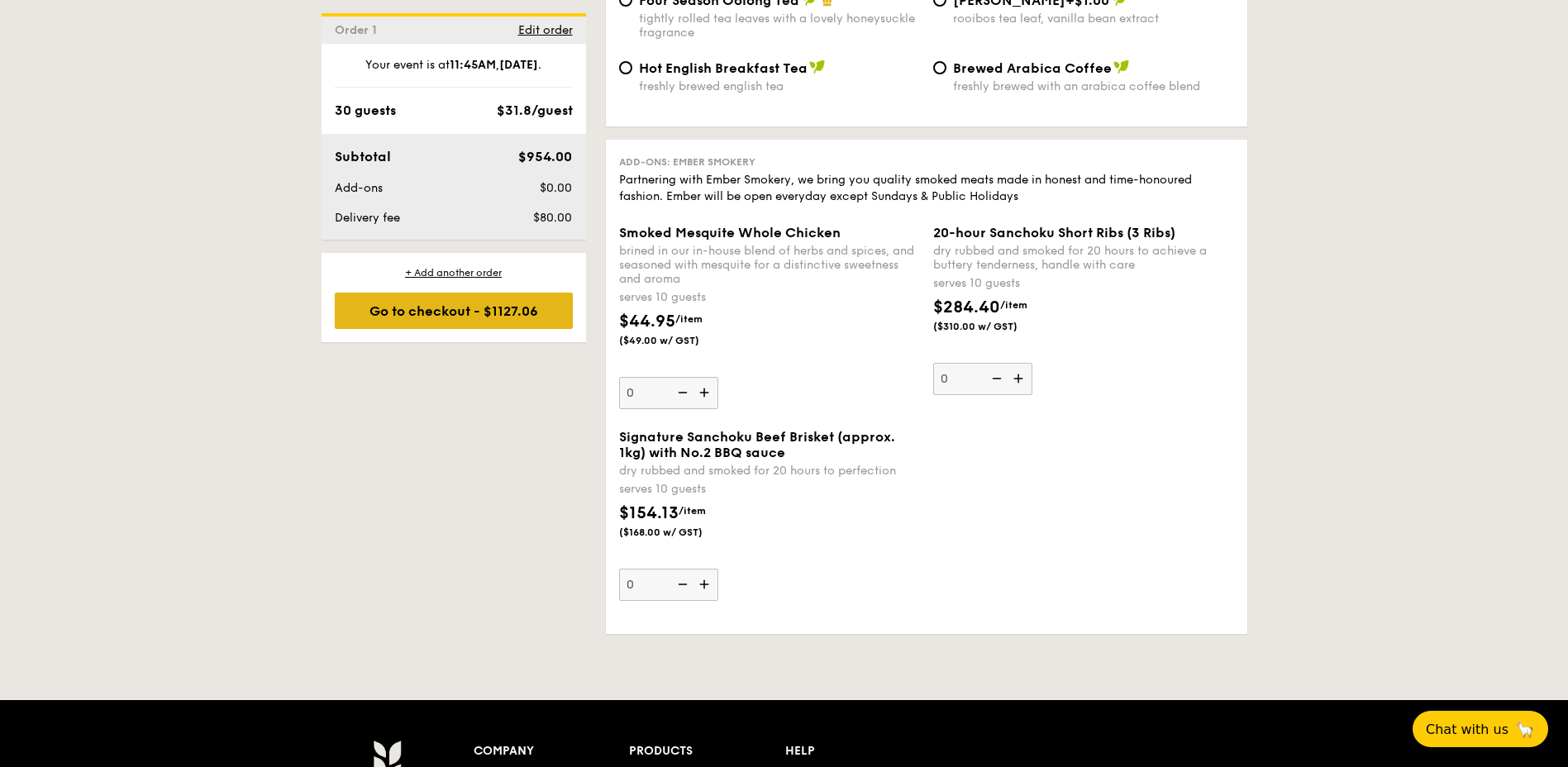
click at [498, 316] on div "Go to checkout - $1127.06" at bounding box center [453, 311] width 238 height 37
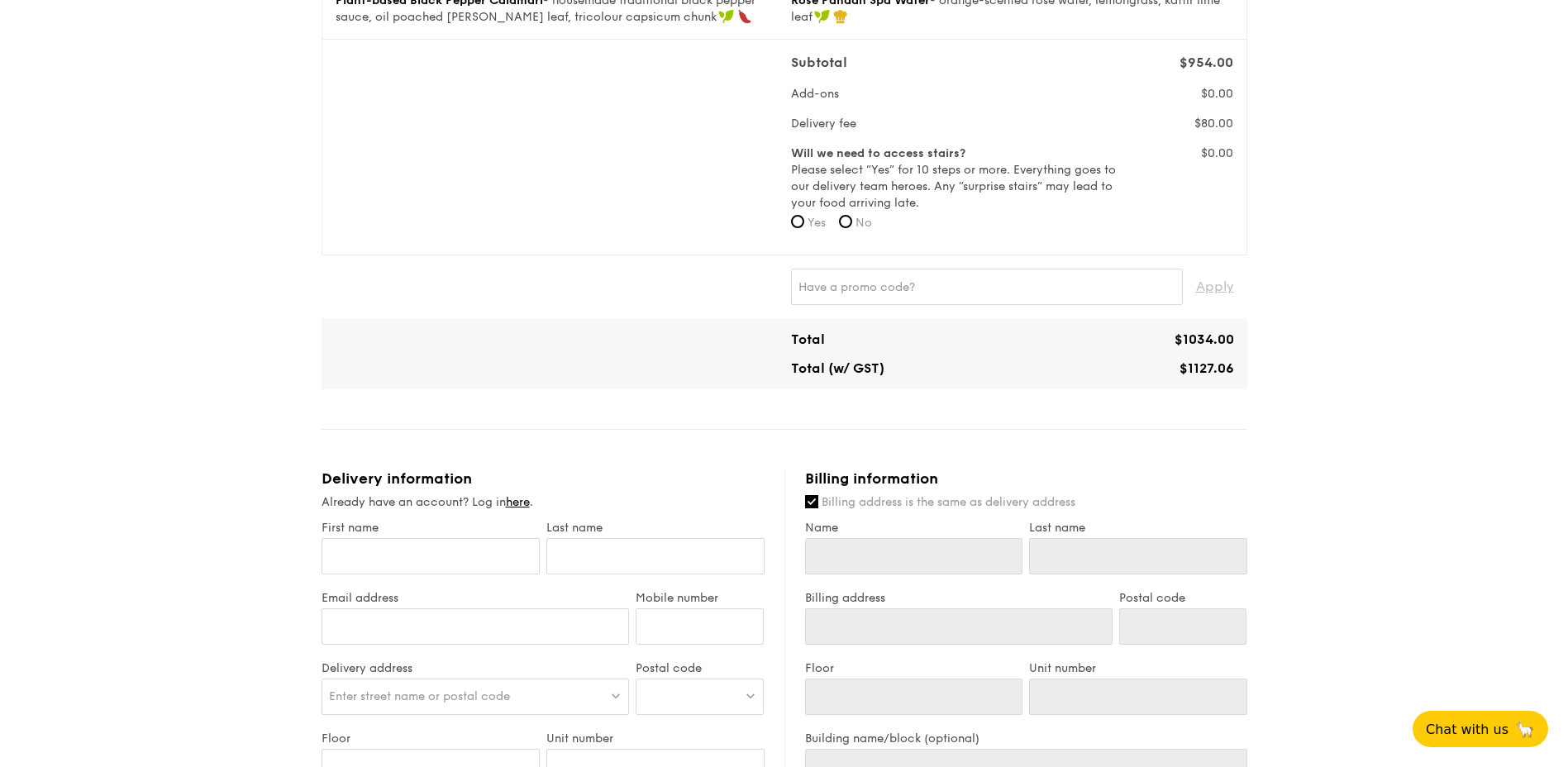
scroll to position [910, 0]
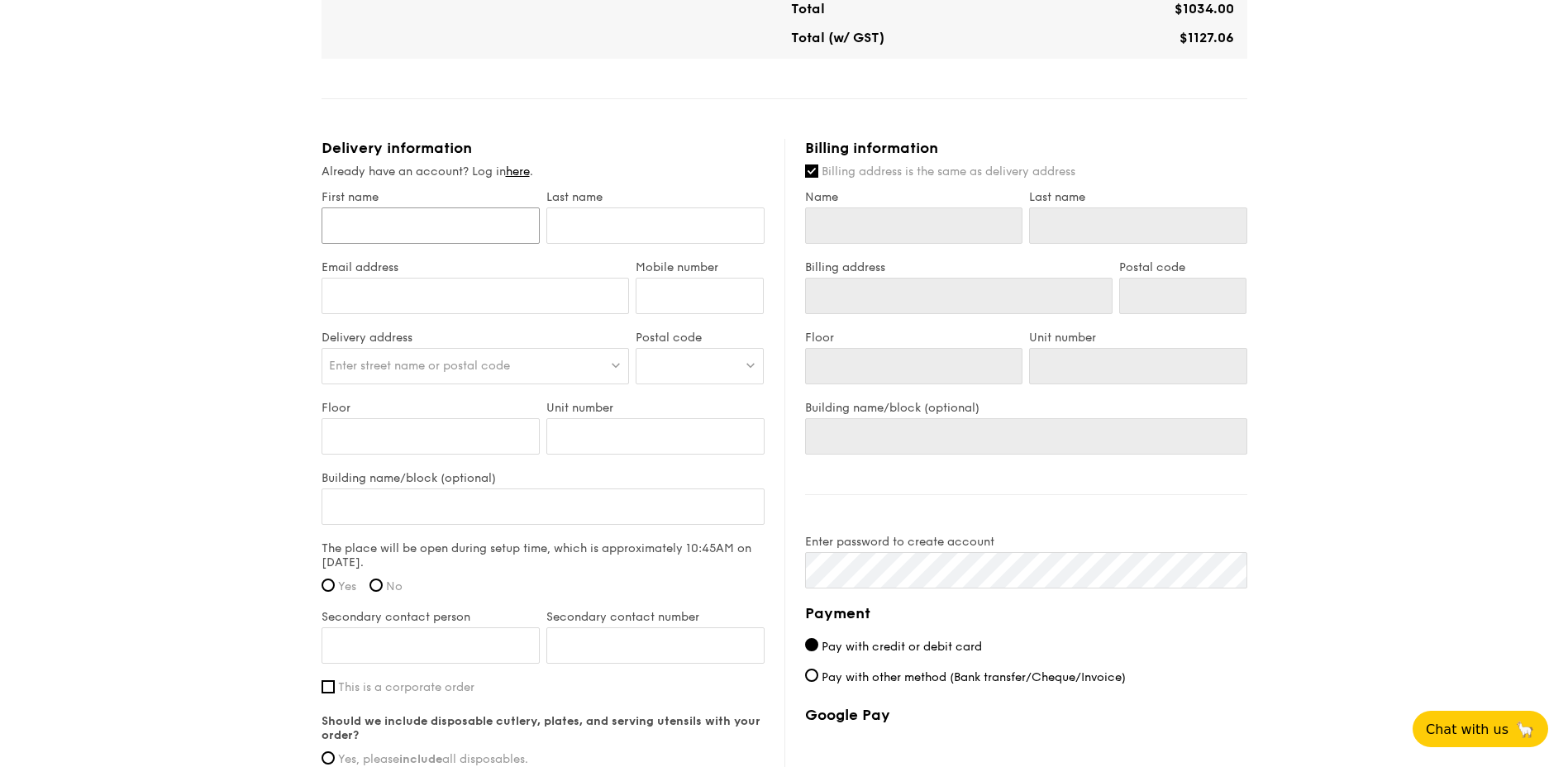
click at [440, 219] on input "First name" at bounding box center [430, 226] width 218 height 37
type input "E"
type input "Ev"
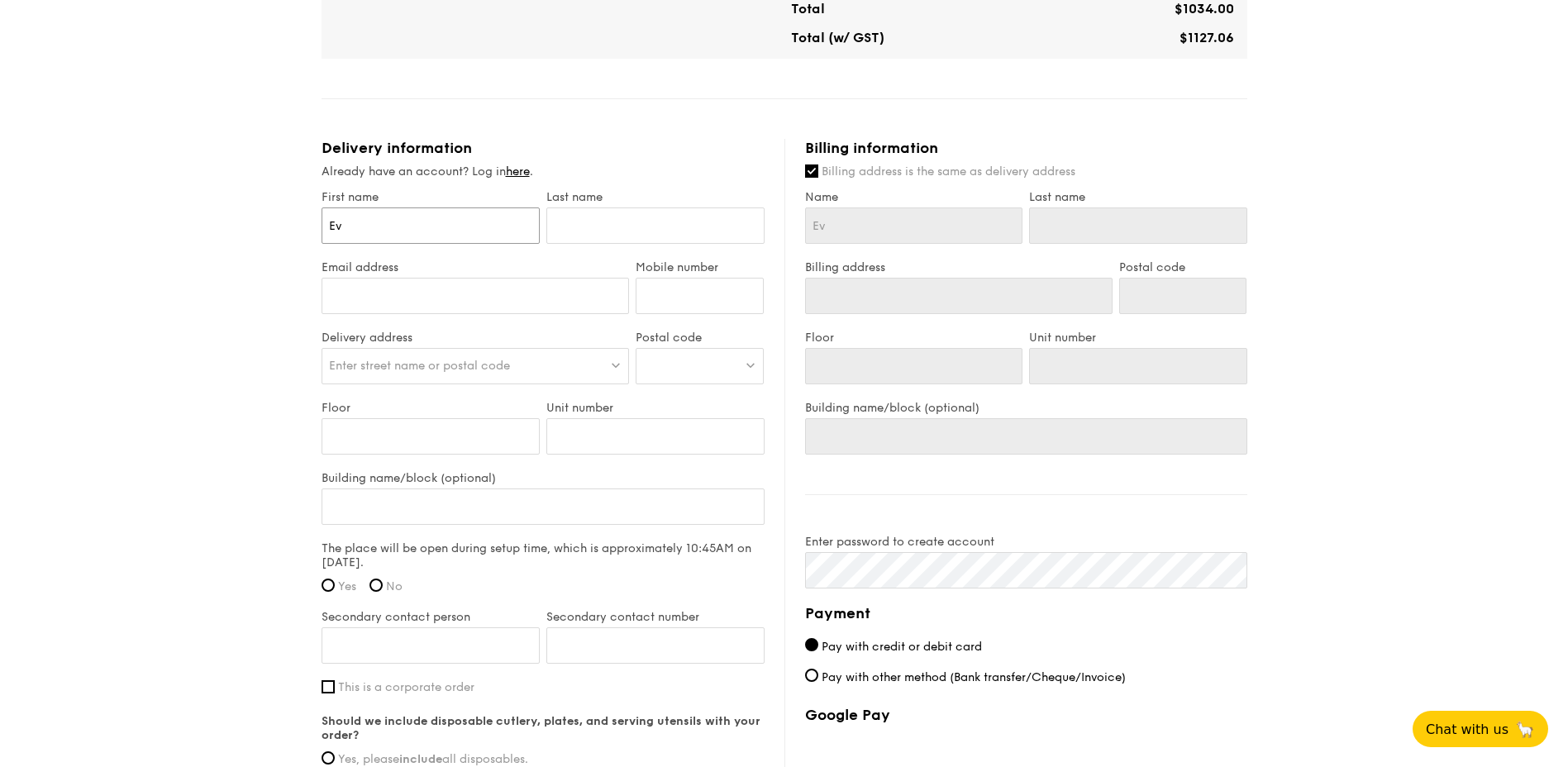
type input "Eve"
type input "Evel"
type input "Eveli"
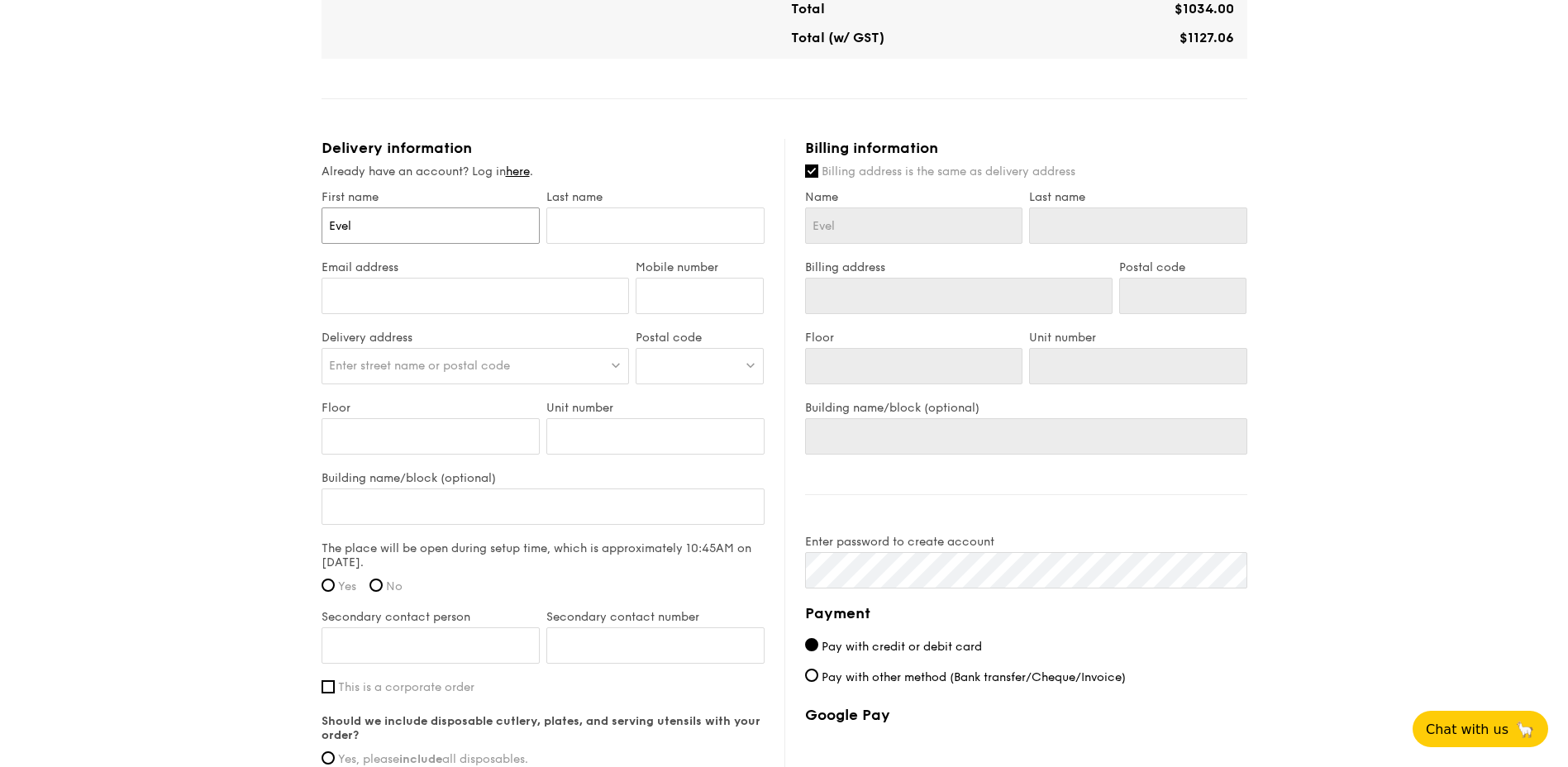
type input "Eveli"
type input "Evelin"
type input "Eveline"
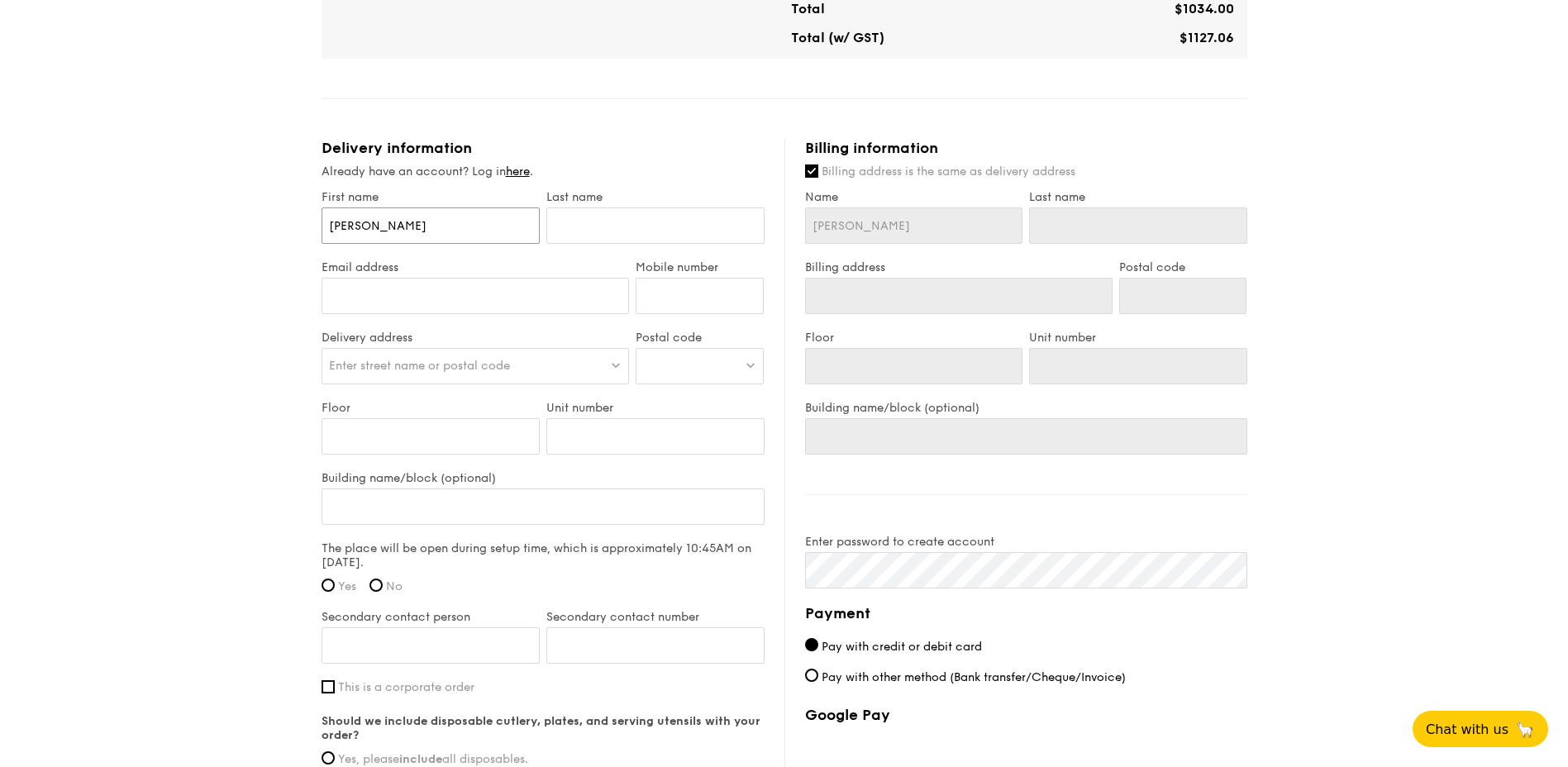
type input "Eveline"
click at [611, 215] on input "text" at bounding box center [655, 226] width 218 height 37
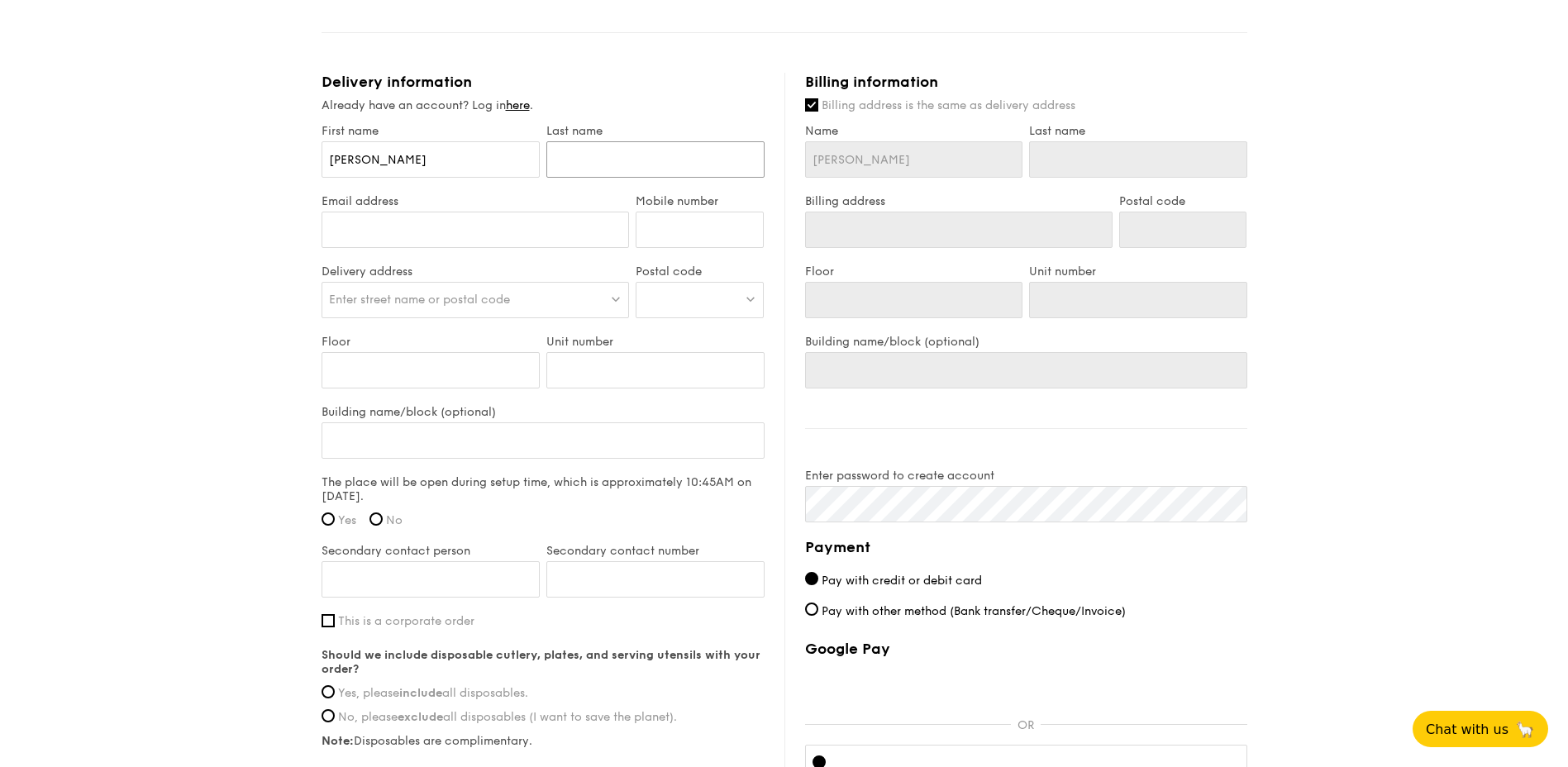
scroll to position [893, 0]
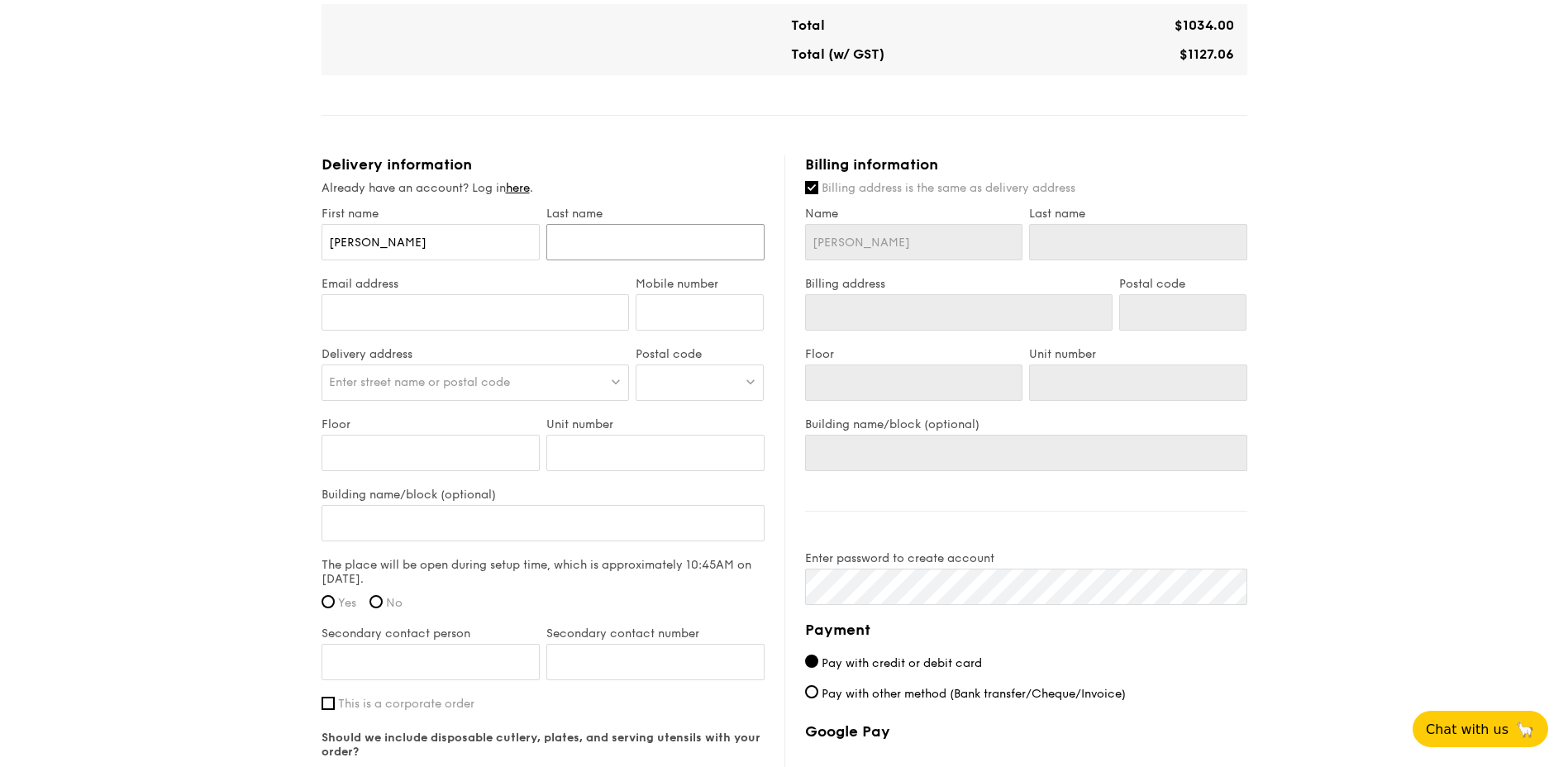
type input "Y"
type input "Yo"
type input "You"
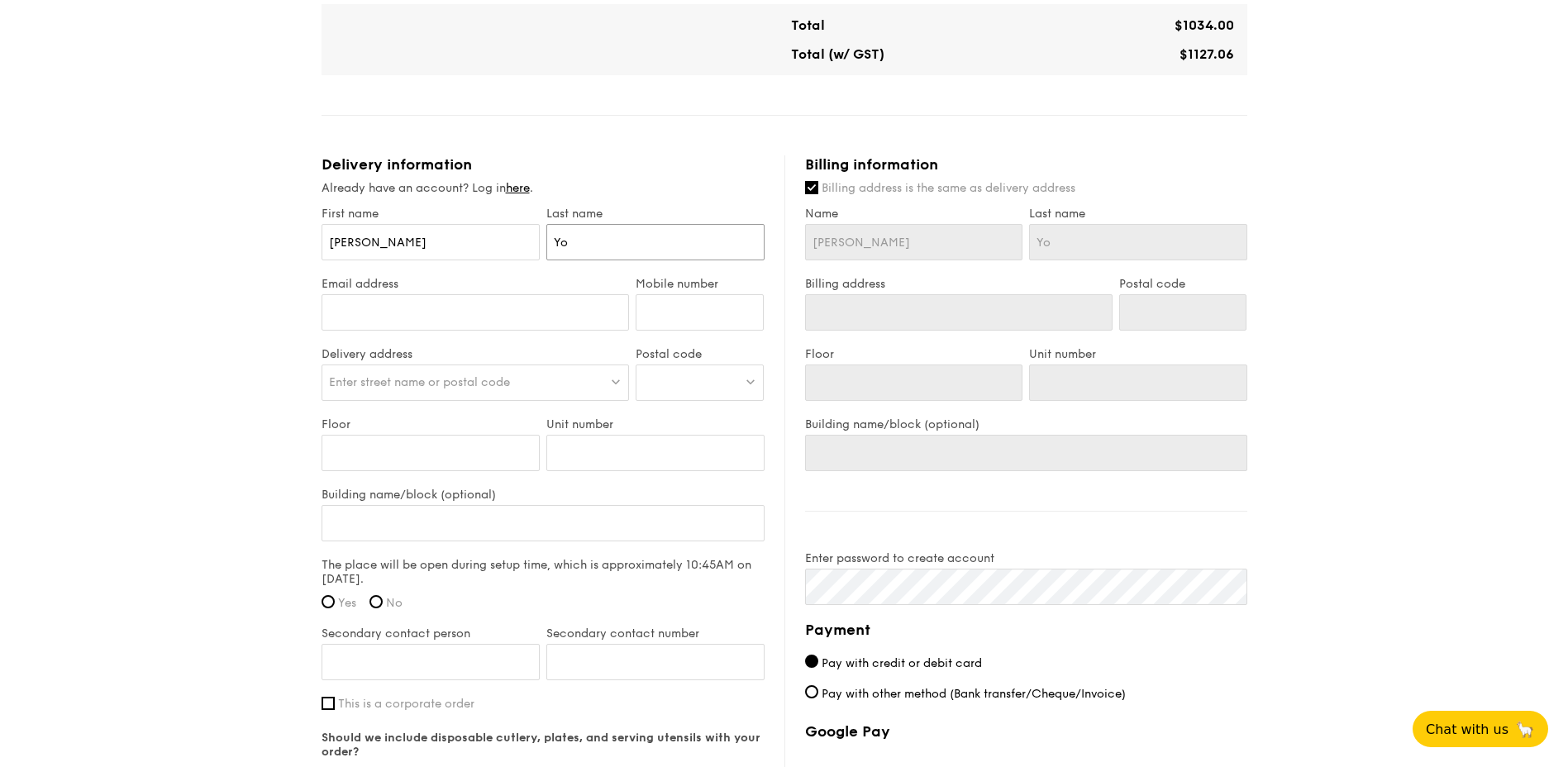
type input "You"
type input "Yous"
type input "Youse"
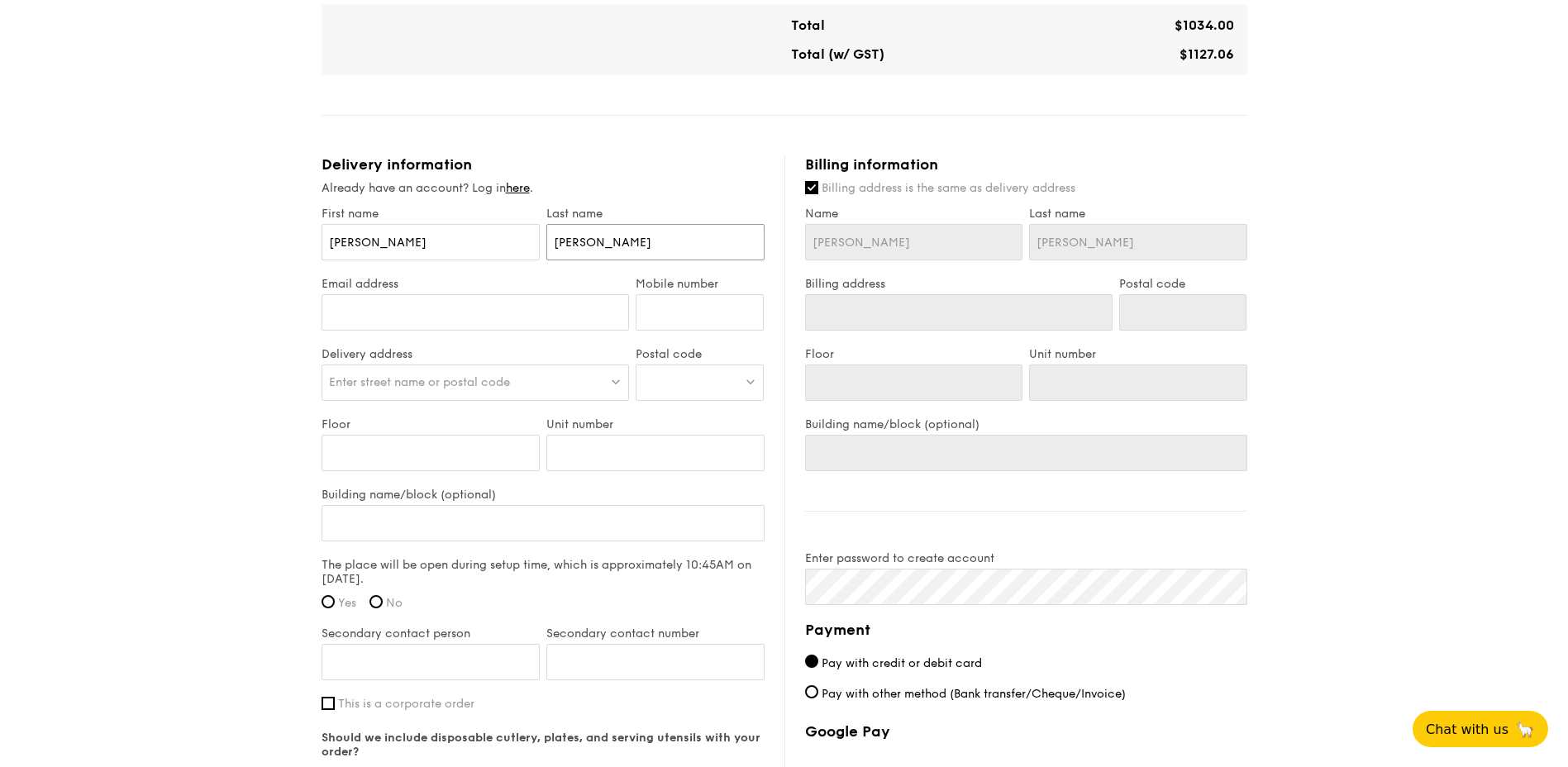
type input "Yousef"
type input "Yousefa"
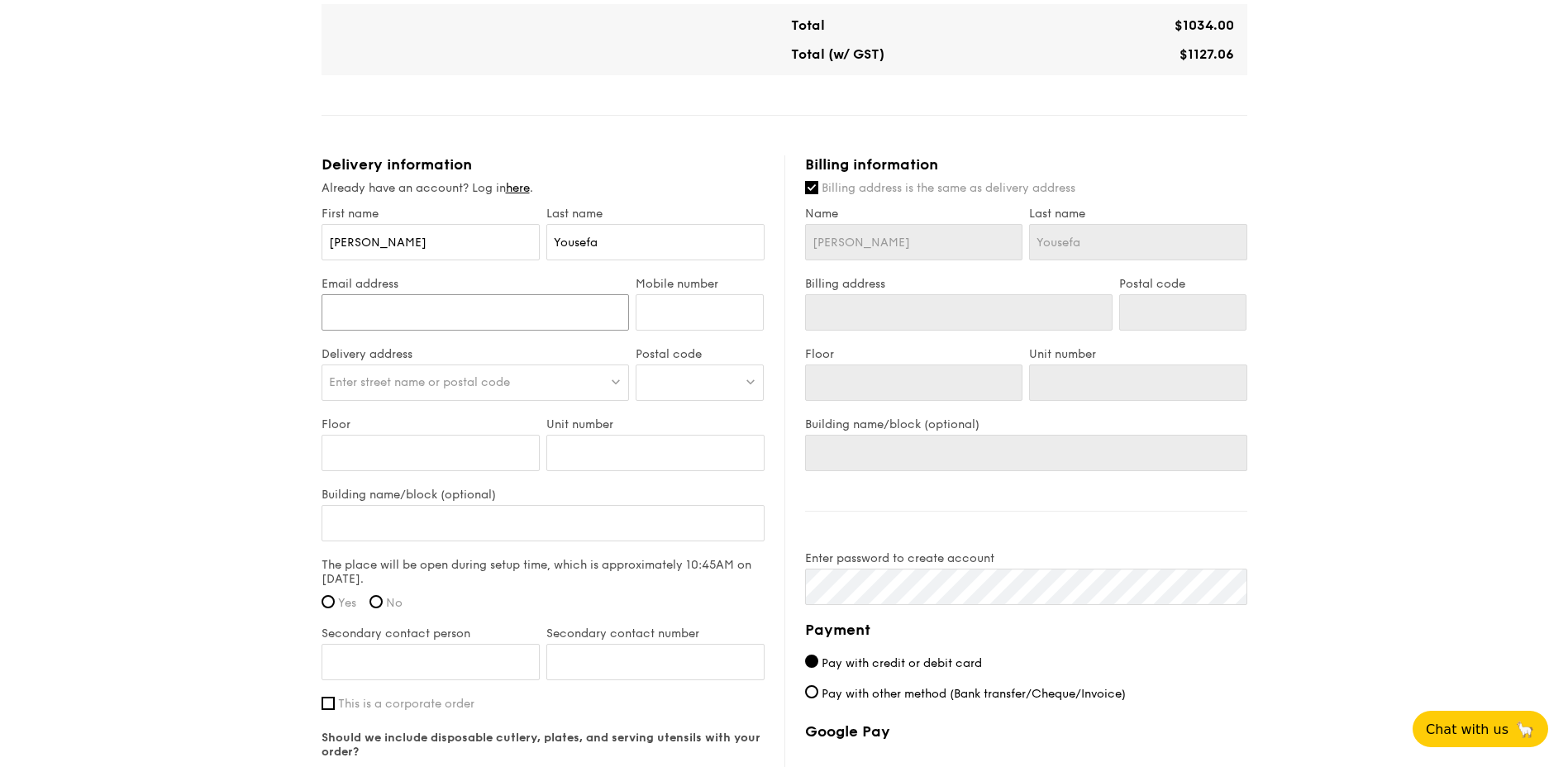
click at [525, 306] on input "Email address" at bounding box center [476, 313] width 308 height 37
click at [468, 313] on input "Email address" at bounding box center [476, 313] width 308 height 37
paste input "aso_shared_services@sg.mufg.jp"
type input "aso_shared_services@sg.mufg.jp"
click at [742, 314] on input "Mobile number" at bounding box center [700, 313] width 128 height 37
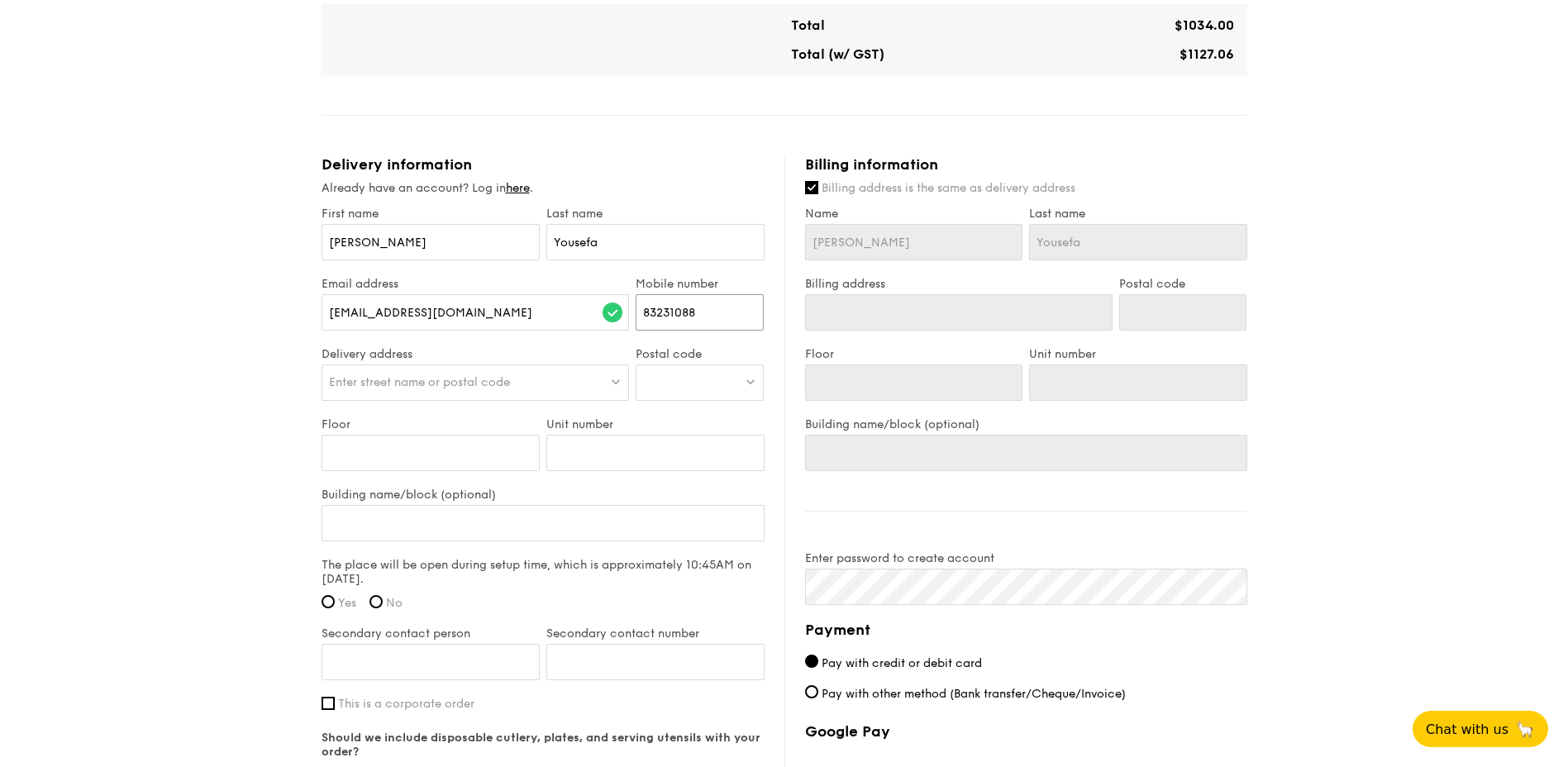
scroll to position [811, 0]
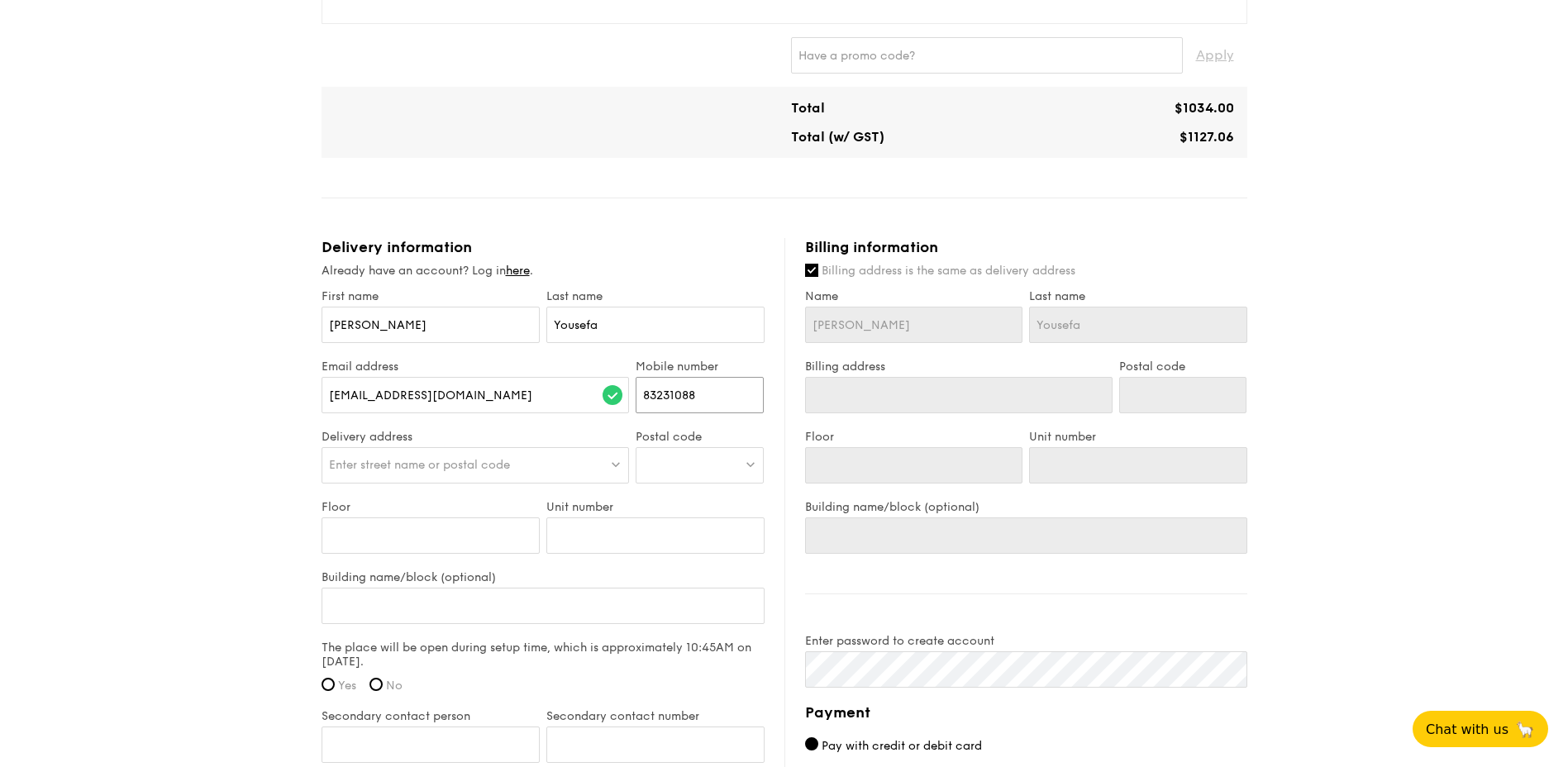
type input "83231088"
click at [483, 466] on span "Enter street name or postal code" at bounding box center [420, 465] width 181 height 14
type input "486036"
click at [456, 495] on div "1 Changi Business Park Central 1" at bounding box center [439, 499] width 220 height 17
type input "1 Changi Business Park Central 1"
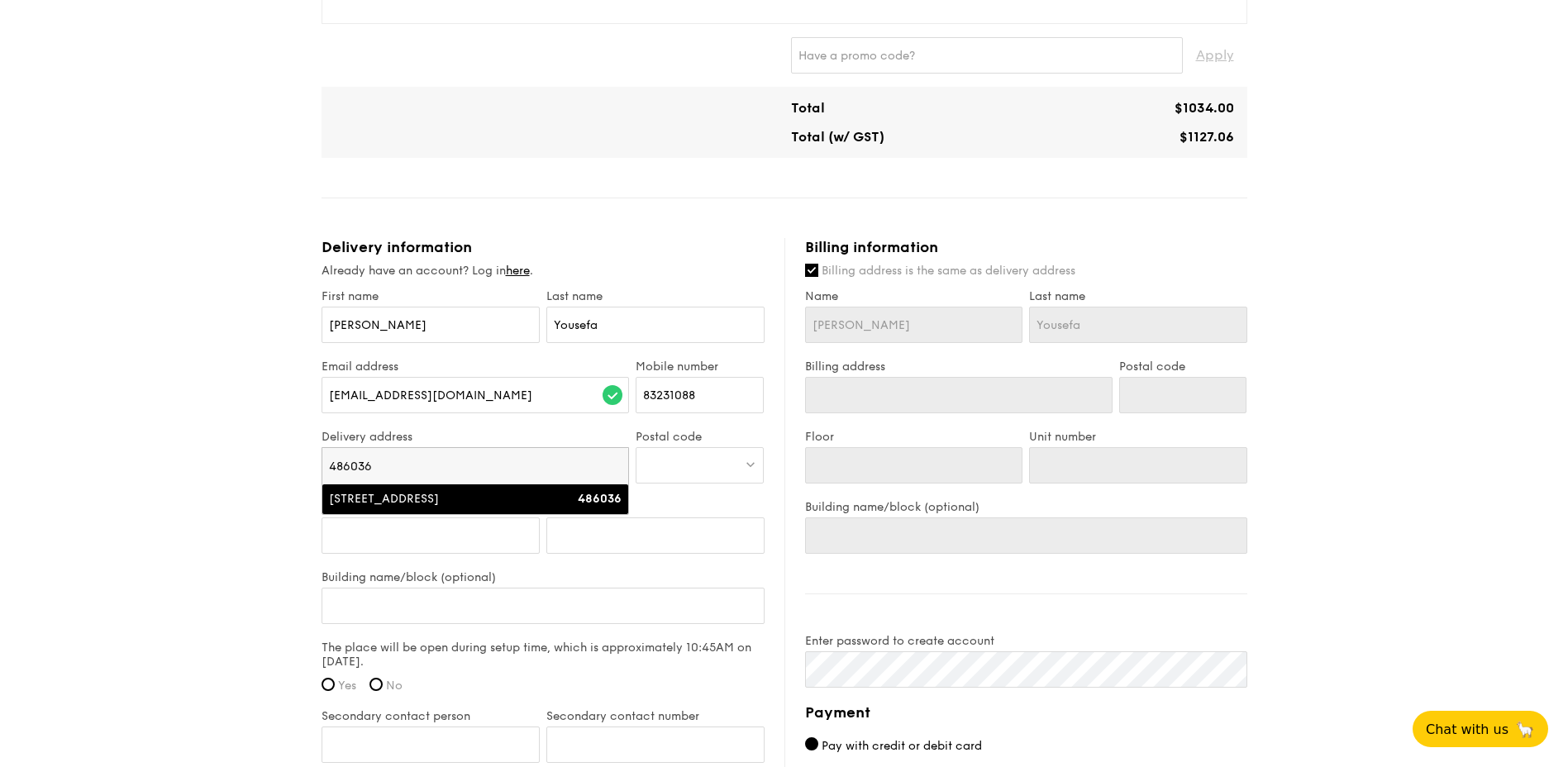
type input "486036"
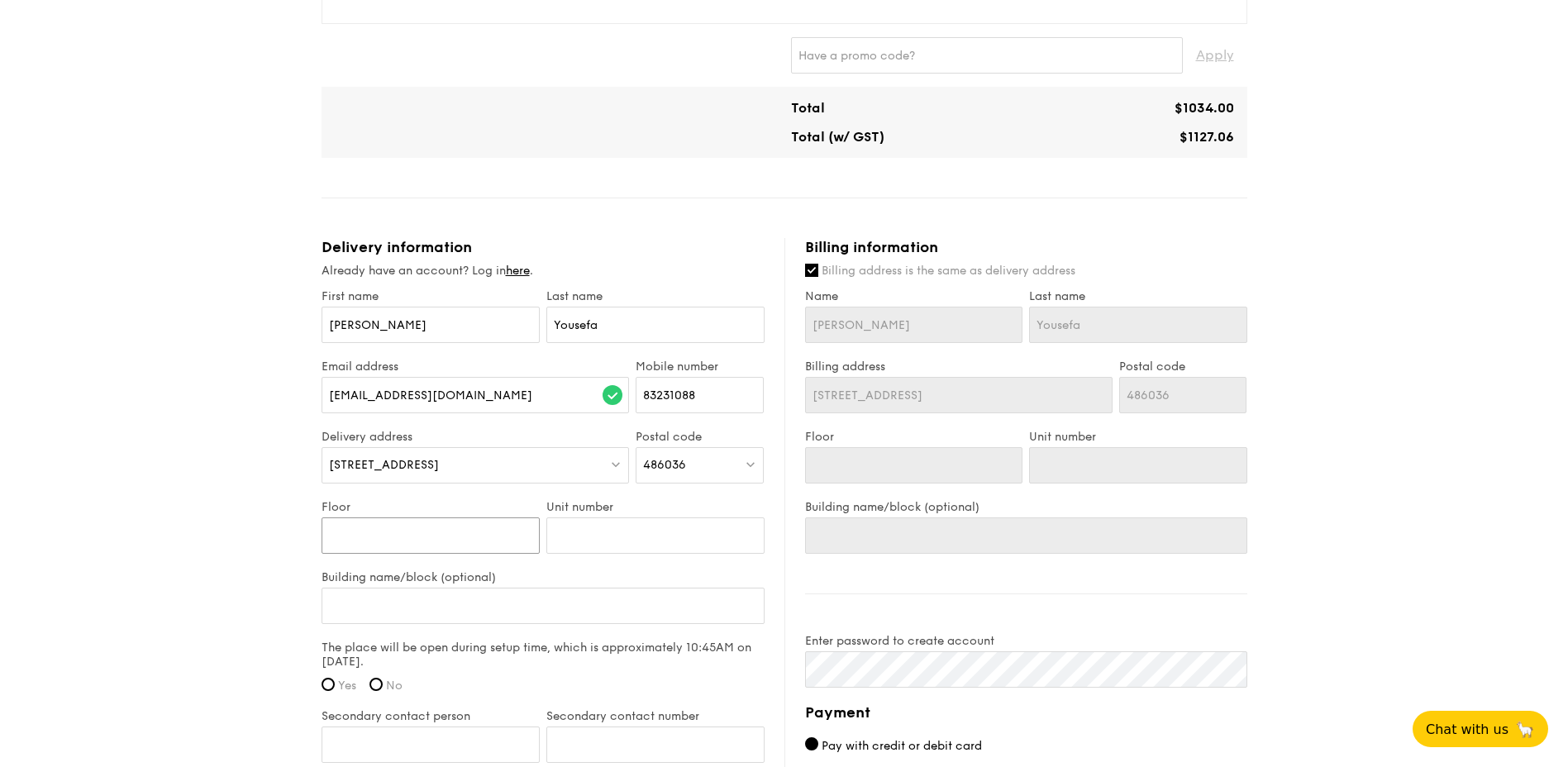
click at [437, 540] on input "Floor" at bounding box center [430, 536] width 218 height 37
type input "9"
click at [640, 542] on input "Unit number" at bounding box center [655, 536] width 218 height 37
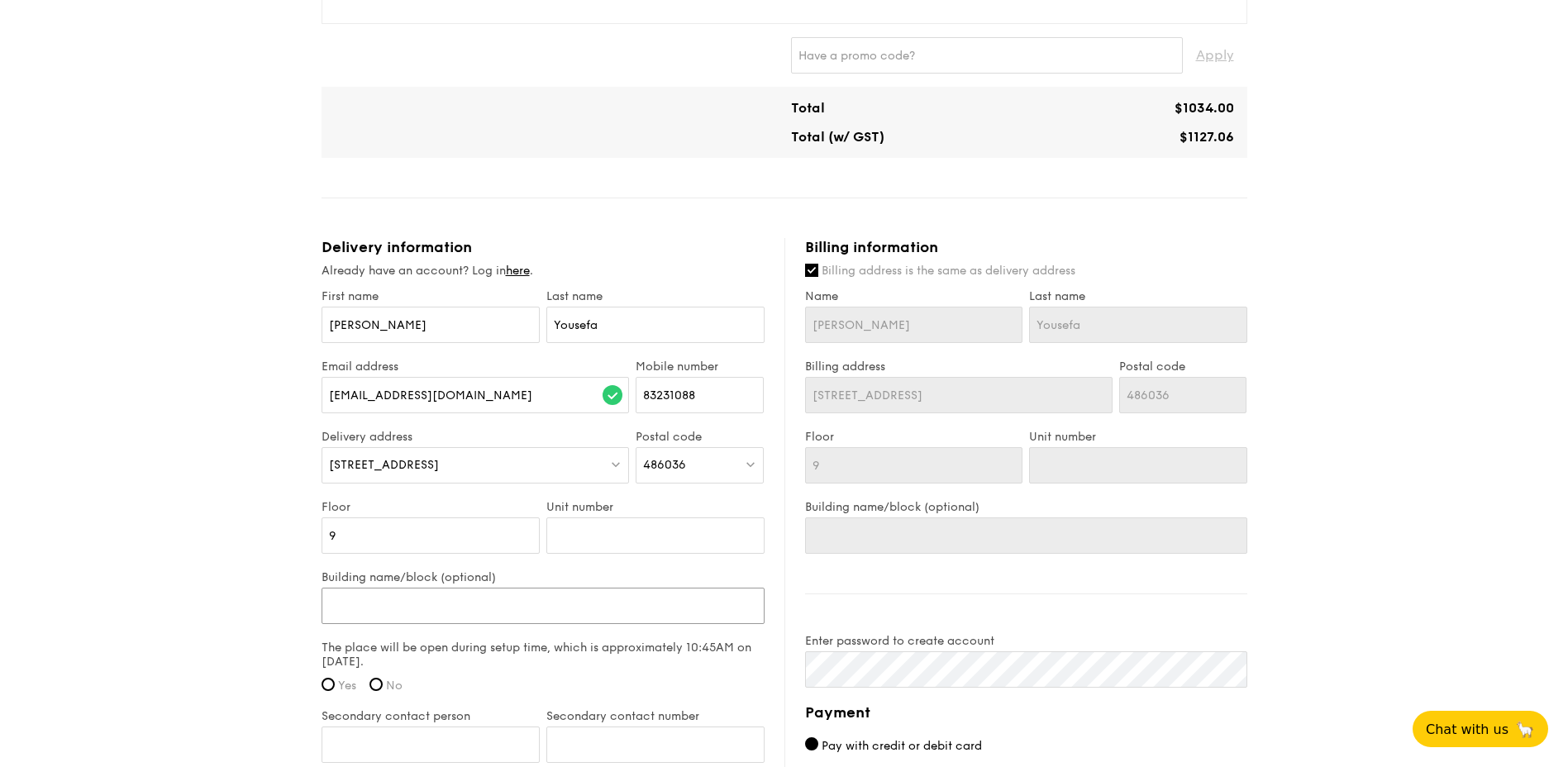
click at [470, 606] on input "Building name/block (optional)" at bounding box center [543, 607] width 443 height 37
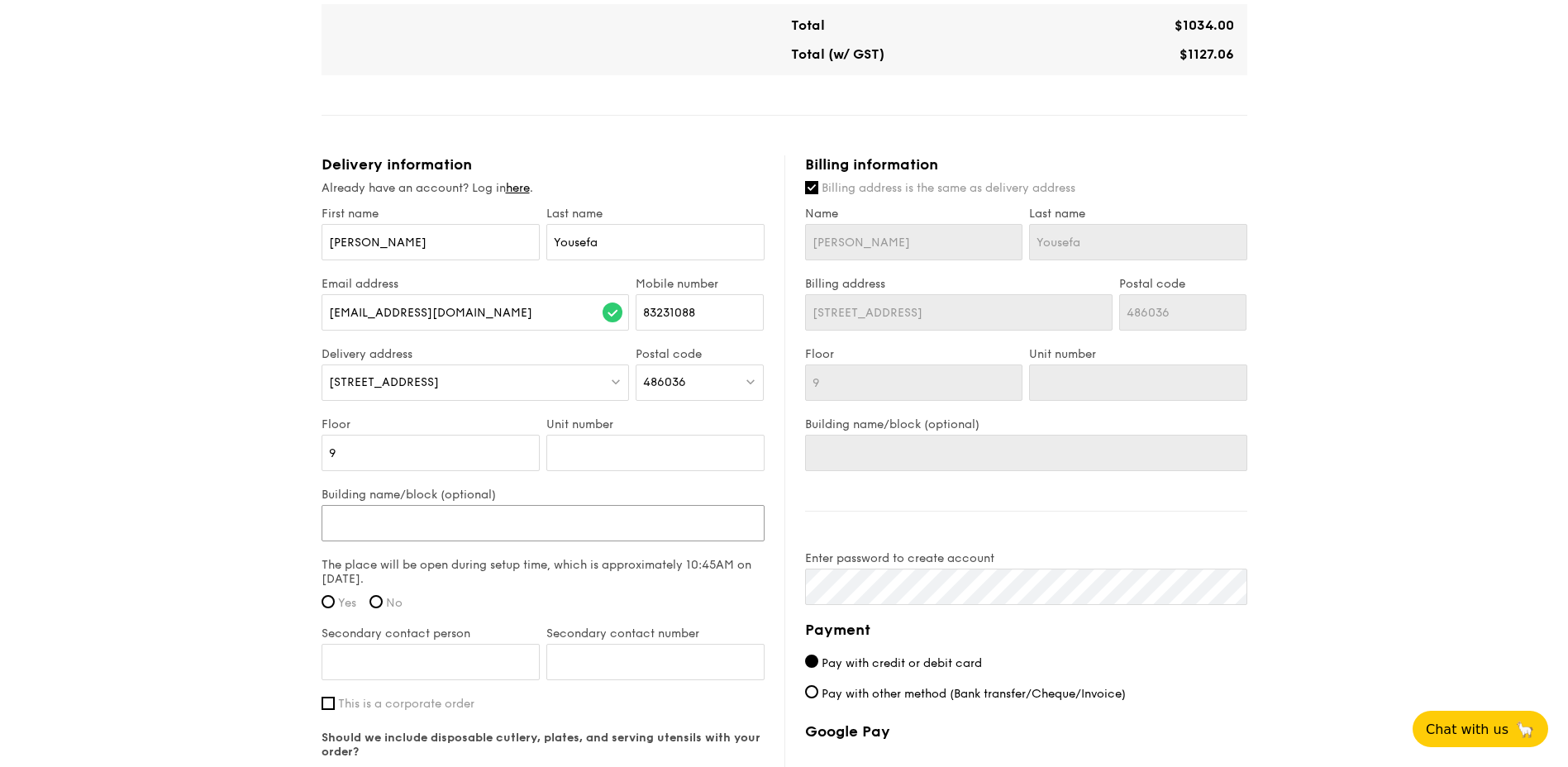
type input "O"
type input "On"
type input "One"
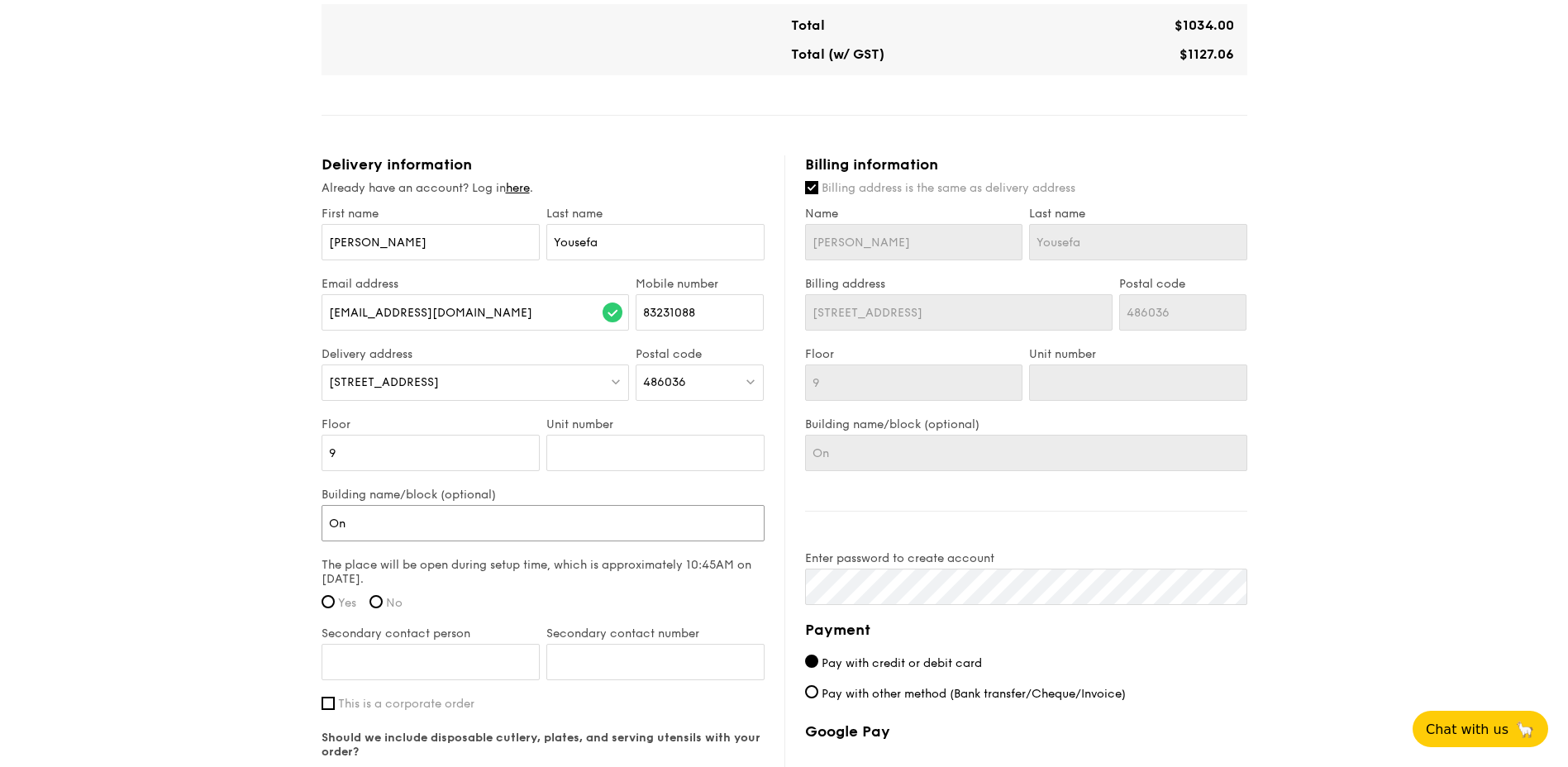
type input "One"
type input "One @"
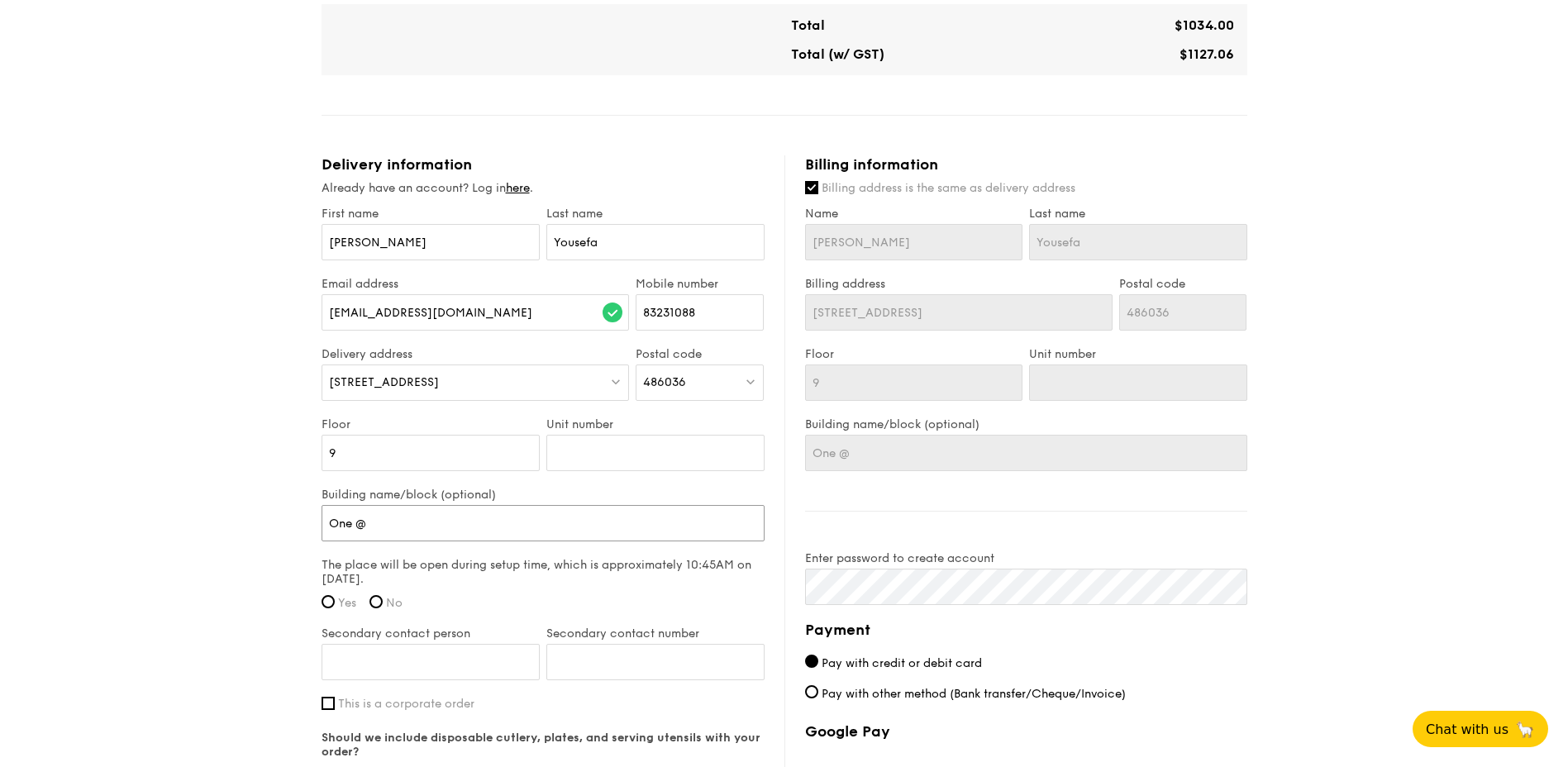
type input "One @C"
type input "One @Ch"
type input "One @Cha"
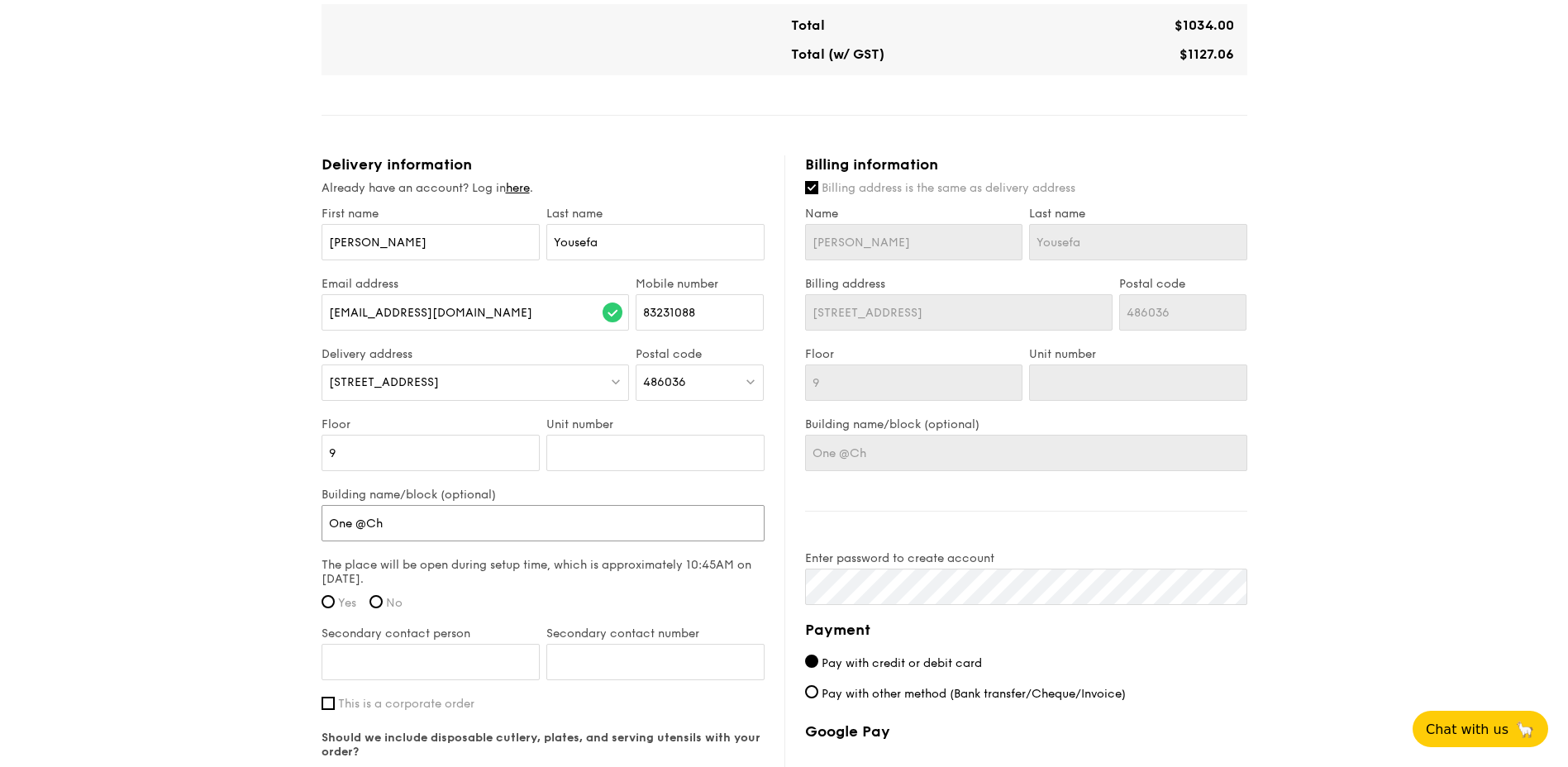
type input "One @Cha"
type input "One @Chan"
type input "One @Chang"
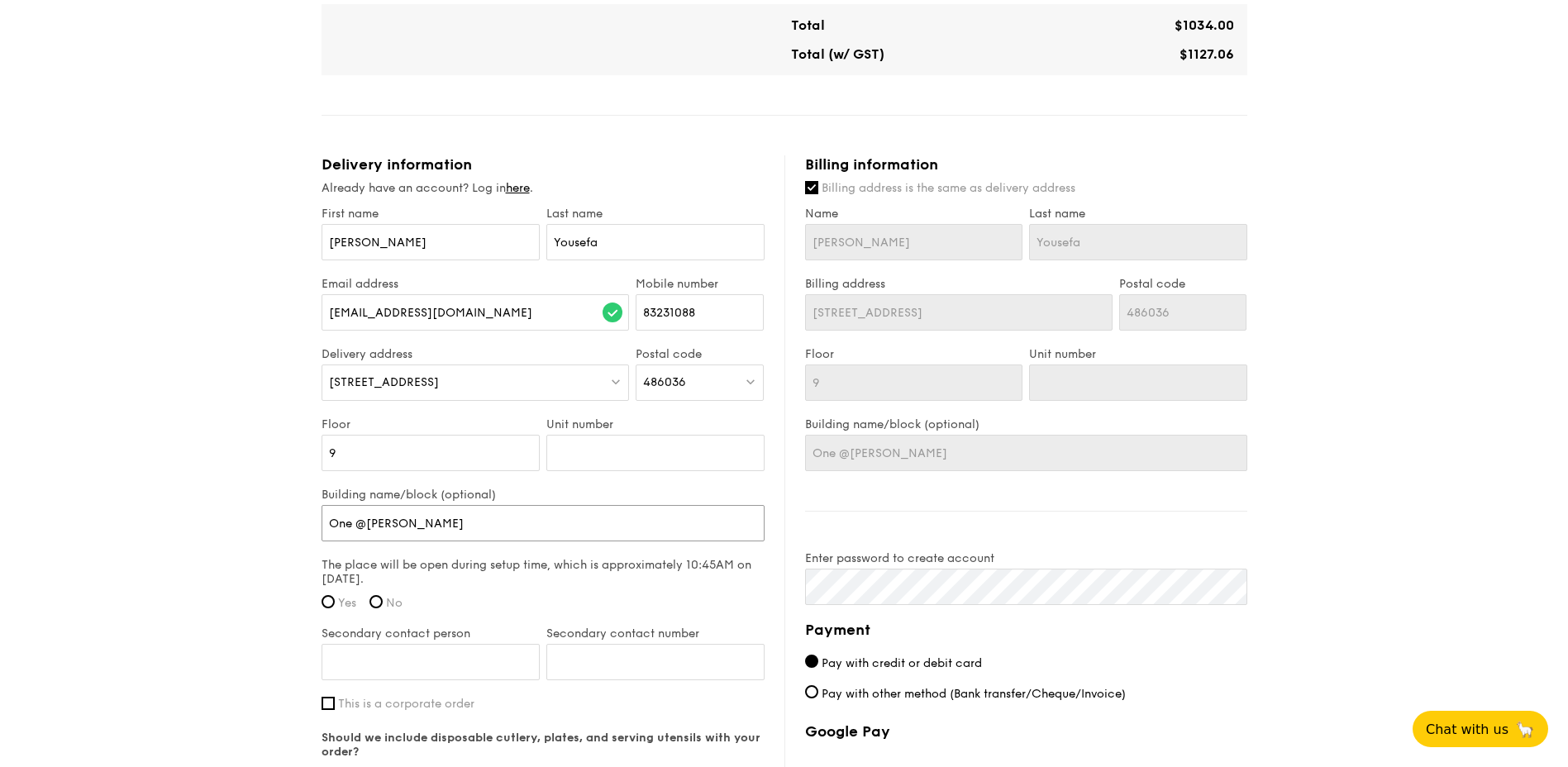
type input "One @Changi"
type input "One @Changi C"
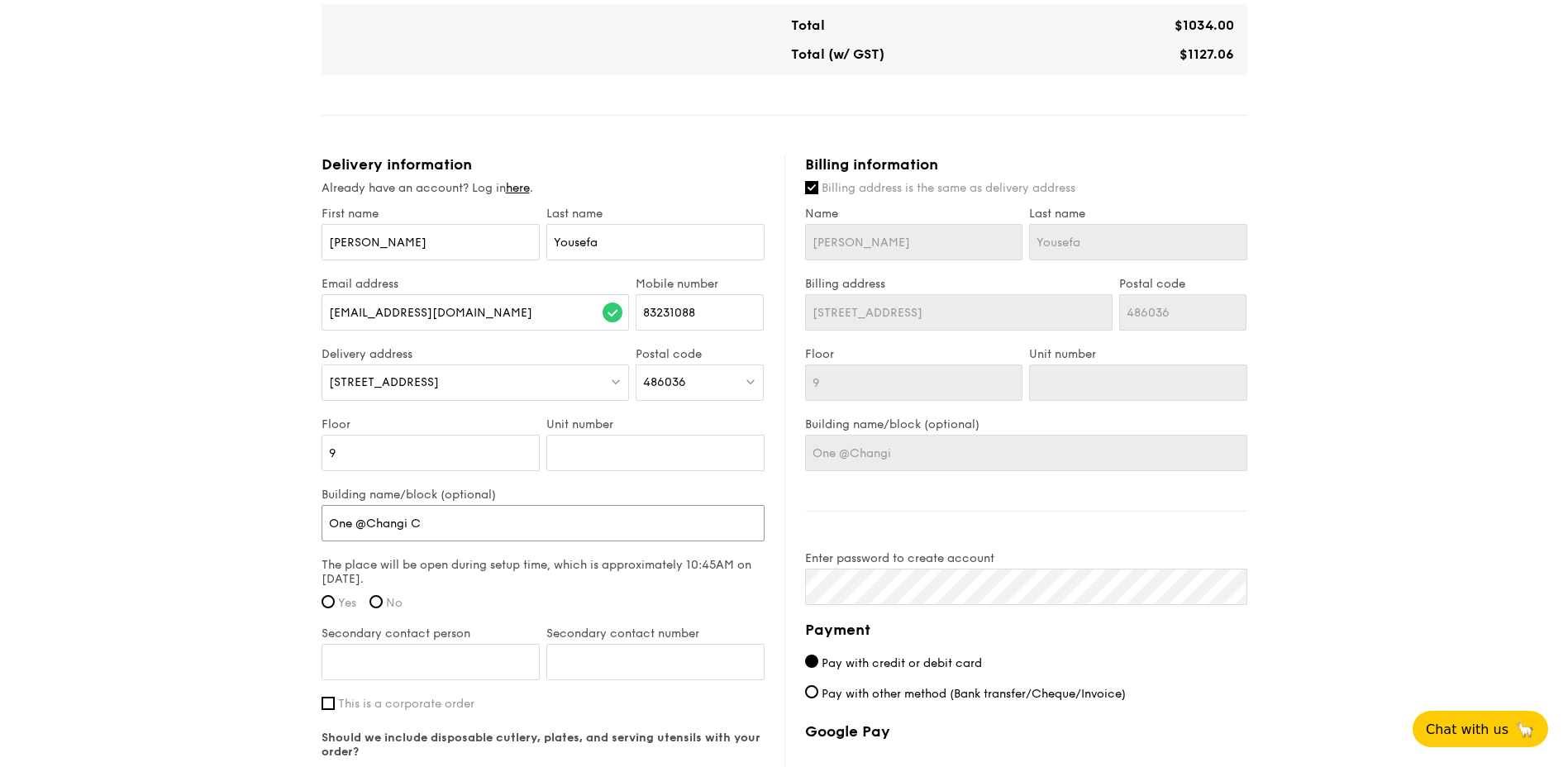
type input "One @Changi C"
type input "One @Changi Ci"
type input "One @Changi Ciy"
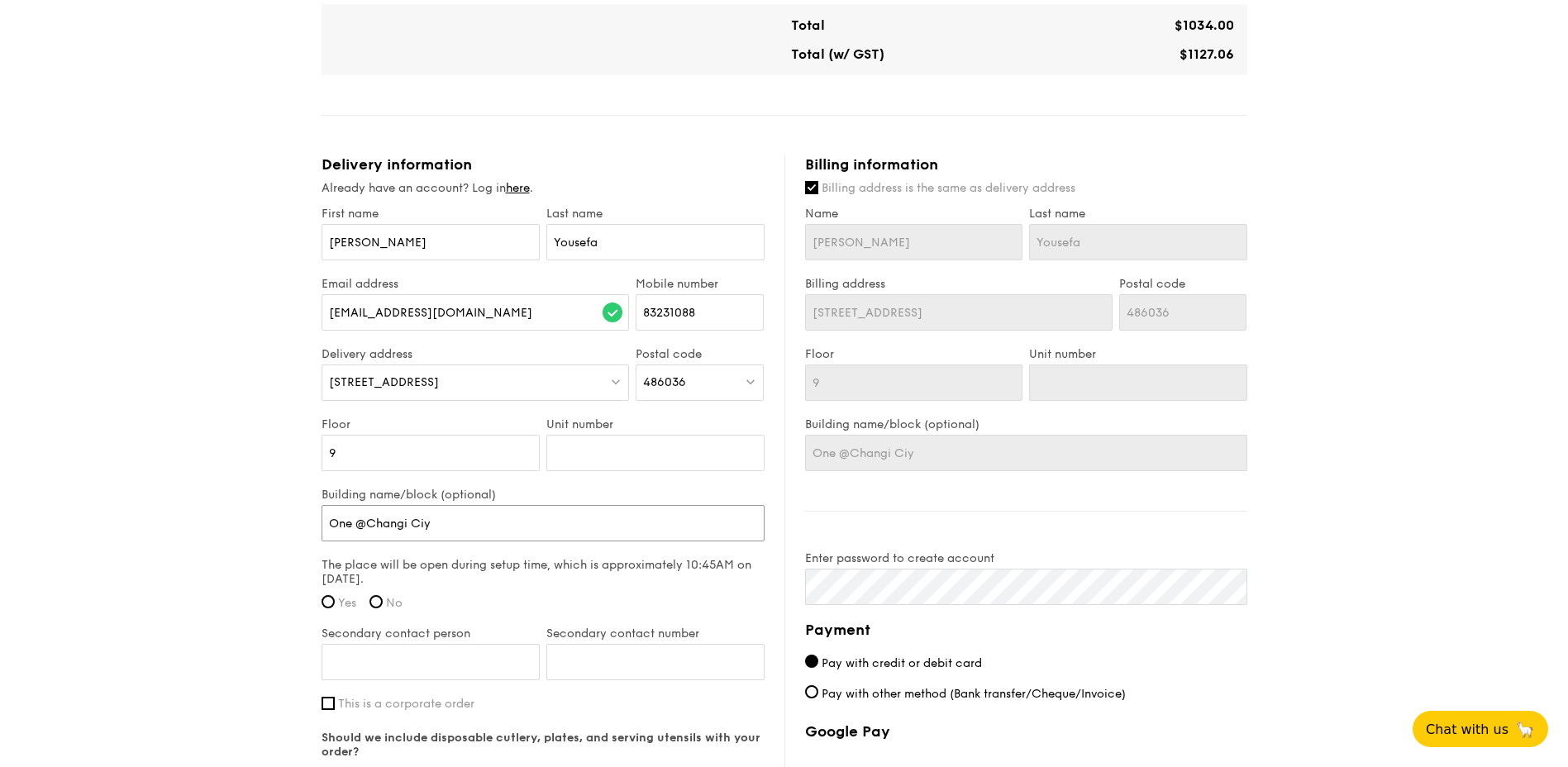
type input "One @Changi Ci"
type input "One @Changi Cit"
type input "One @Changi City"
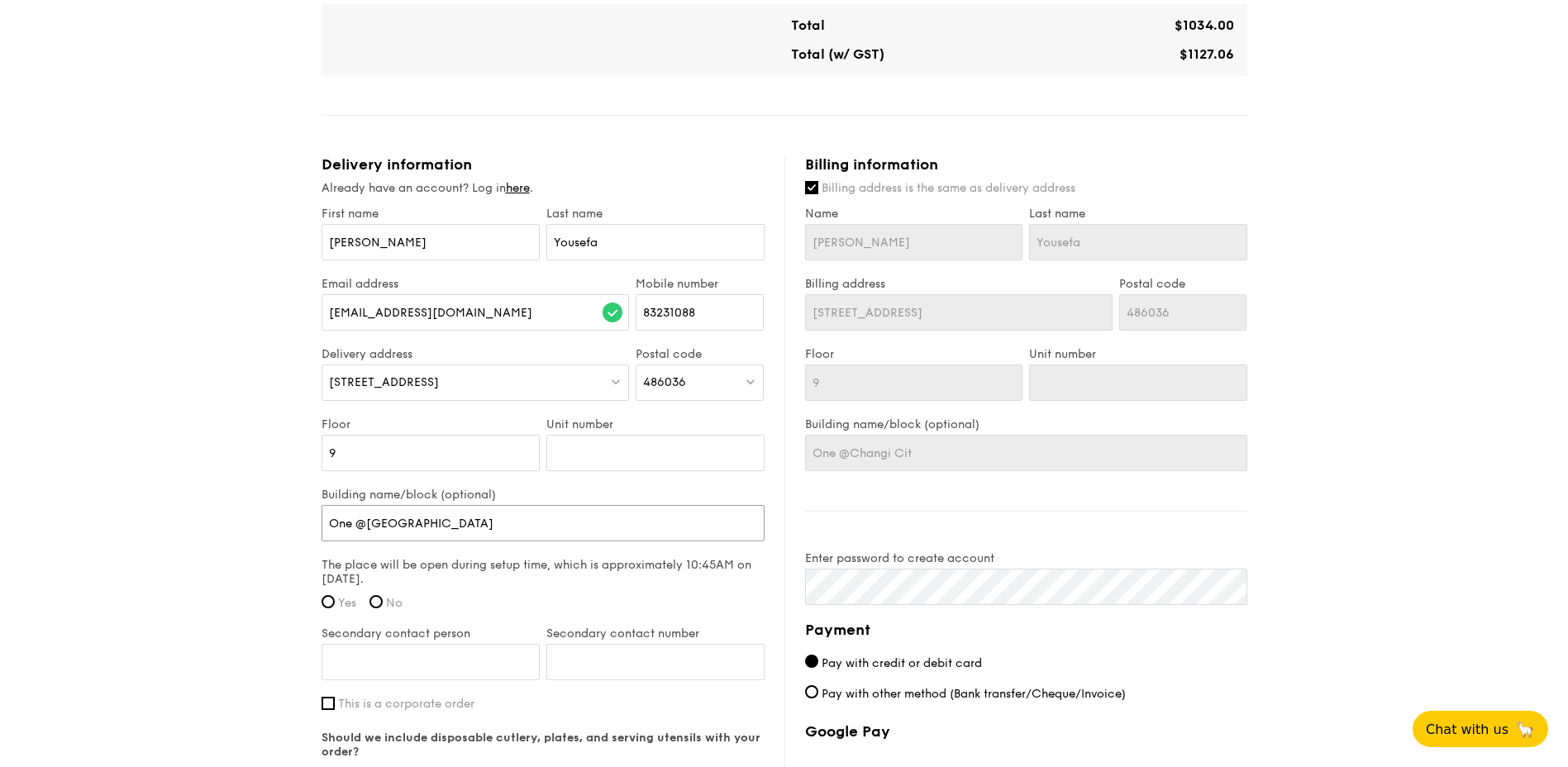
type input "One @Changi City"
click at [330, 601] on input "Yes" at bounding box center [328, 601] width 13 height 13
radio input "true"
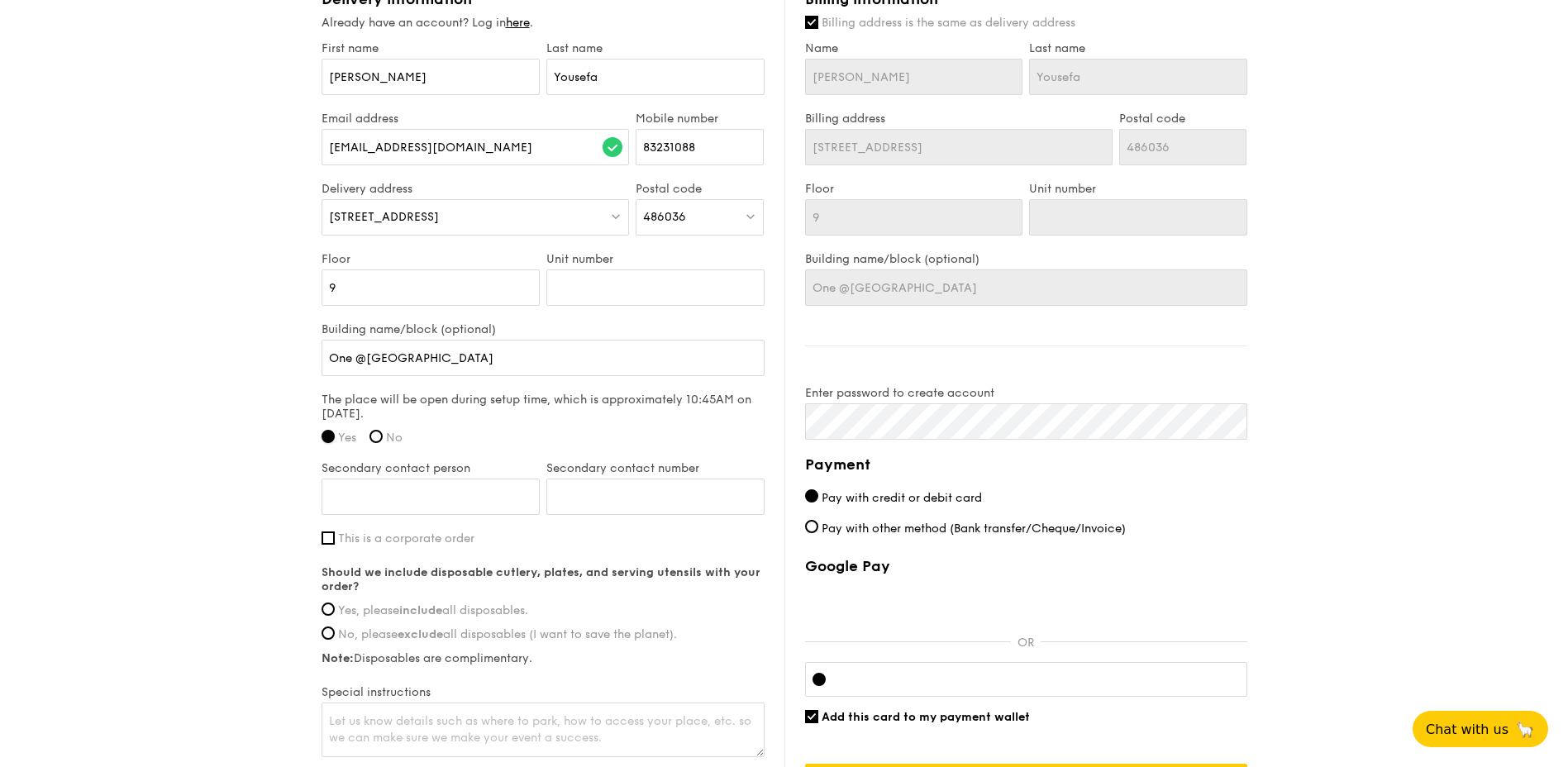
scroll to position [1141, 0]
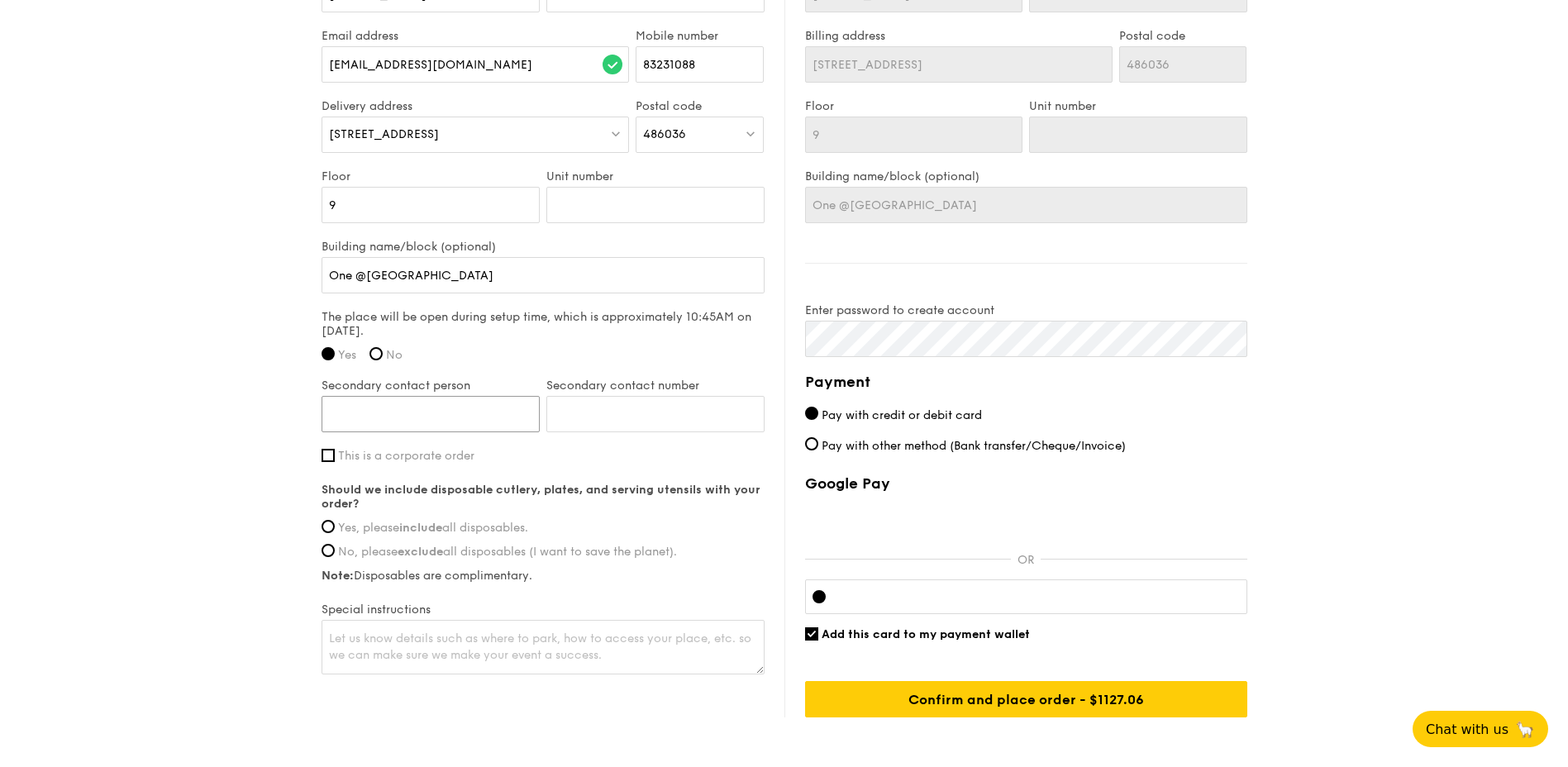
click at [459, 410] on input "Secondary contact person" at bounding box center [430, 414] width 218 height 37
type input "Stephen"
type input "98314423"
click at [332, 526] on input "Yes, please include all disposables." at bounding box center [328, 526] width 13 height 13
radio input "true"
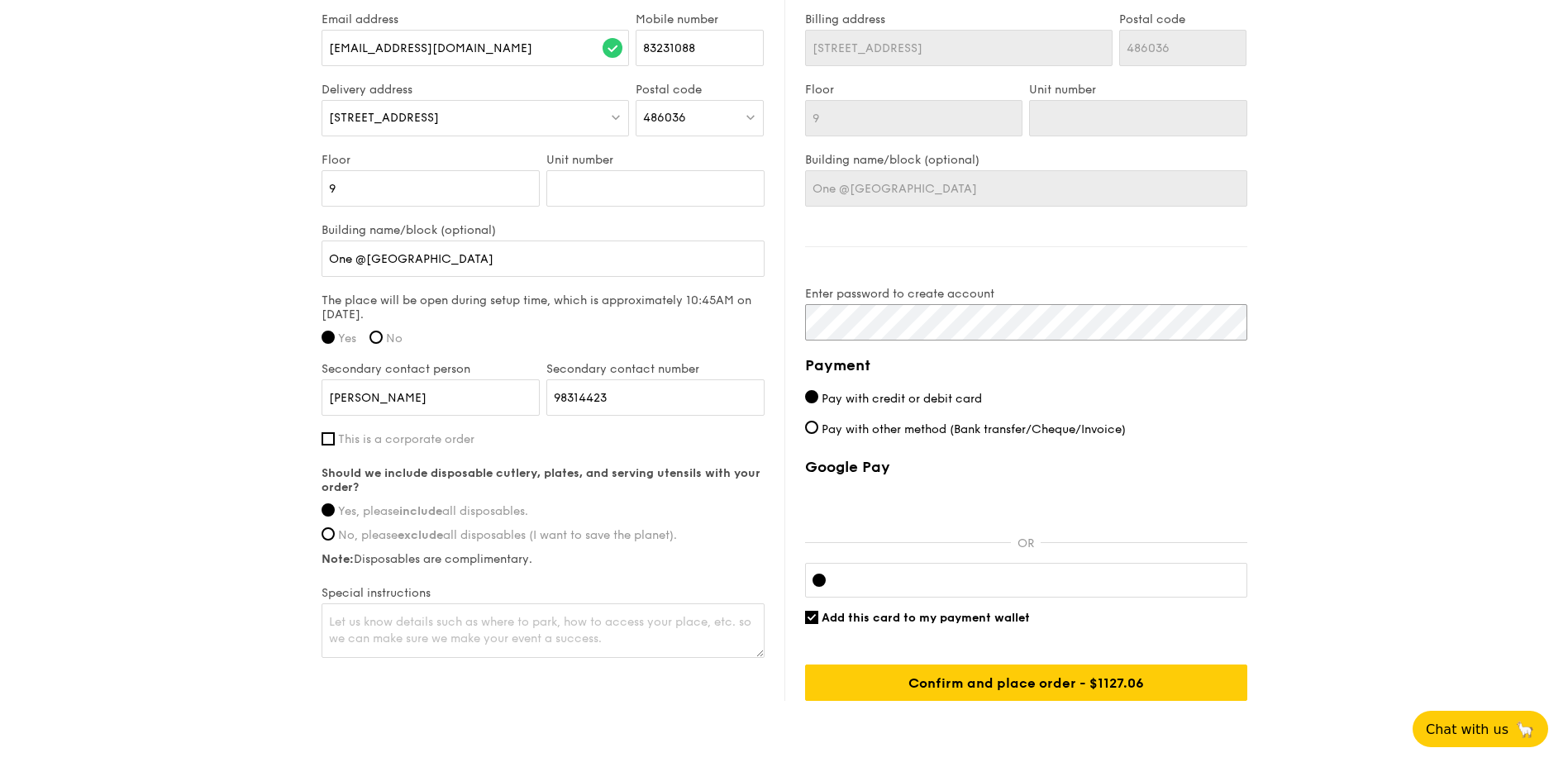
scroll to position [1224, 0]
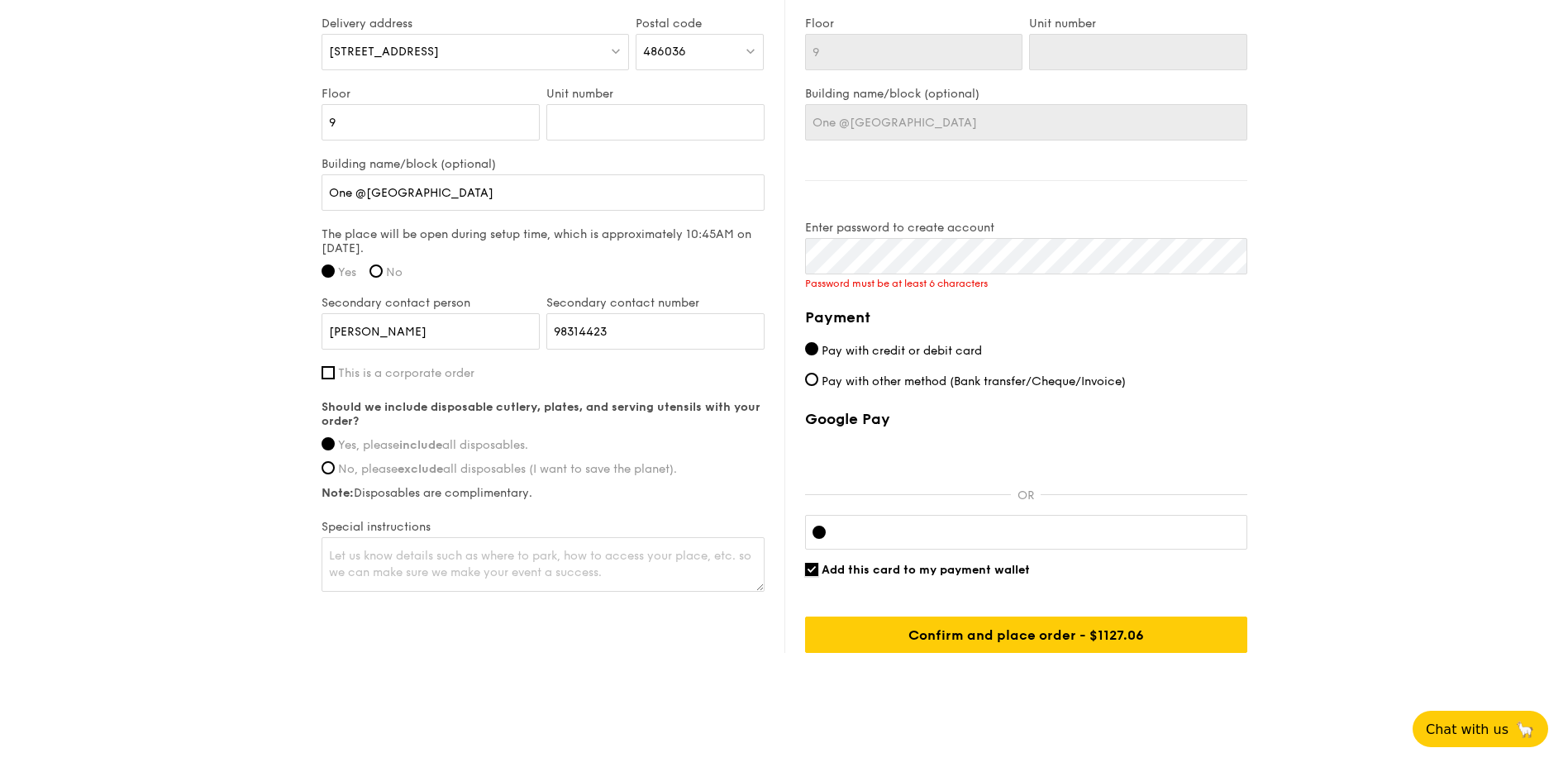
click at [811, 550] on div "Google Pay OR Add this card to my payment wallet Confirm and place order - $112…" at bounding box center [1026, 532] width 443 height 243
click at [1015, 639] on input "Confirm and place order - $1127.06" at bounding box center [1026, 635] width 443 height 37
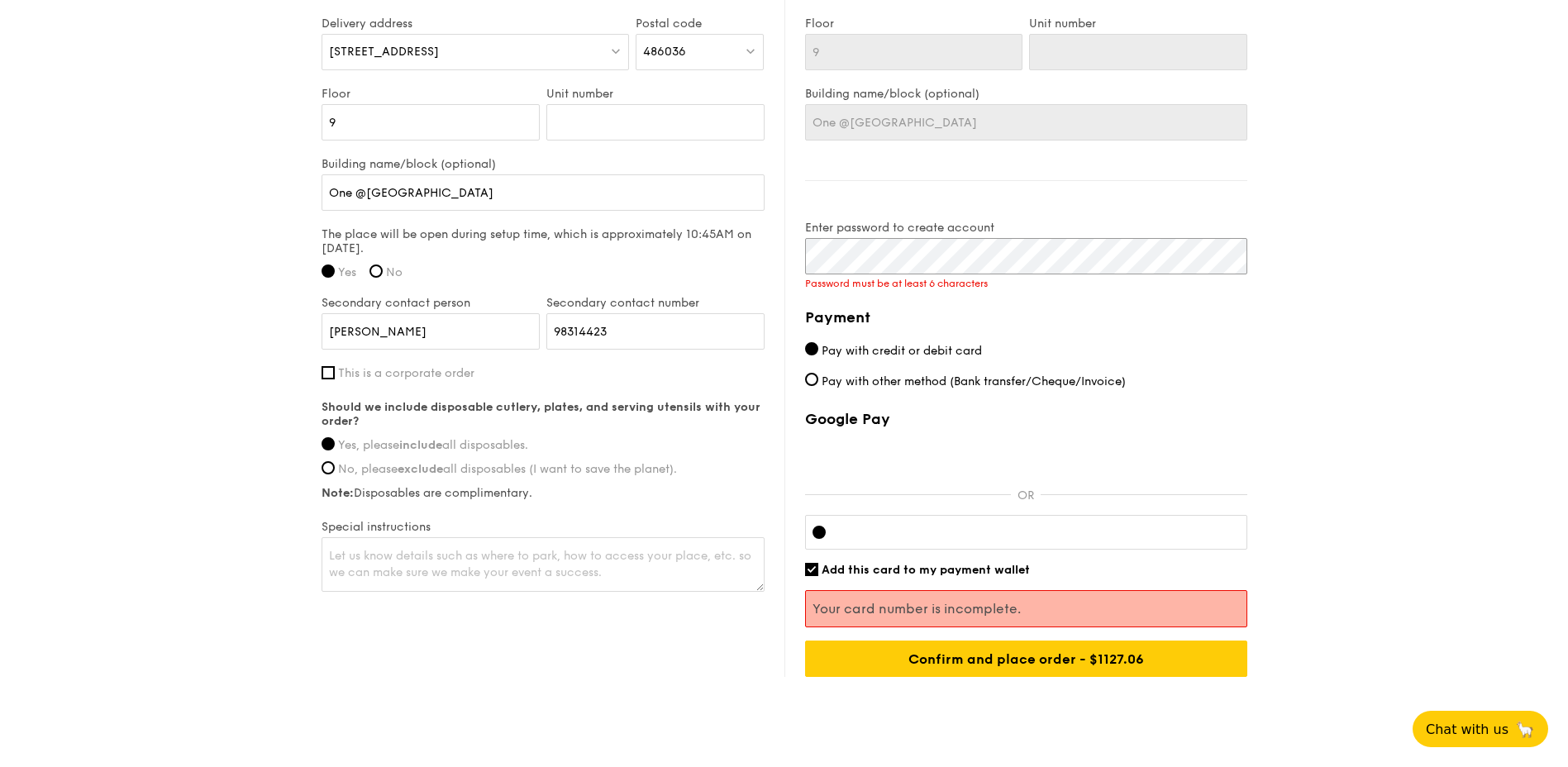
click at [708, 255] on div "Delivery information Already have an account? Log in here . First name Eveline …" at bounding box center [784, 251] width 926 height 852
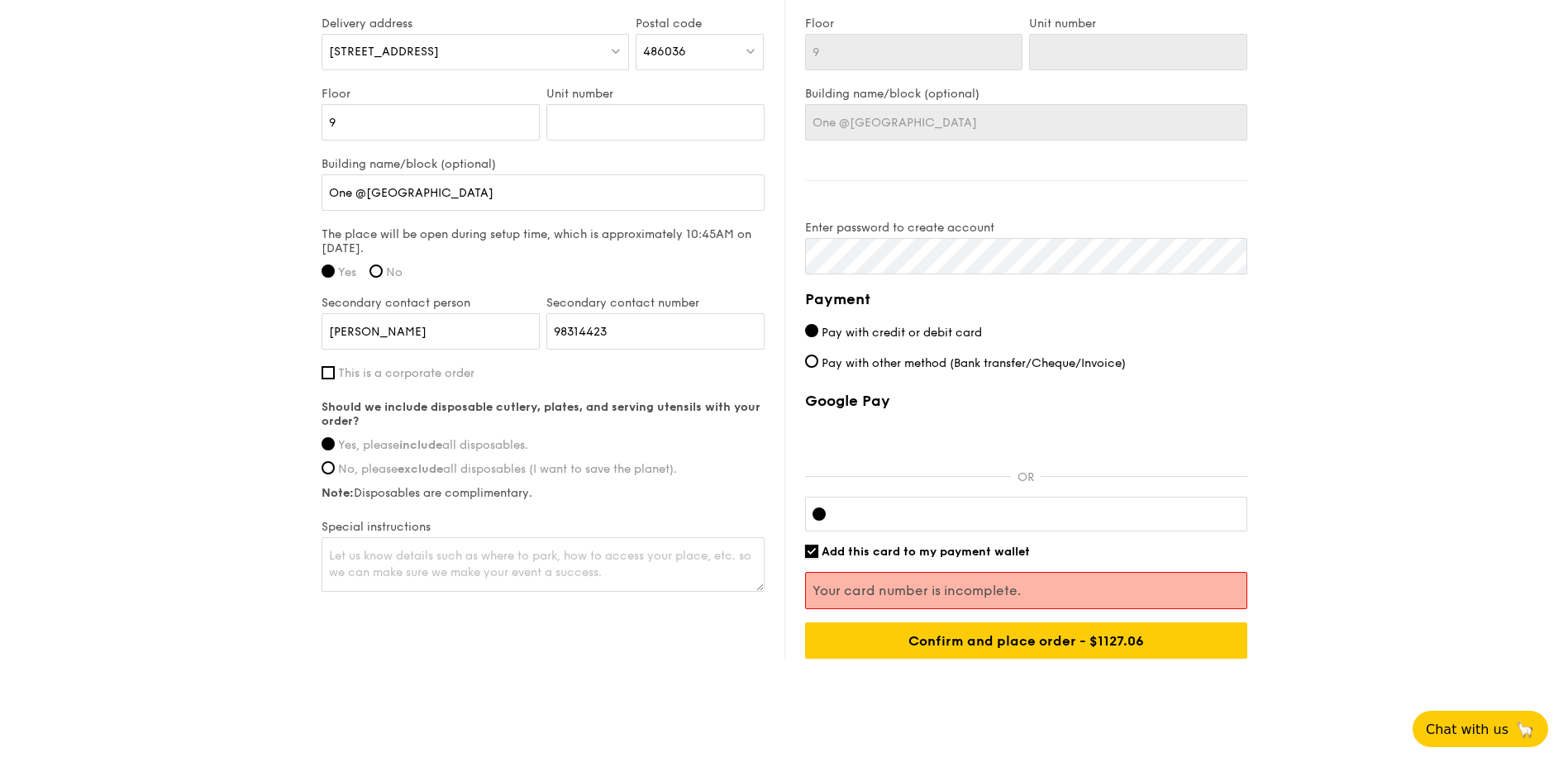
click at [814, 549] on input "Add this card to my payment wallet" at bounding box center [811, 551] width 13 height 13
checkbox input "false"
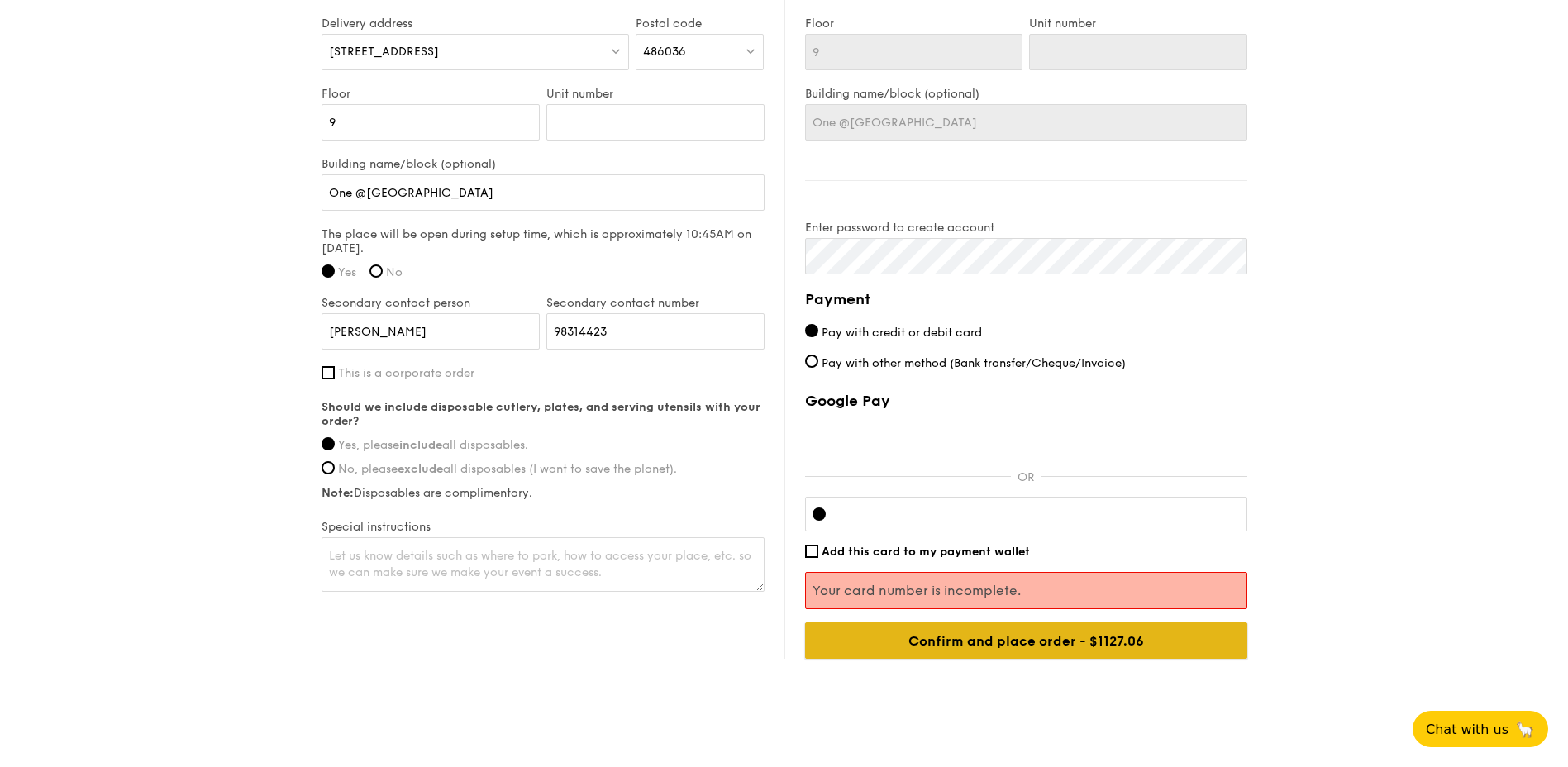
click at [1039, 646] on input "Confirm and place order - $1127.06" at bounding box center [1026, 641] width 443 height 37
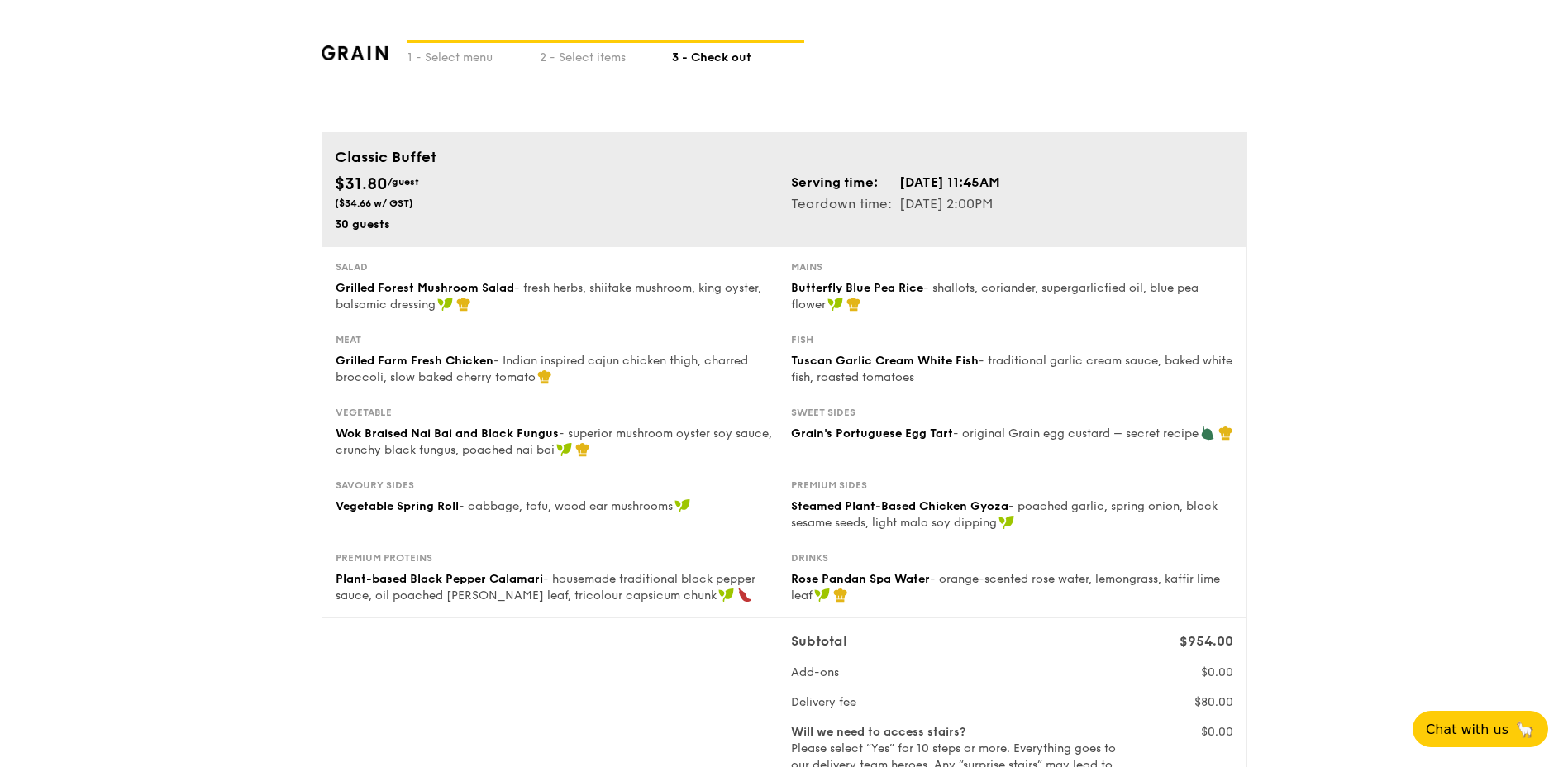
scroll to position [413, 0]
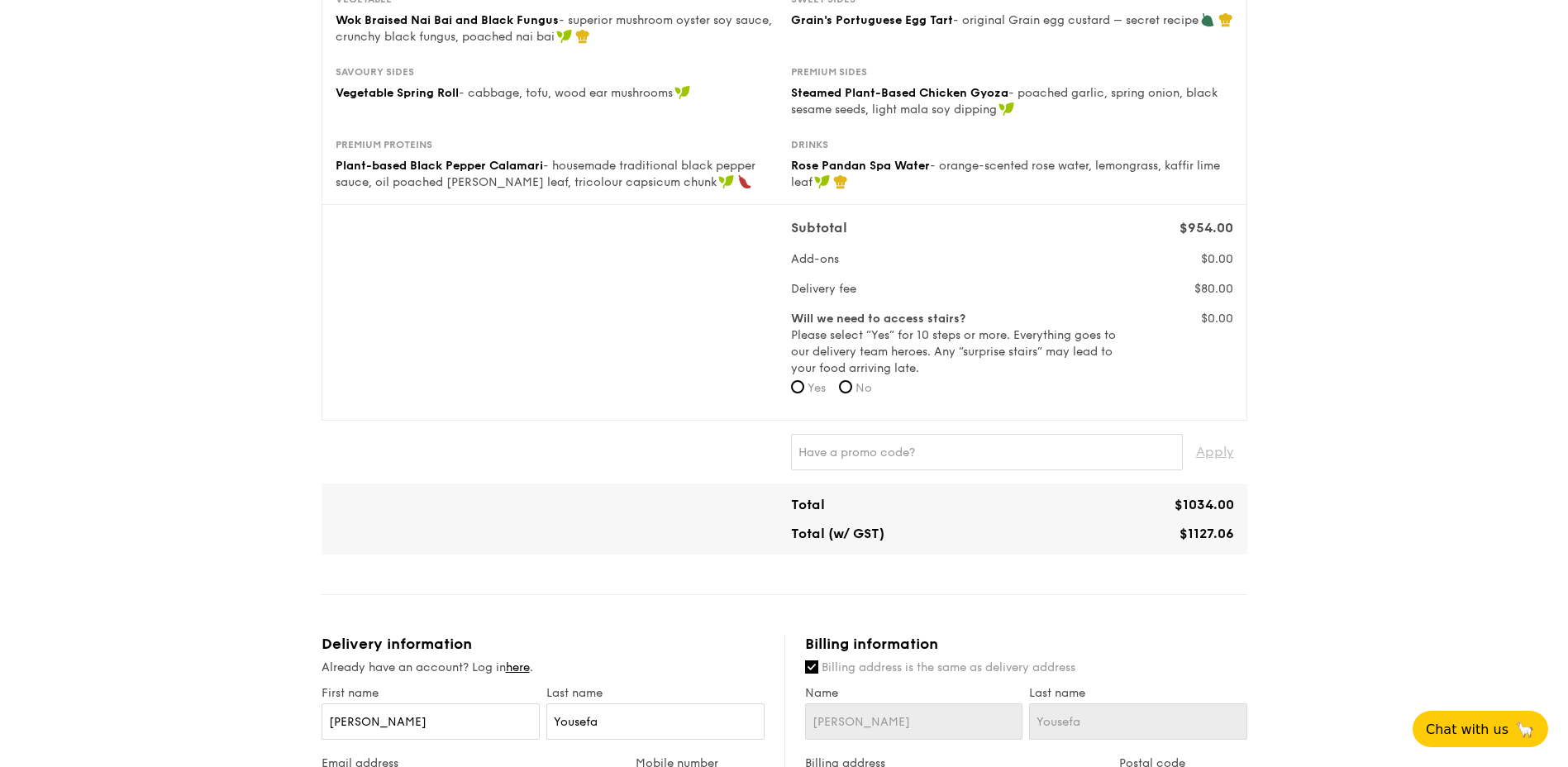
click at [1407, 394] on div "1 - Select menu 2 - Select items 3 - Check out Classic Buffet $31.80 /guest ($3…" at bounding box center [784, 561] width 1568 height 1949
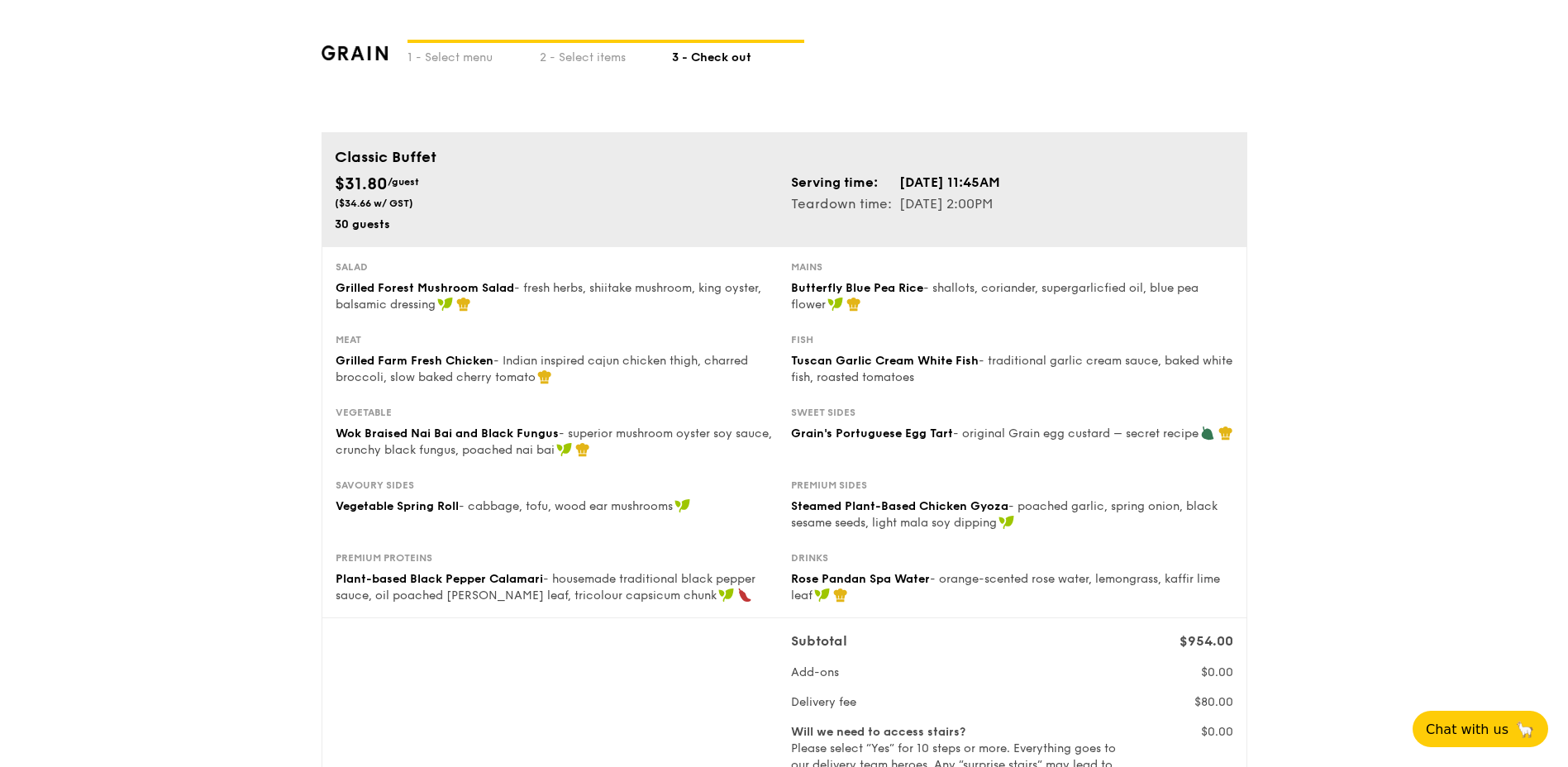
scroll to position [496, 0]
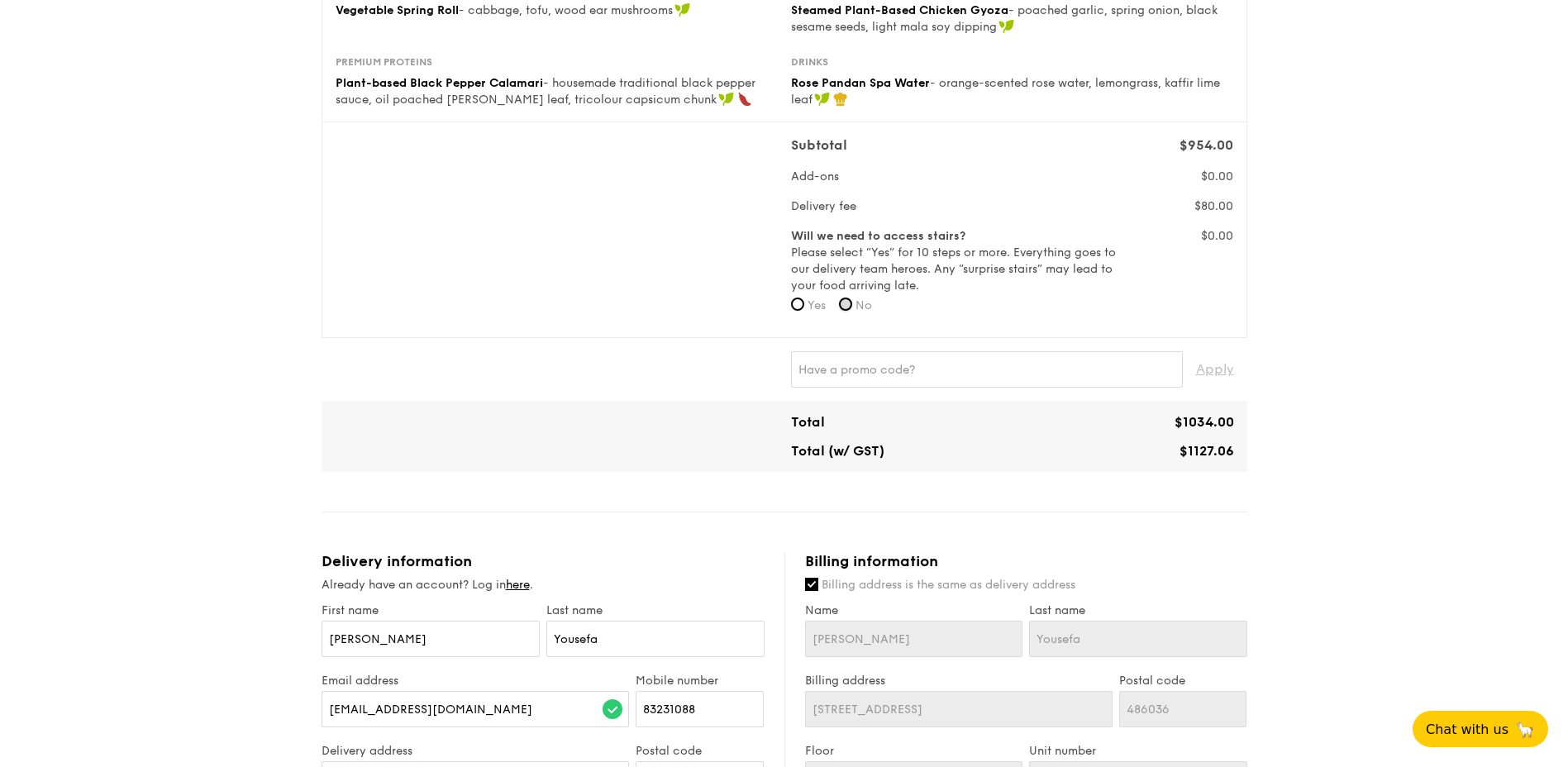
click at [847, 298] on input "No" at bounding box center [845, 304] width 13 height 13
radio input "true"
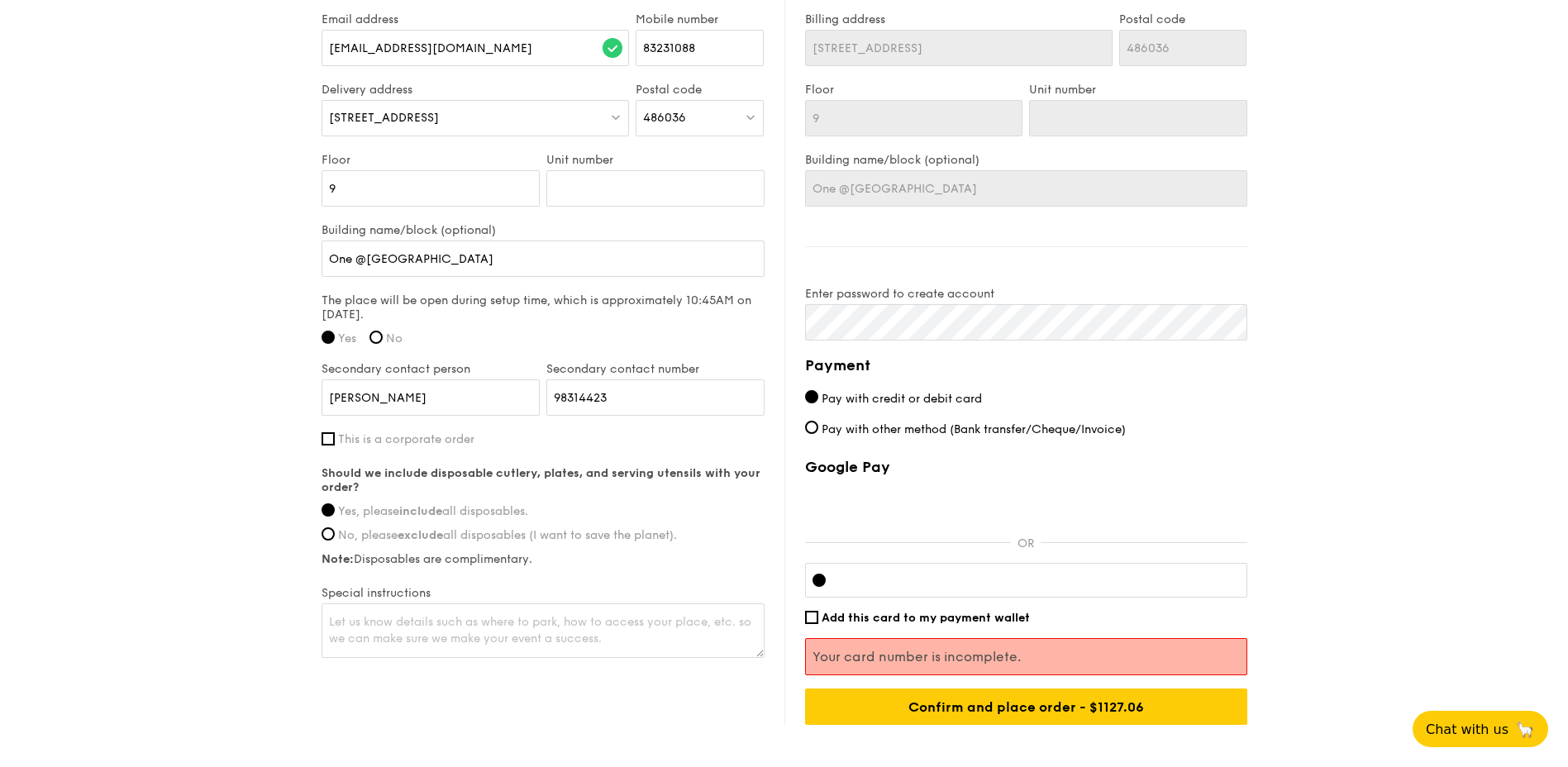
scroll to position [1240, 0]
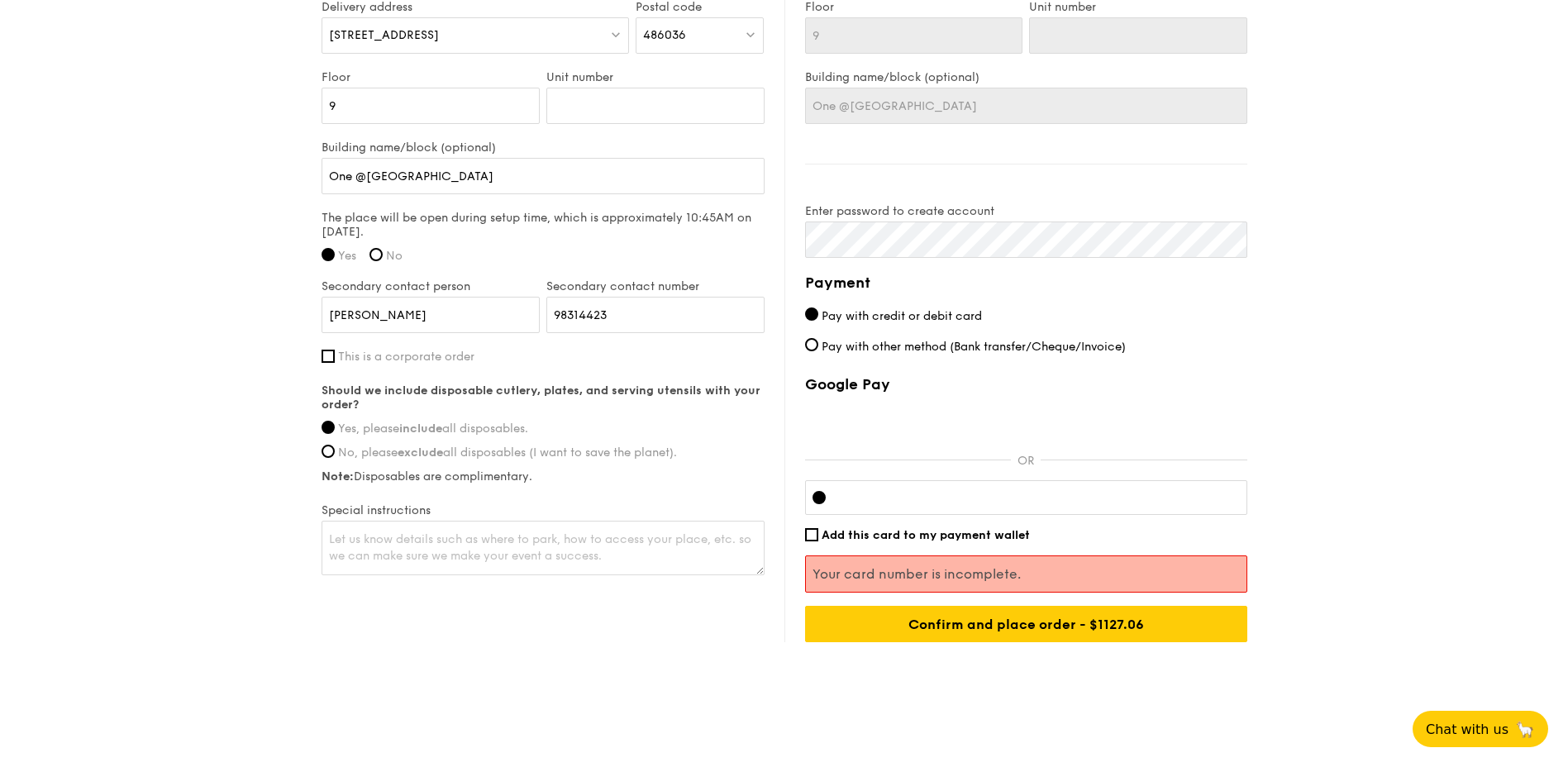
click at [950, 488] on div at bounding box center [1026, 498] width 443 height 35
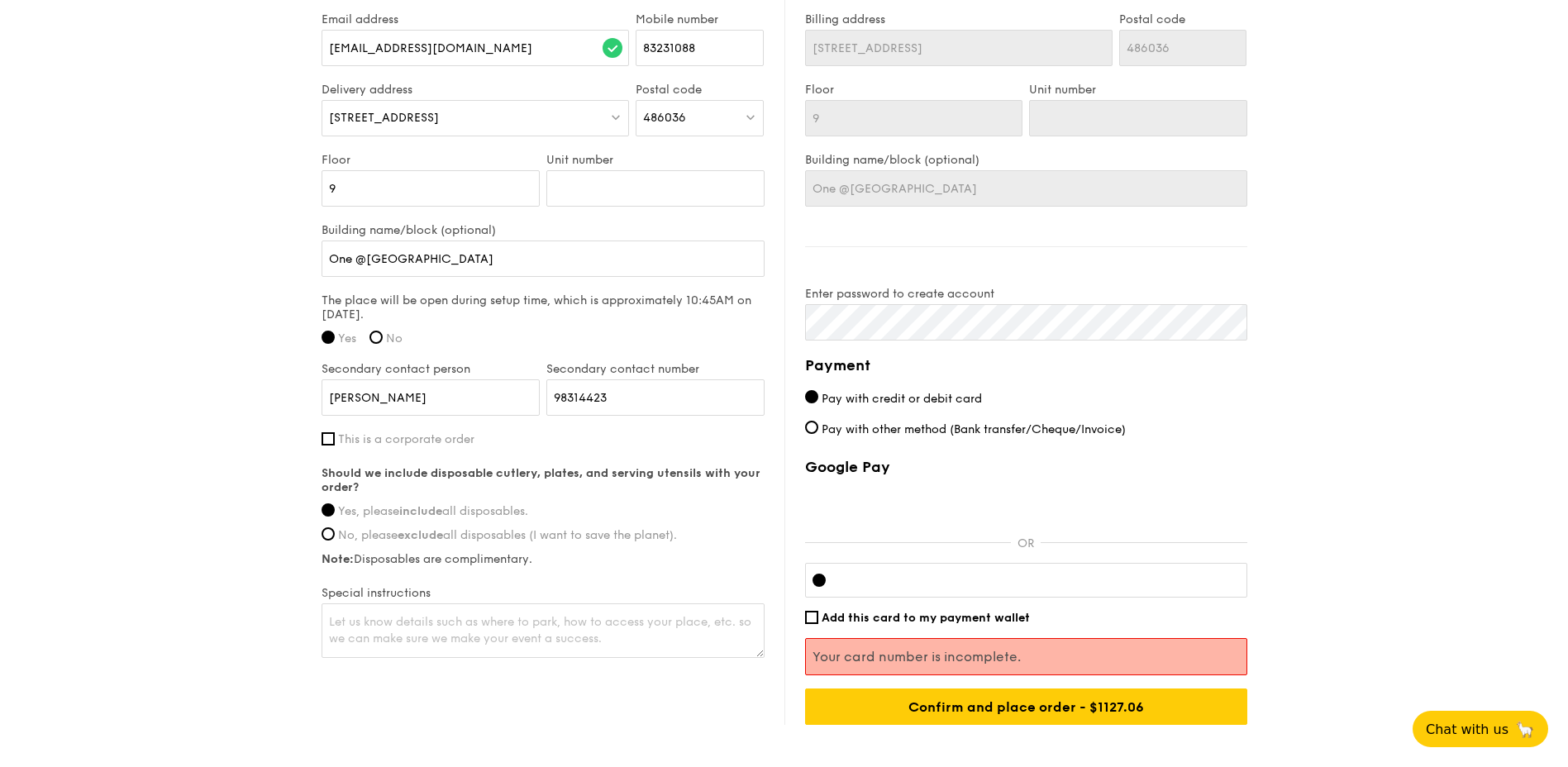
scroll to position [1248, 0]
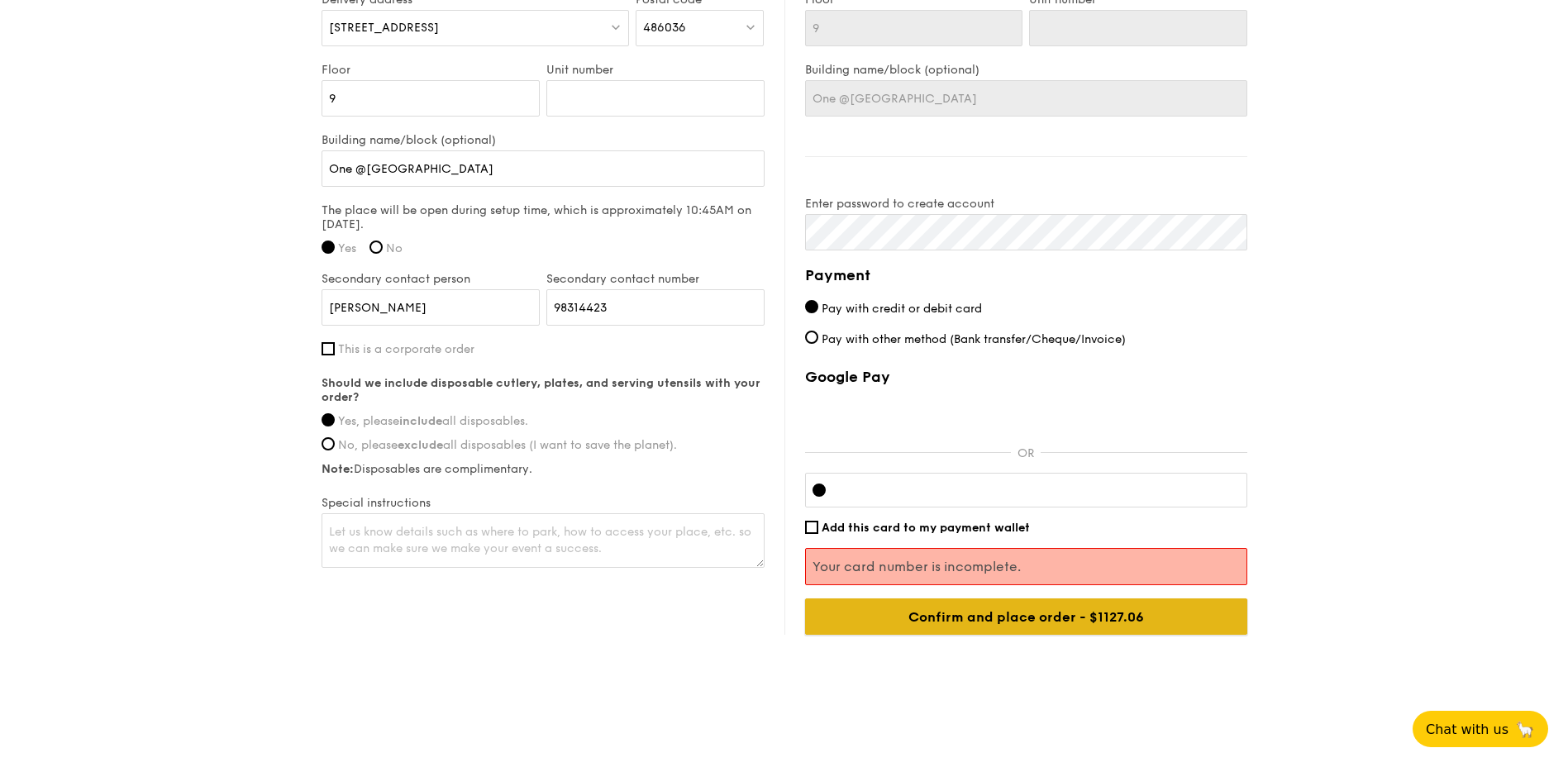
click at [1037, 616] on input "Confirm and place order - $1127.06" at bounding box center [1026, 617] width 443 height 37
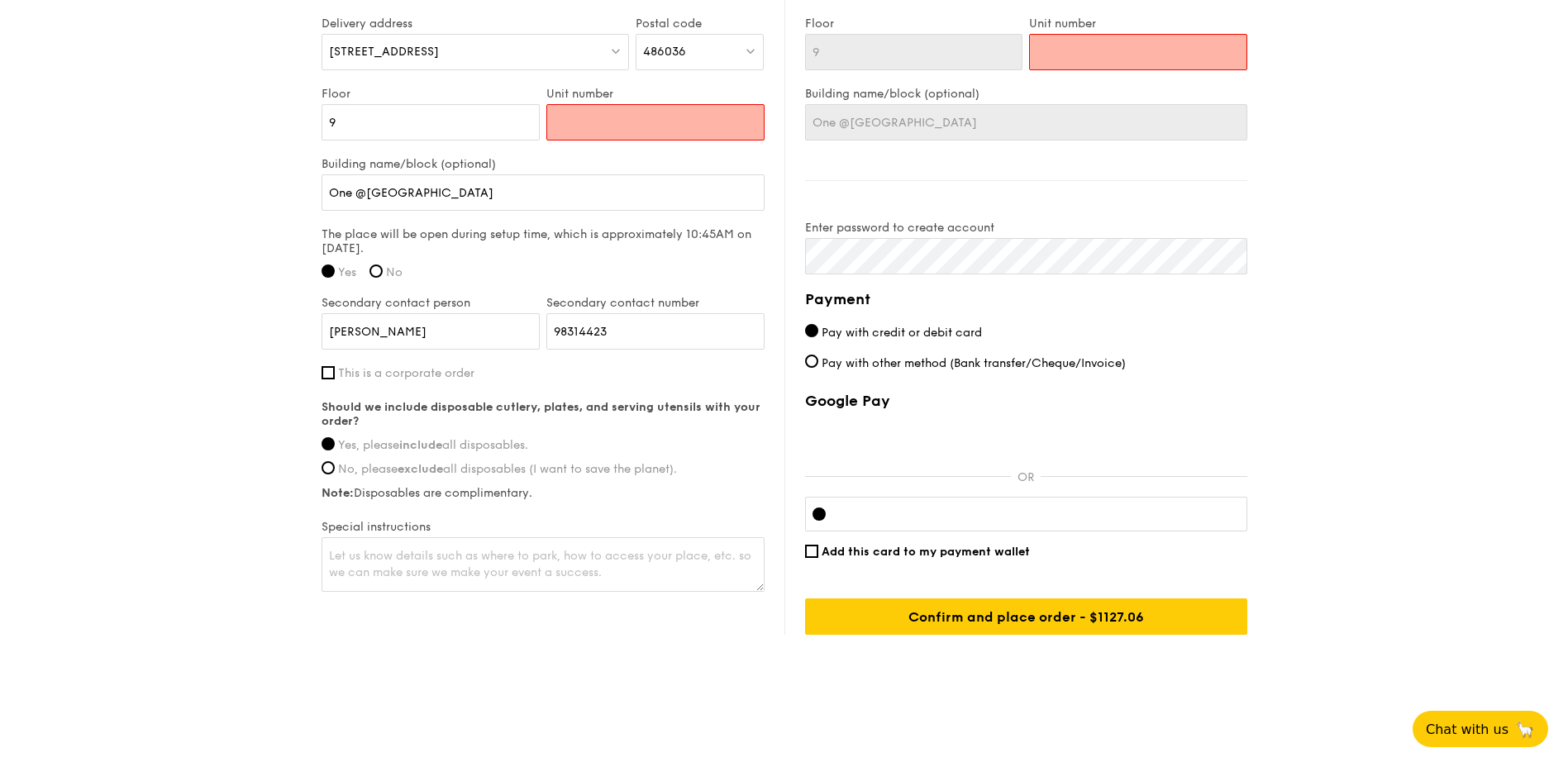
type input "1"
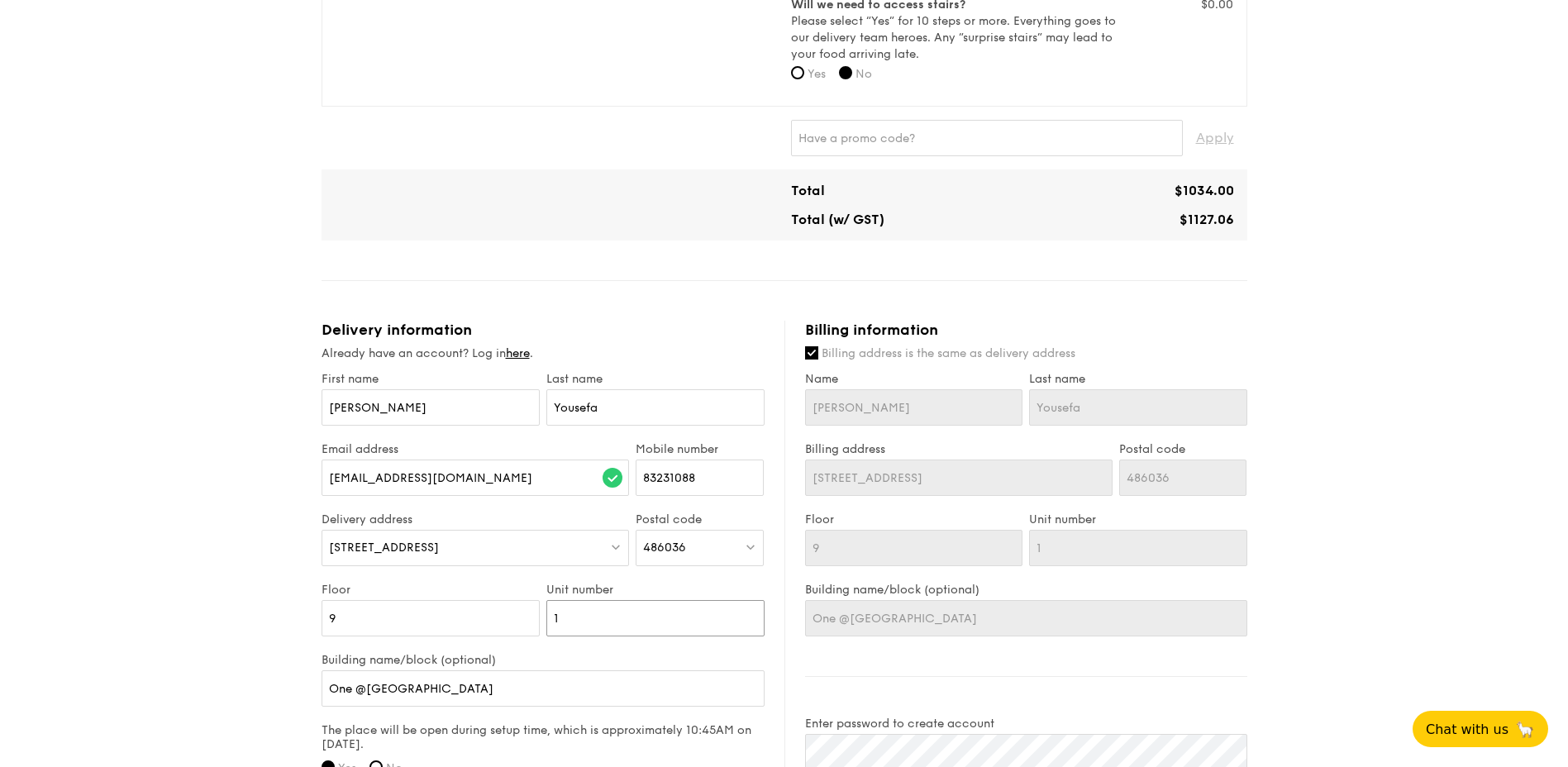
scroll to position [893, 0]
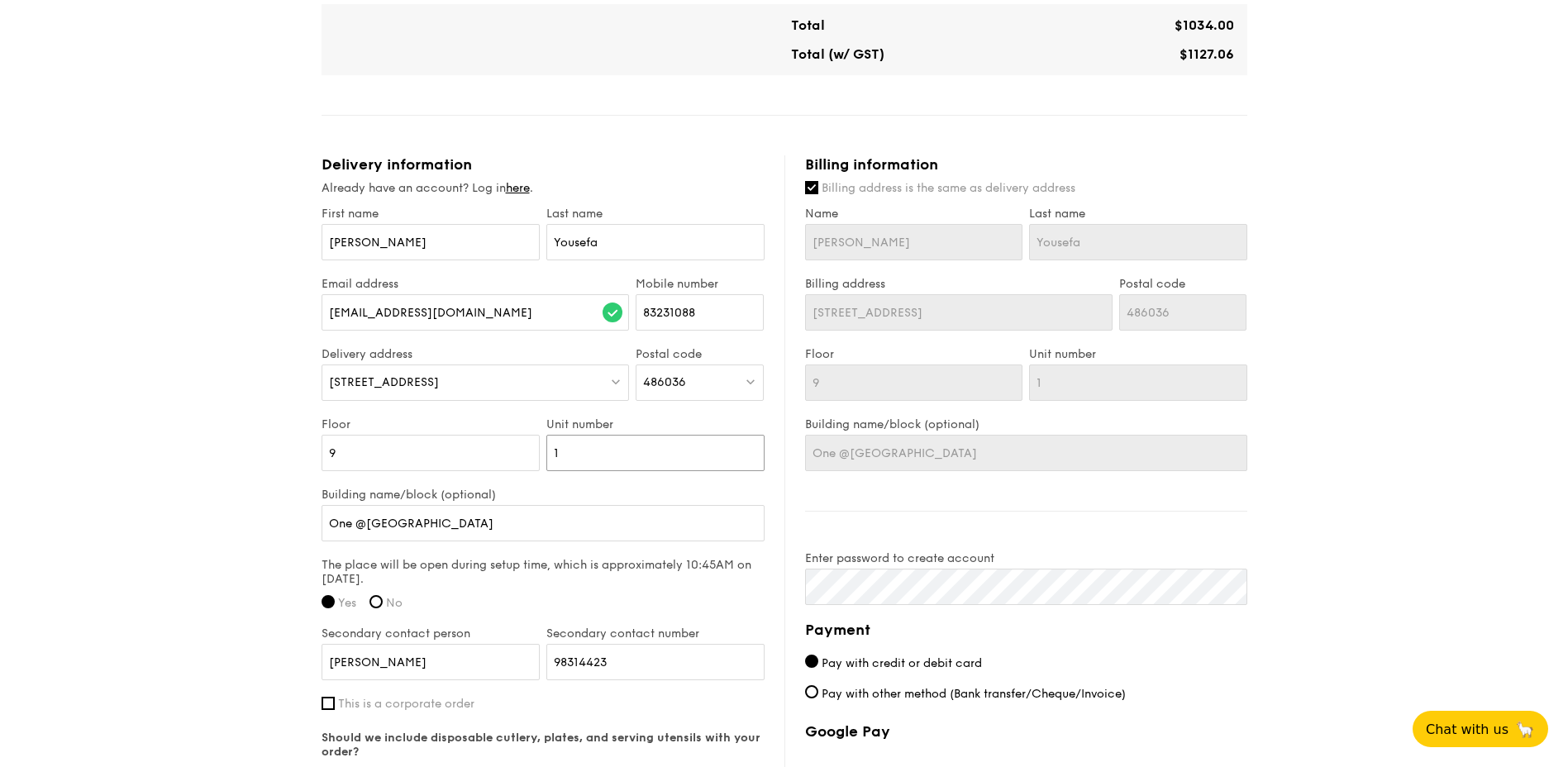
click at [588, 454] on input "1" at bounding box center [655, 453] width 218 height 37
type input "12"
type input "120"
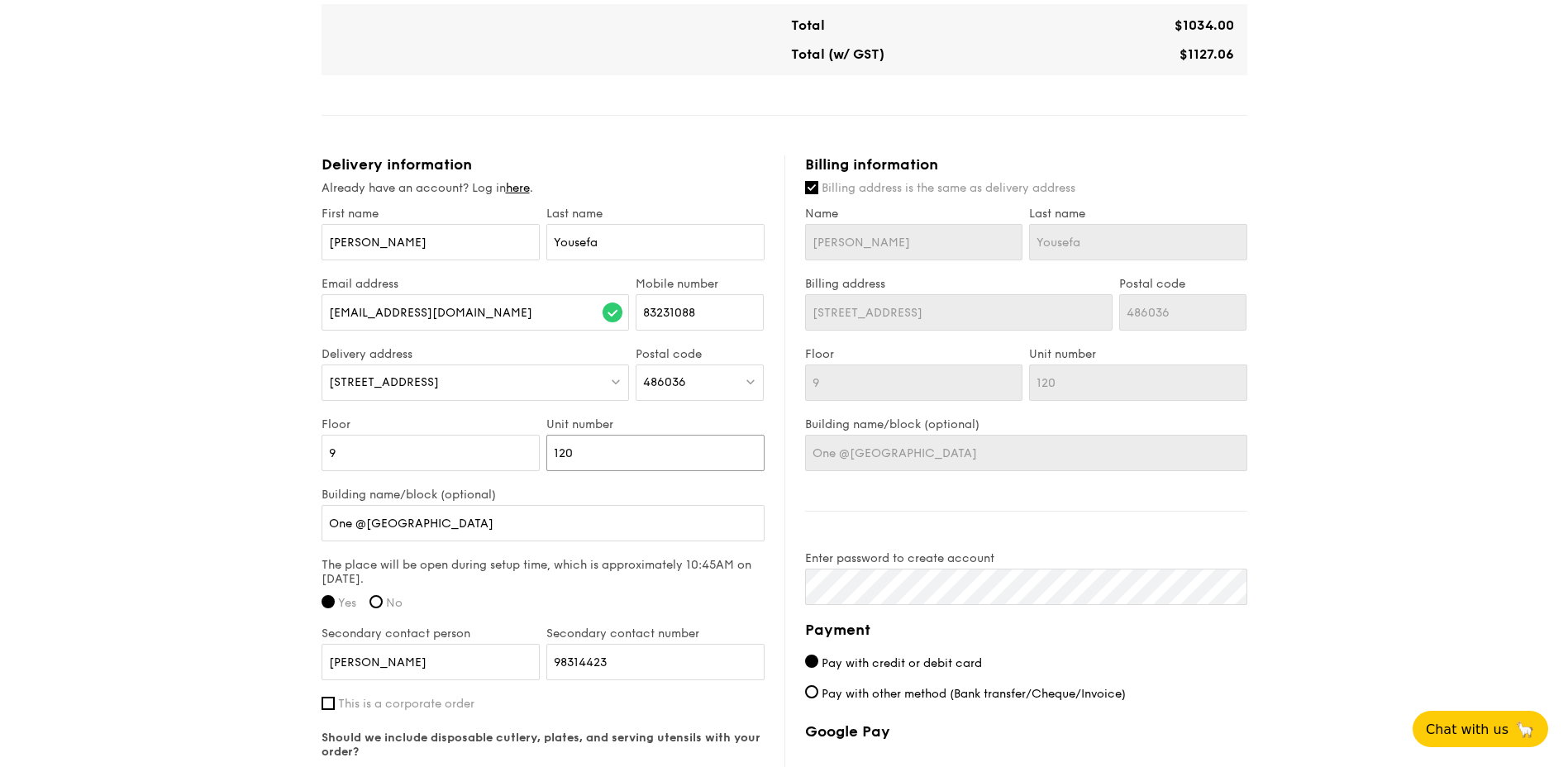
type input "120"
click at [534, 519] on input "One @Changi City" at bounding box center [543, 524] width 443 height 37
type input "One @Changi City"
type input "One @Changi City N"
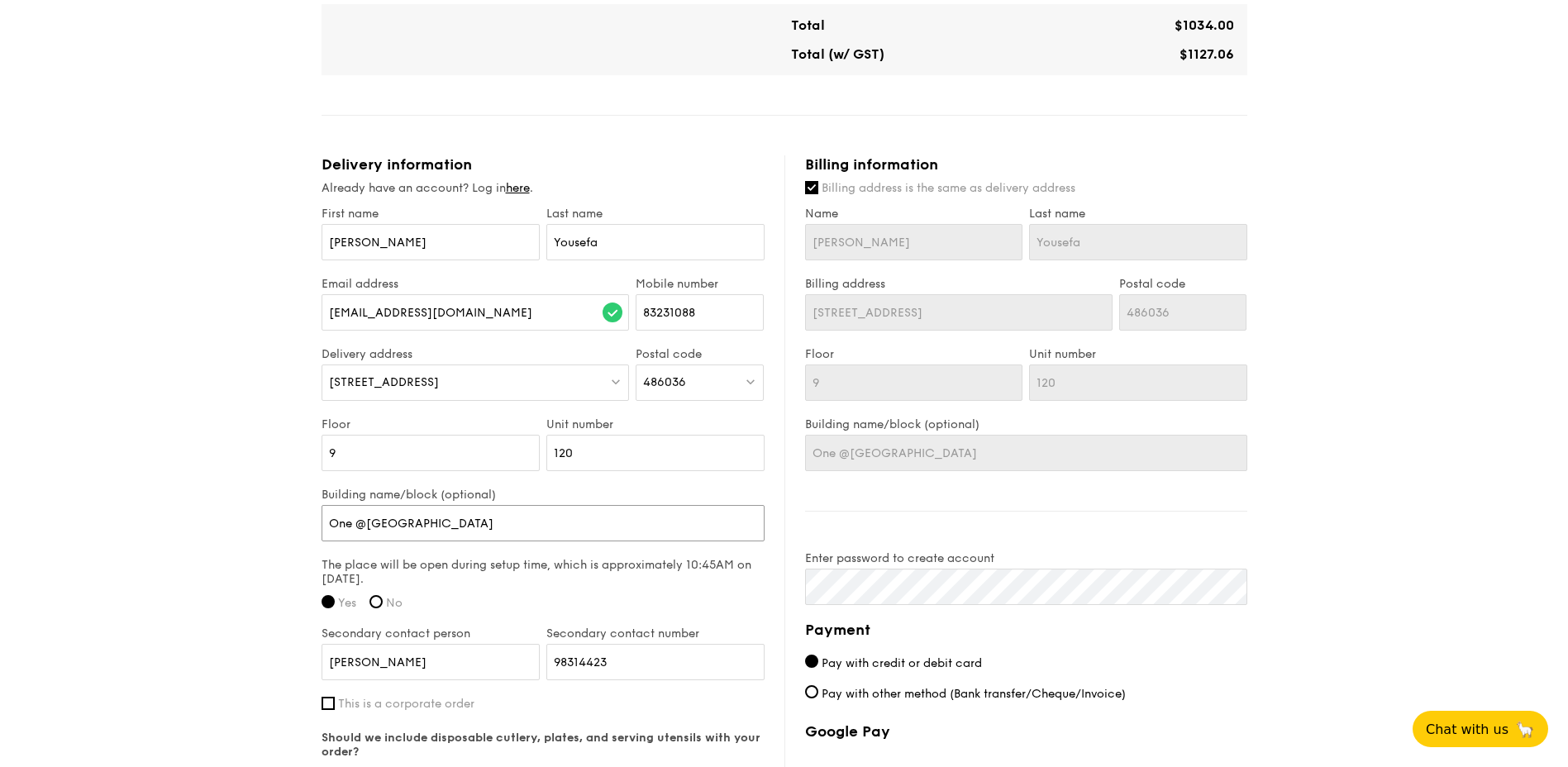
type input "One @Changi City N"
type input "One @Changi City No"
type input "One @Changi City Nor"
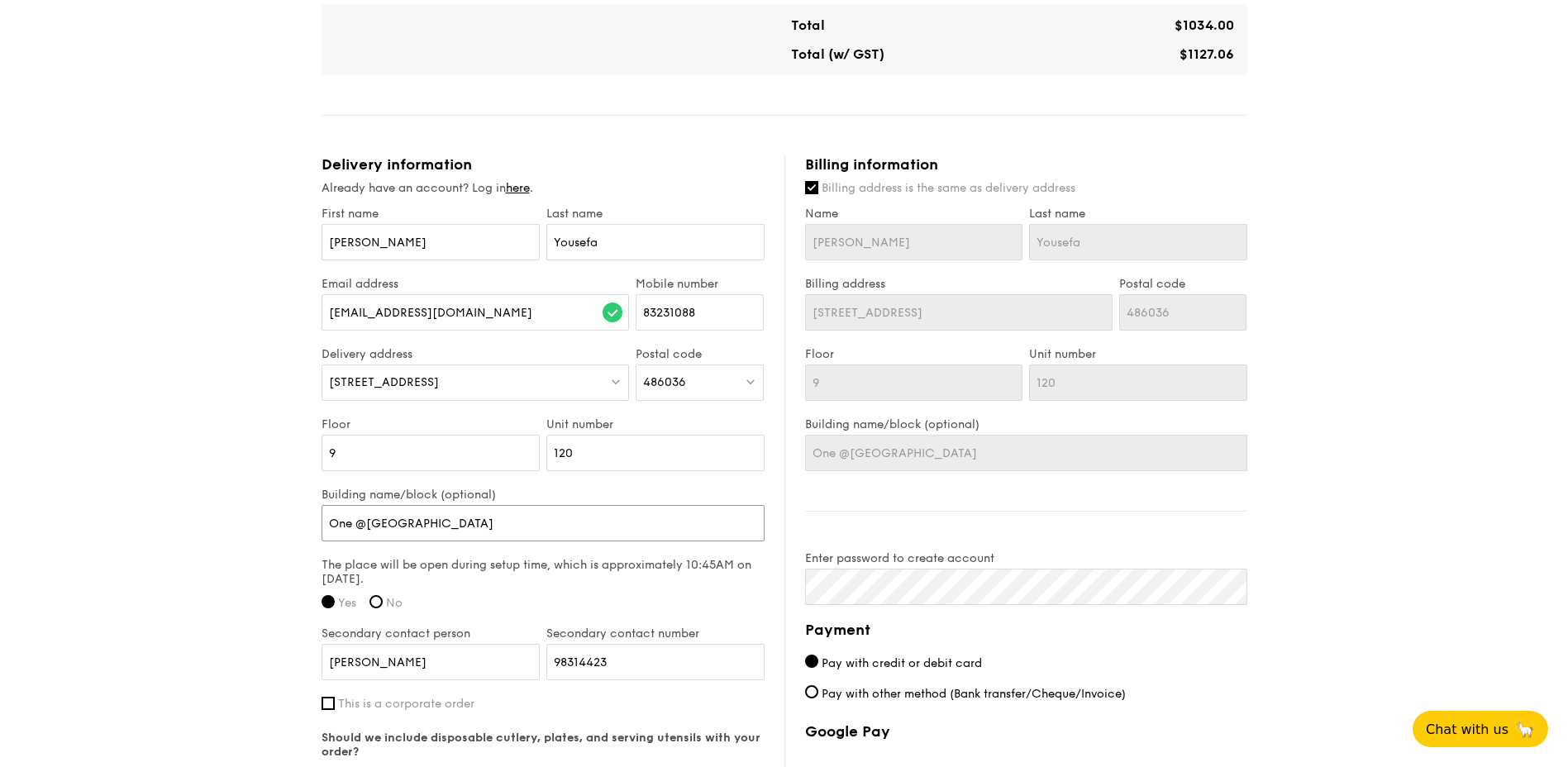
type input "One @Changi City Nort"
type input "One @Changi City North"
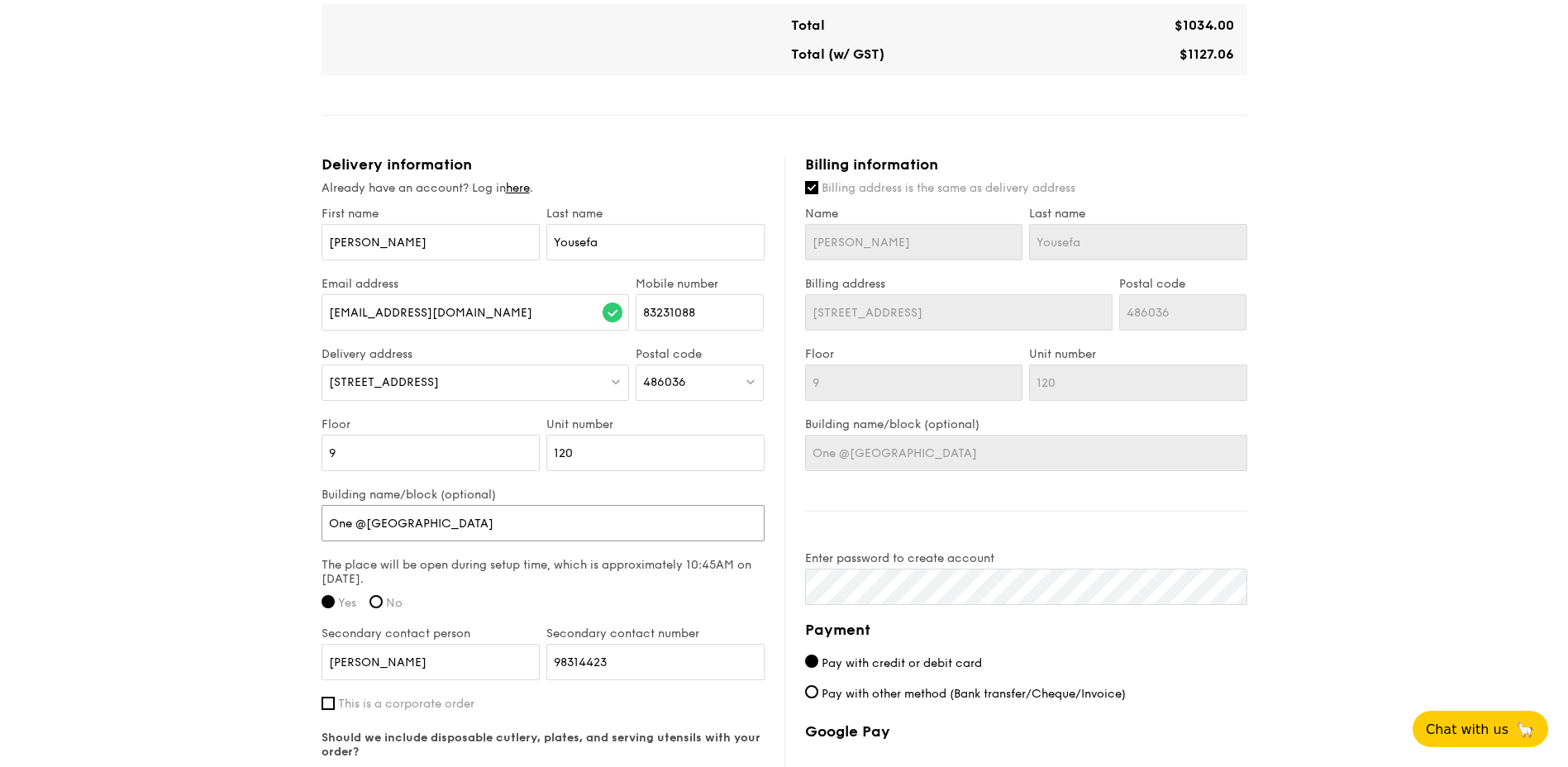
type input "One @Changi City North"
type input "One @Changi City North T"
type input "One @Changi City North Ti"
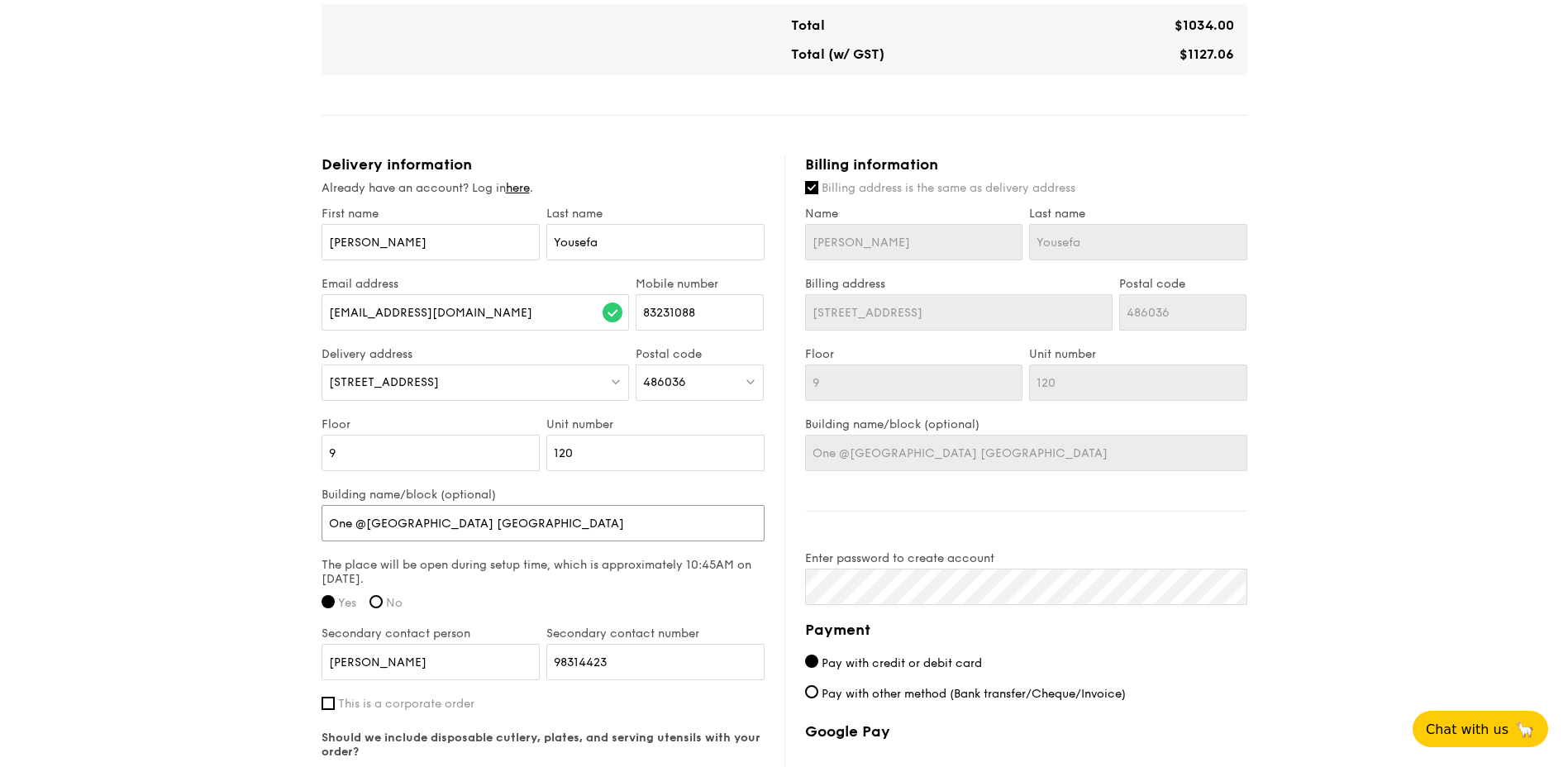
type input "One @Changi City North Tiw"
type input "One @Changi City North Tiwe"
type input "One @Changi City North Tiwer"
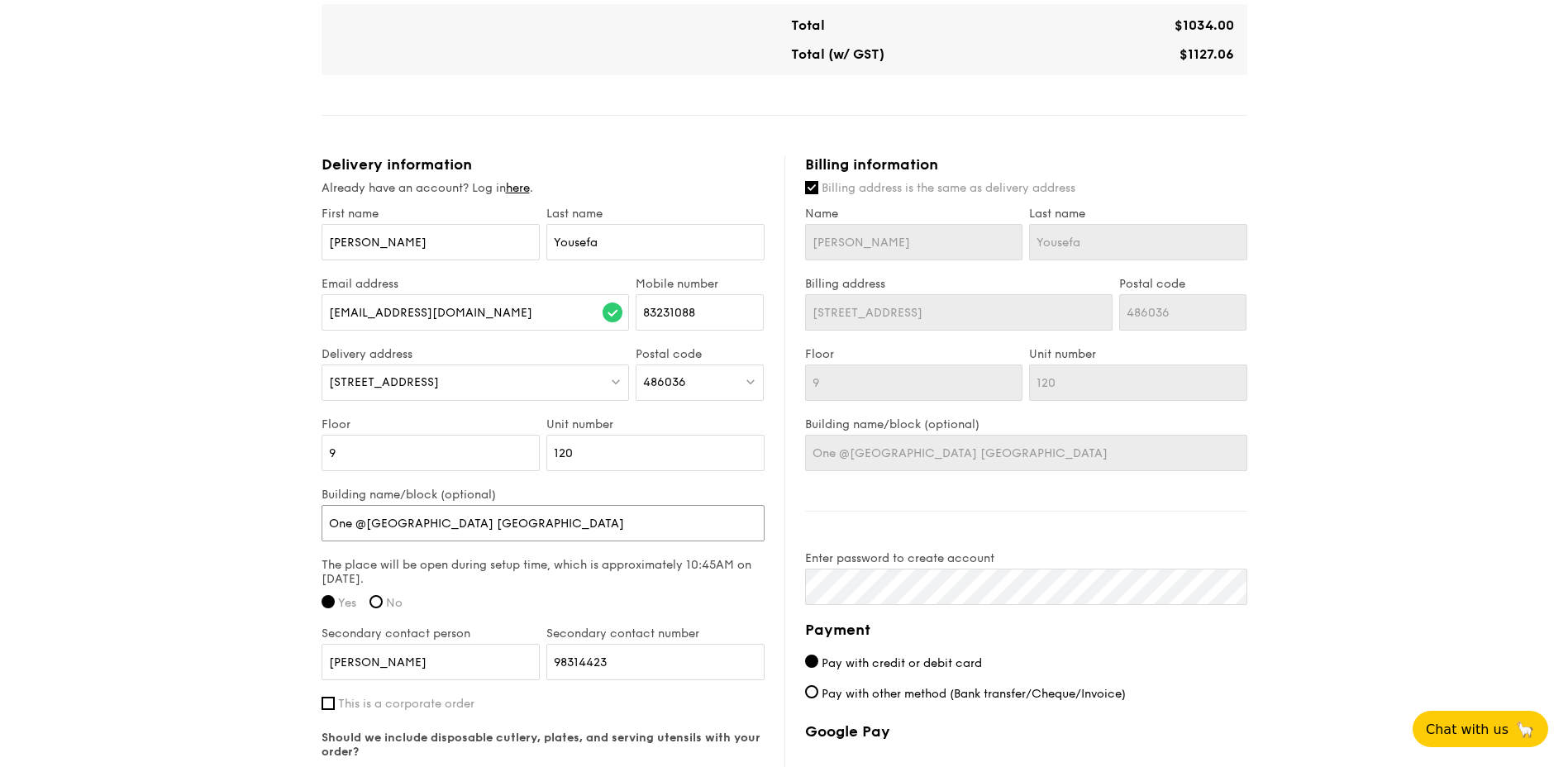
type input "One @Changi City North Tiwer"
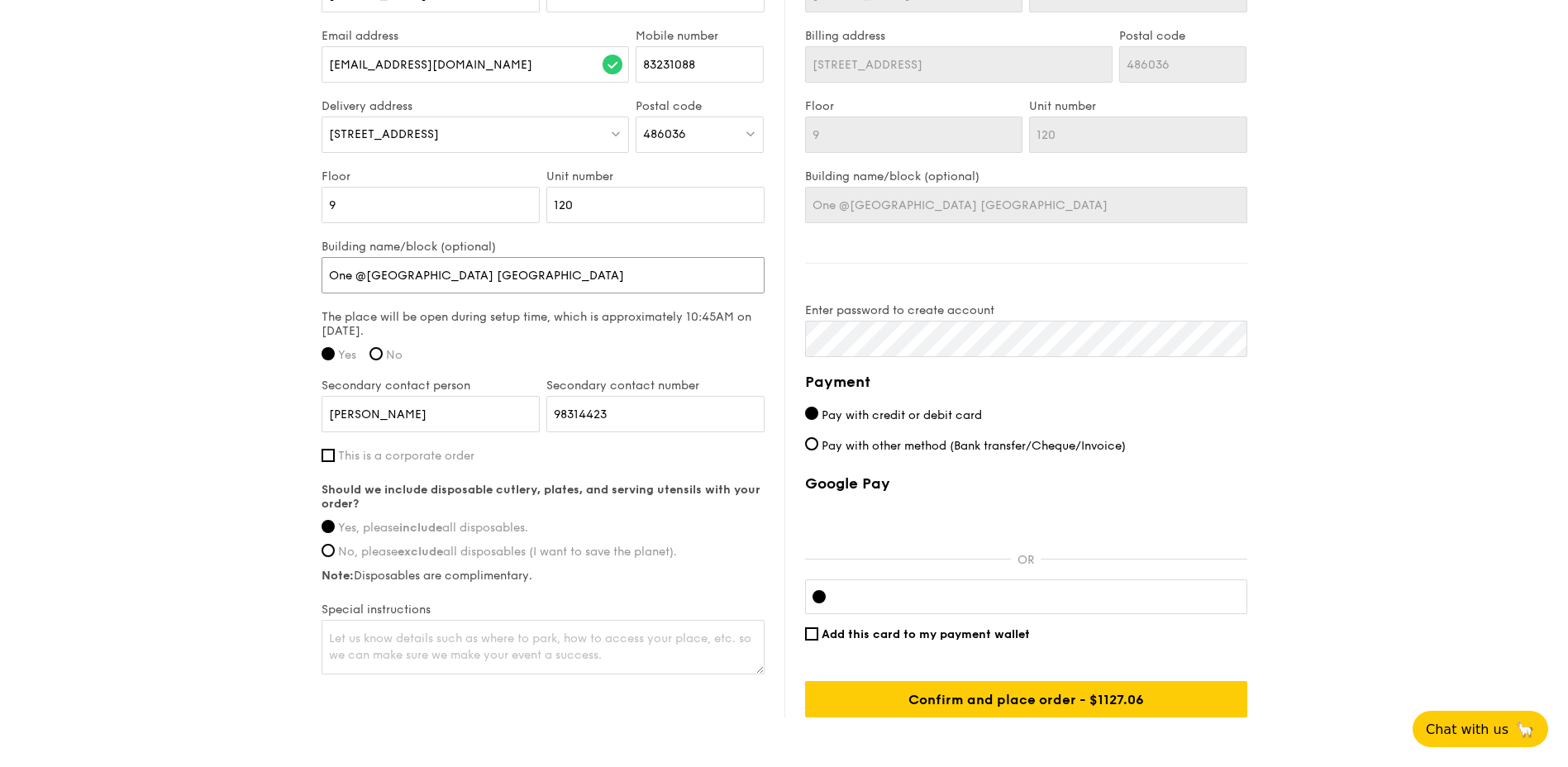
scroll to position [1224, 0]
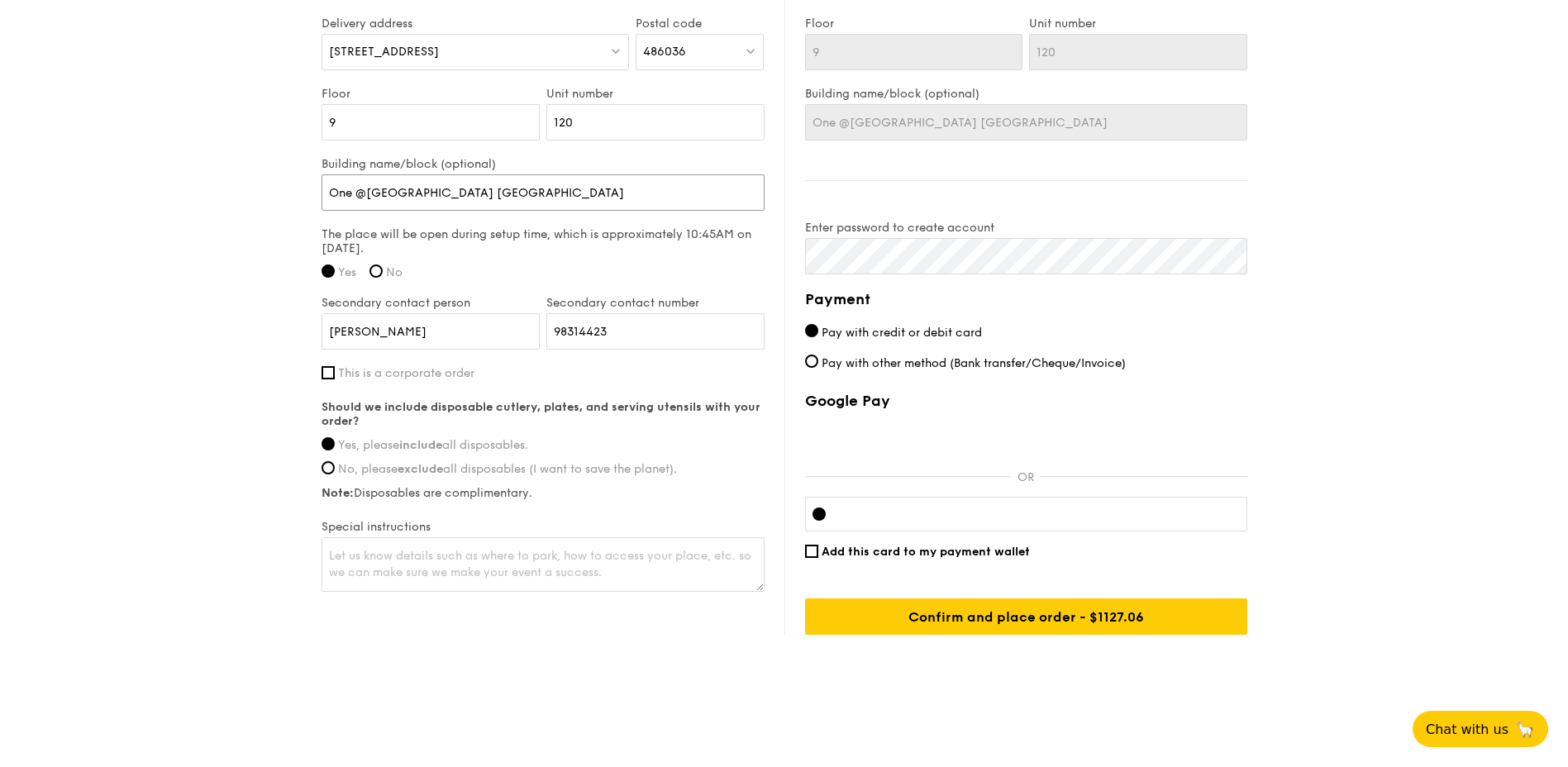
type input "One @Changi City North Tiwer"
click at [456, 560] on textarea at bounding box center [543, 565] width 443 height 55
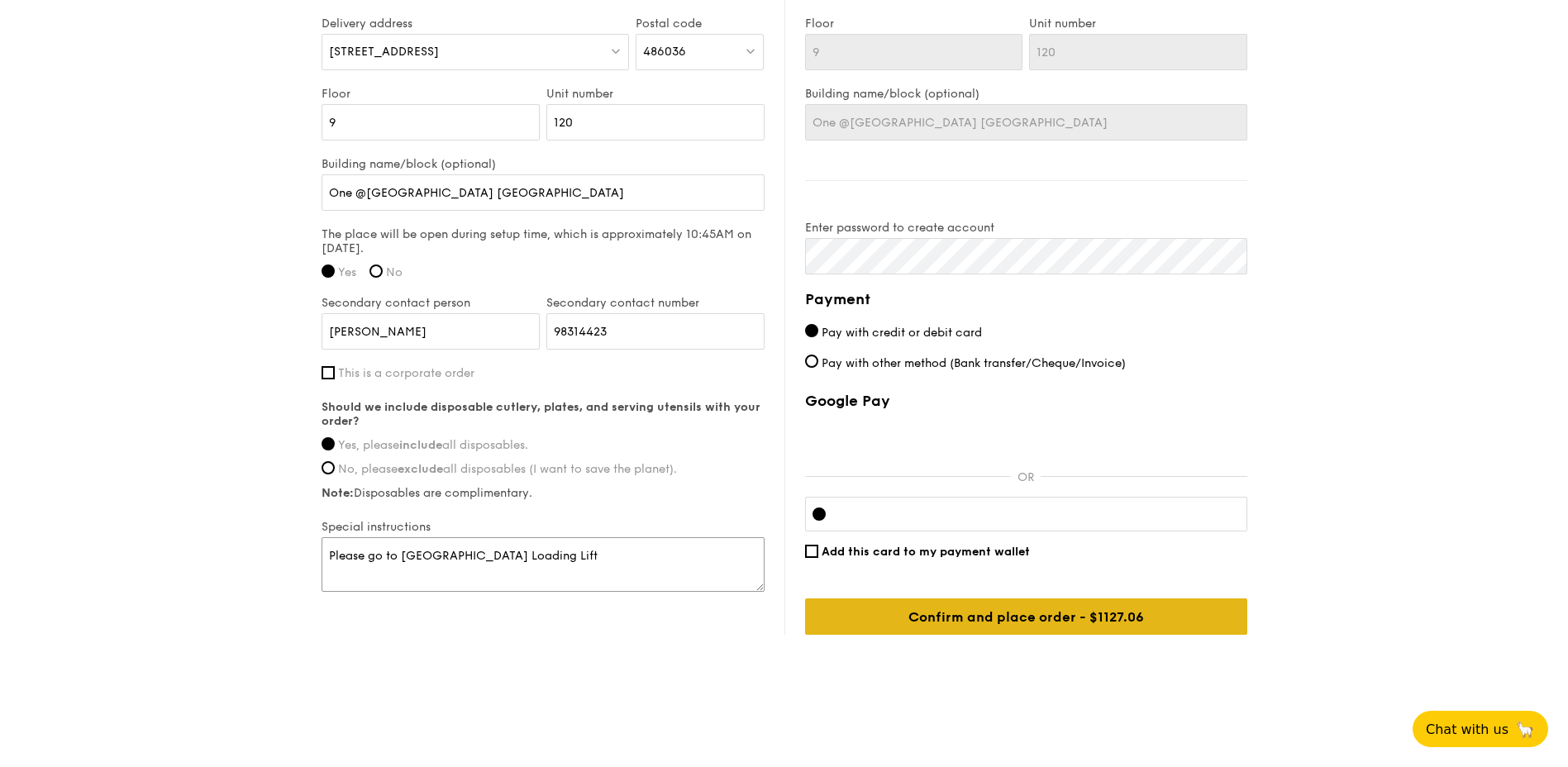
type textarea "Please go to North Tower Loading Lift"
click at [970, 614] on input "Confirm and place order - $1127.06" at bounding box center [1026, 617] width 443 height 37
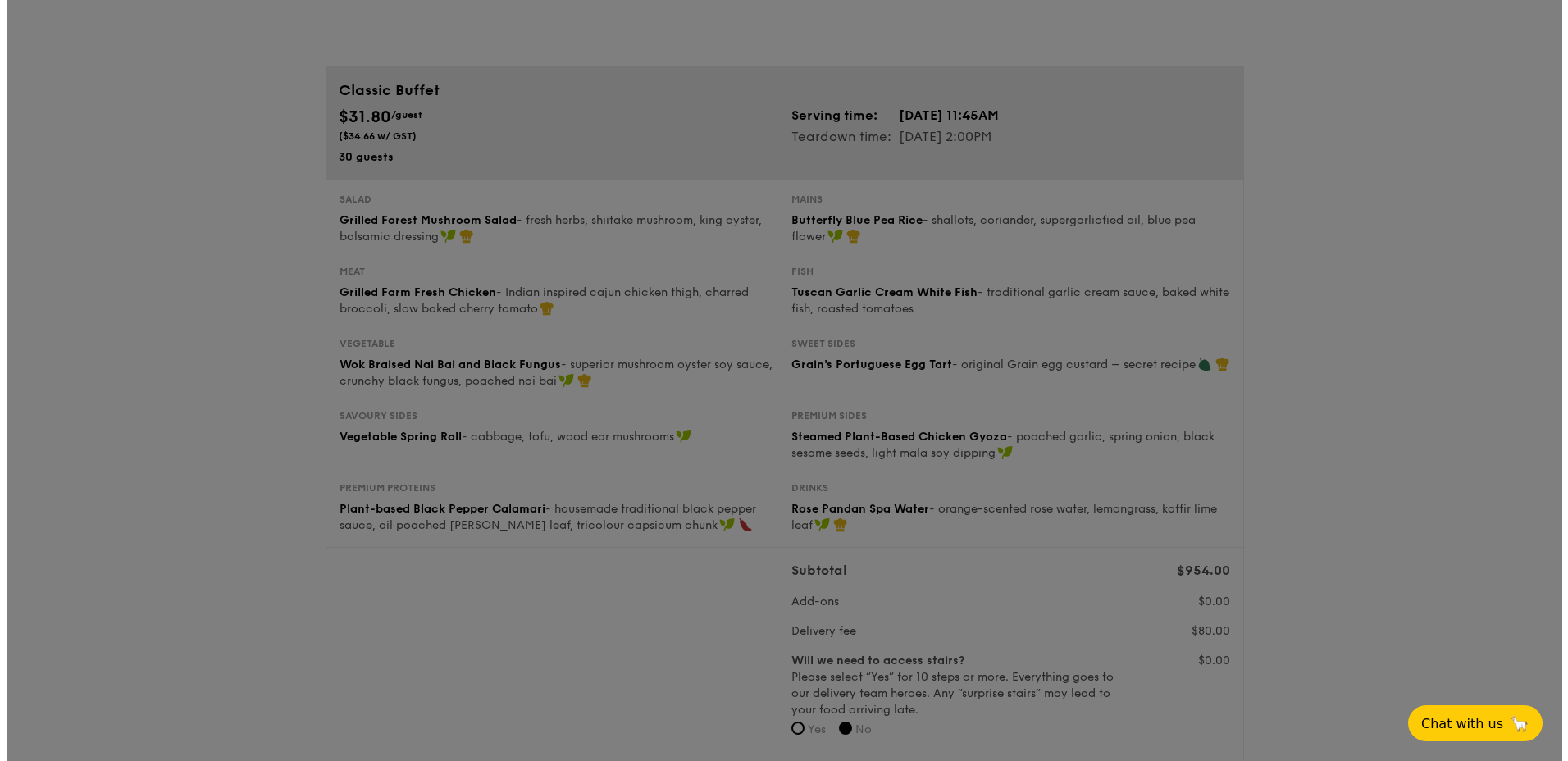
scroll to position [0, 0]
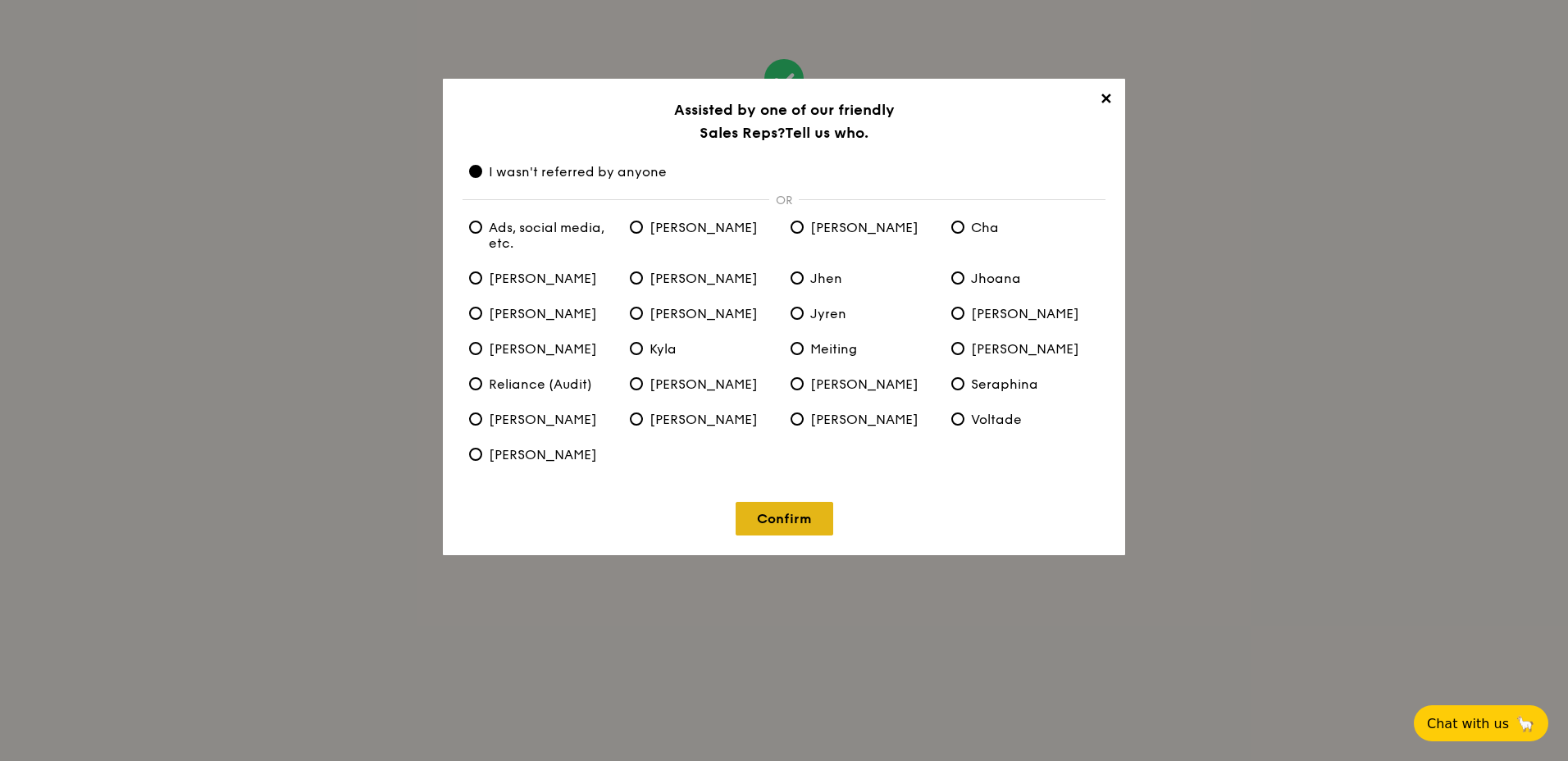
click at [791, 517] on link "Confirm" at bounding box center [784, 519] width 98 height 34
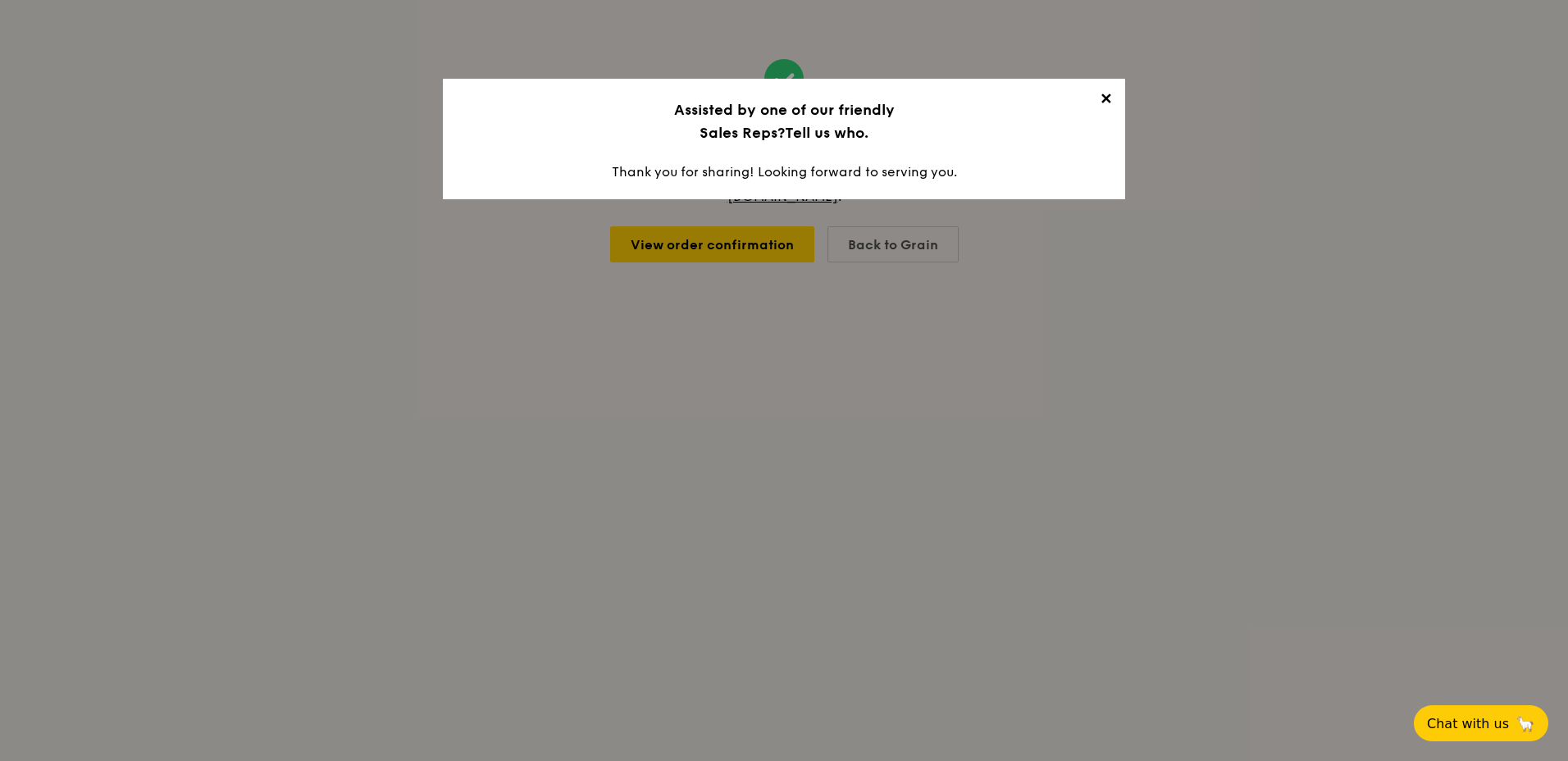
click at [1104, 99] on span "✕" at bounding box center [1106, 101] width 23 height 23
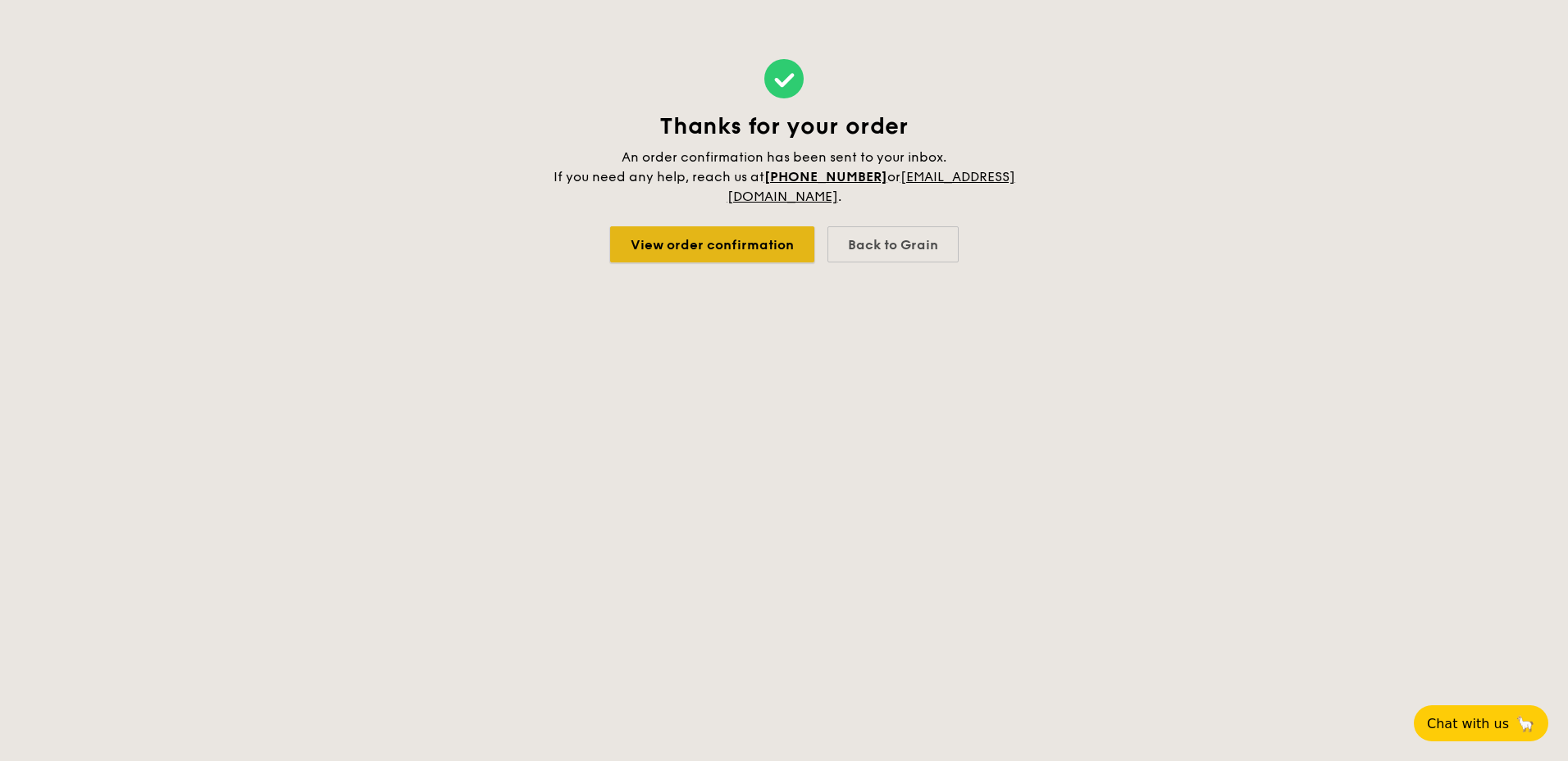
click at [737, 240] on link "View order confirmation" at bounding box center [712, 245] width 204 height 36
